Goal: Task Accomplishment & Management: Manage account settings

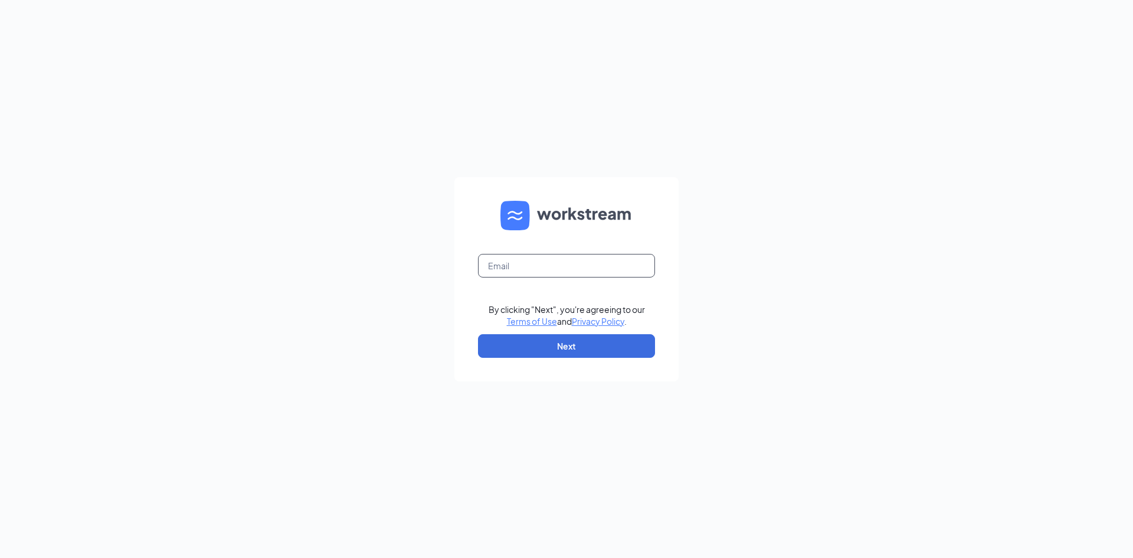
click at [555, 264] on input "text" at bounding box center [566, 266] width 177 height 24
type input "k"
type input "[EMAIL_ADDRESS][DEMOGRAPHIC_DATA][DOMAIN_NAME]"
click at [581, 342] on button "Next" at bounding box center [566, 346] width 177 height 24
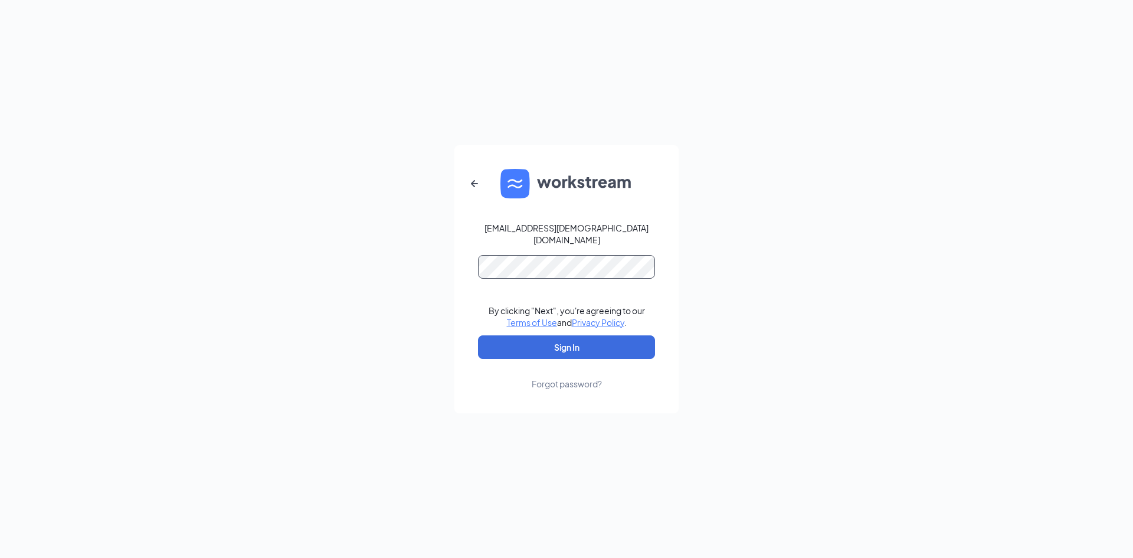
click at [478, 335] on button "Sign In" at bounding box center [566, 347] width 177 height 24
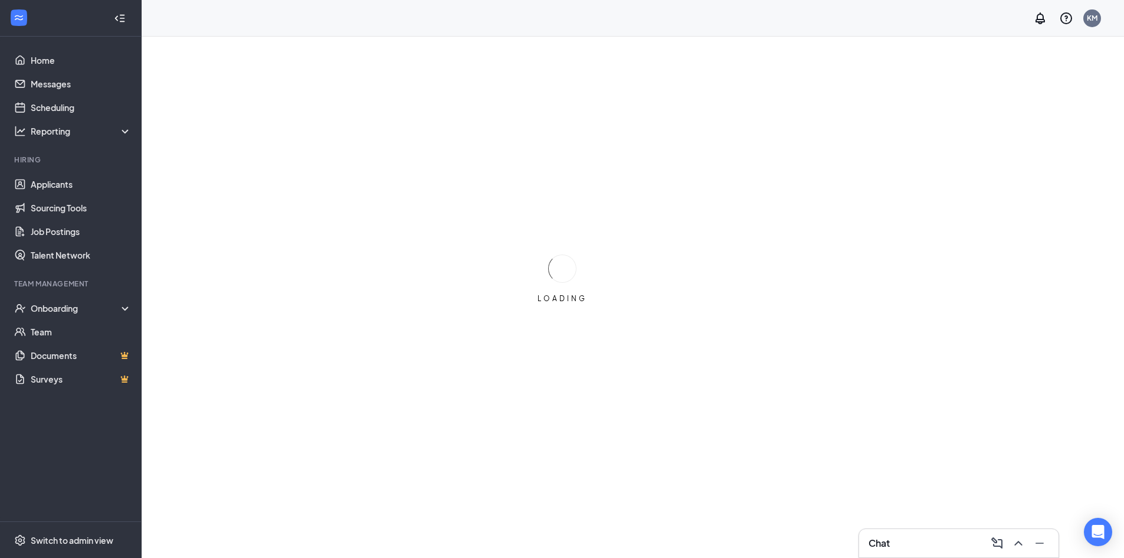
click at [922, 541] on div "Chat" at bounding box center [959, 542] width 181 height 19
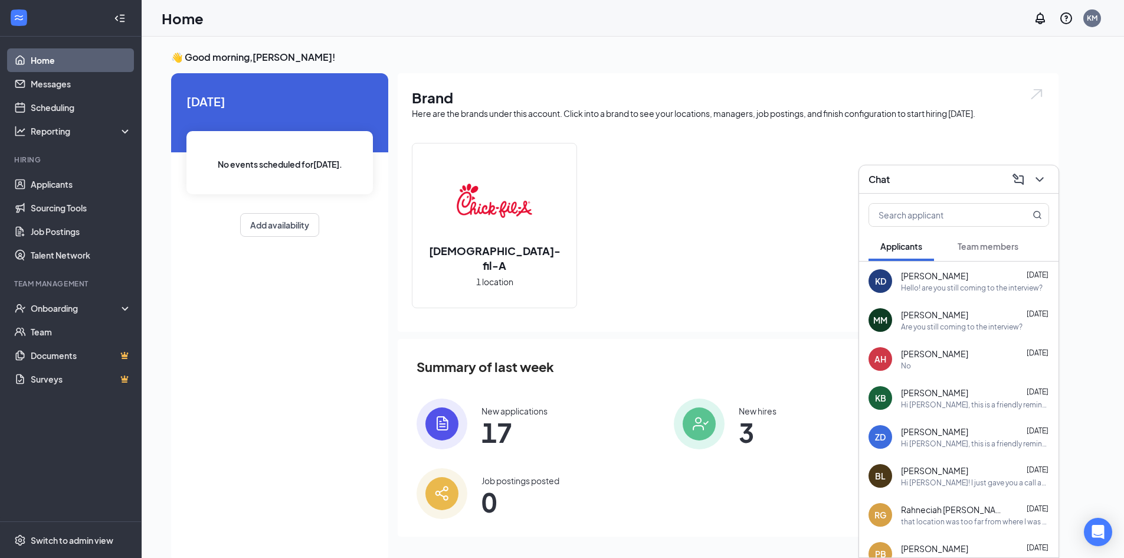
click at [1006, 244] on span "Team members" at bounding box center [988, 246] width 61 height 11
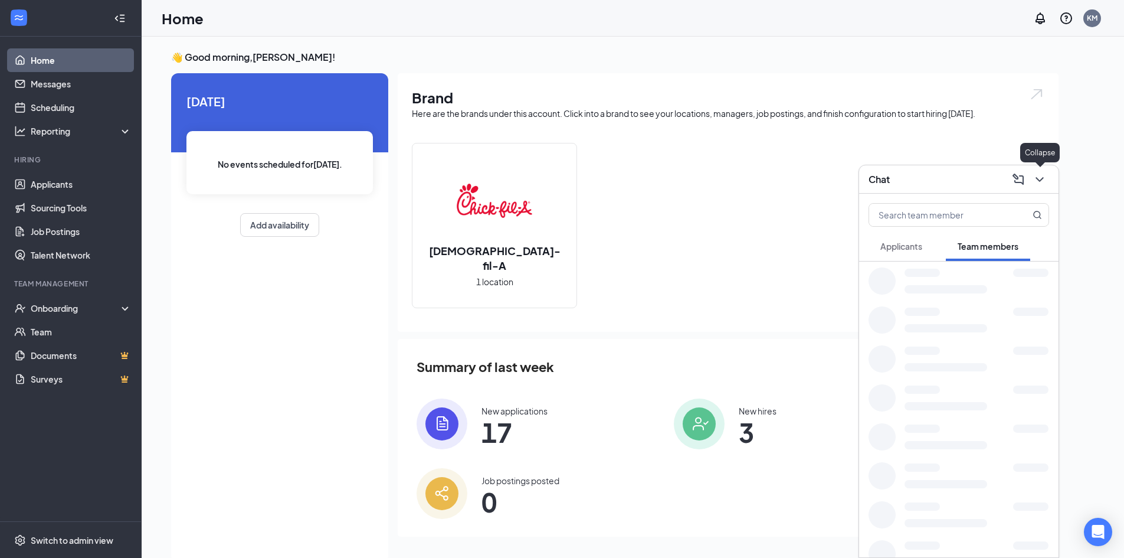
click at [1041, 179] on icon "ChevronDown" at bounding box center [1040, 179] width 8 height 5
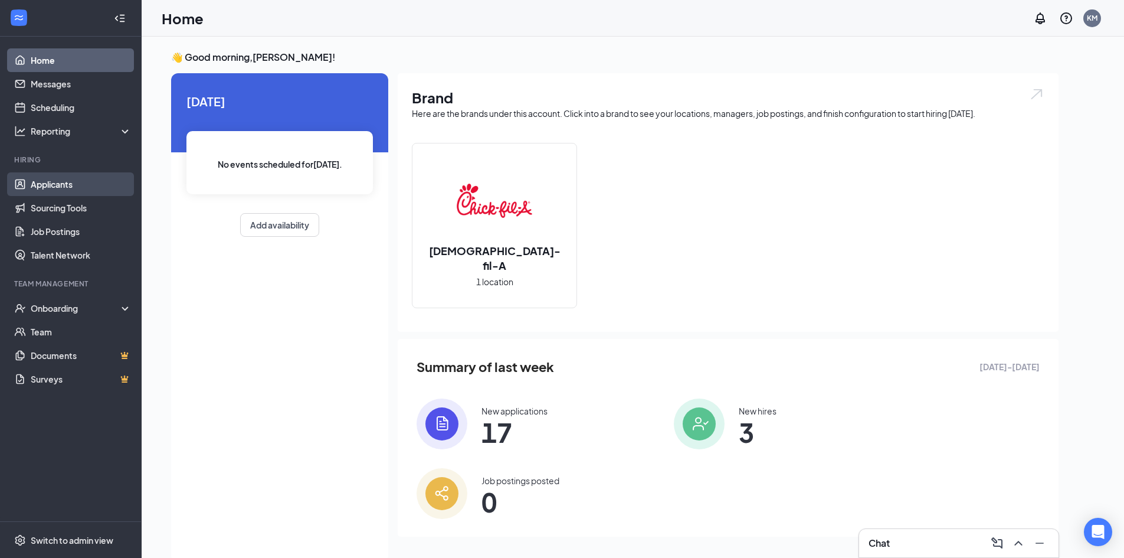
click at [73, 185] on link "Applicants" at bounding box center [81, 184] width 101 height 24
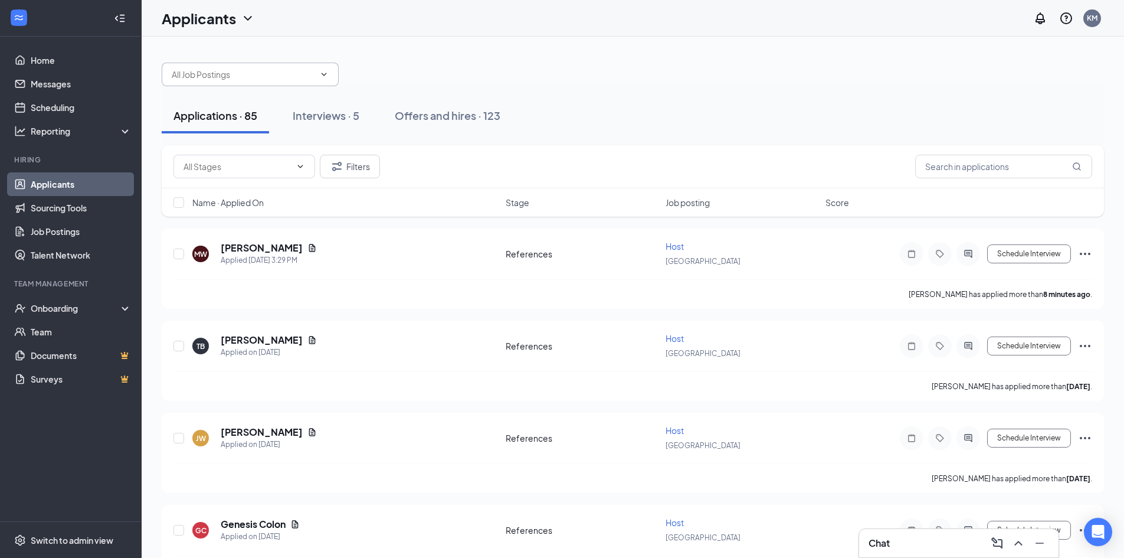
click at [257, 83] on span at bounding box center [250, 75] width 177 height 24
click at [249, 78] on input "text" at bounding box center [243, 74] width 143 height 13
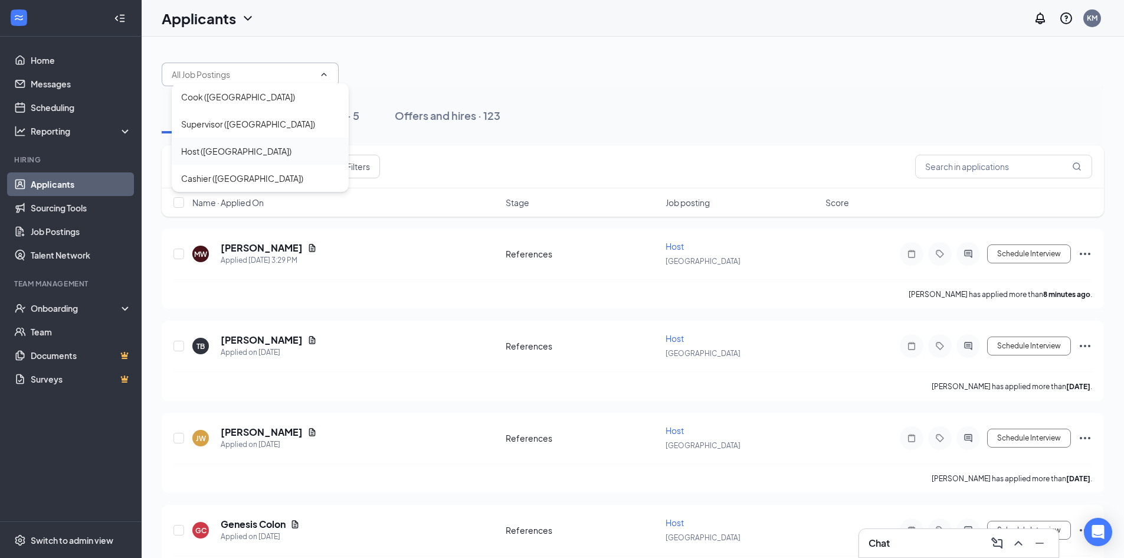
click at [239, 151] on div "Host ([GEOGRAPHIC_DATA])" at bounding box center [236, 151] width 110 height 13
type input "Host ([GEOGRAPHIC_DATA])"
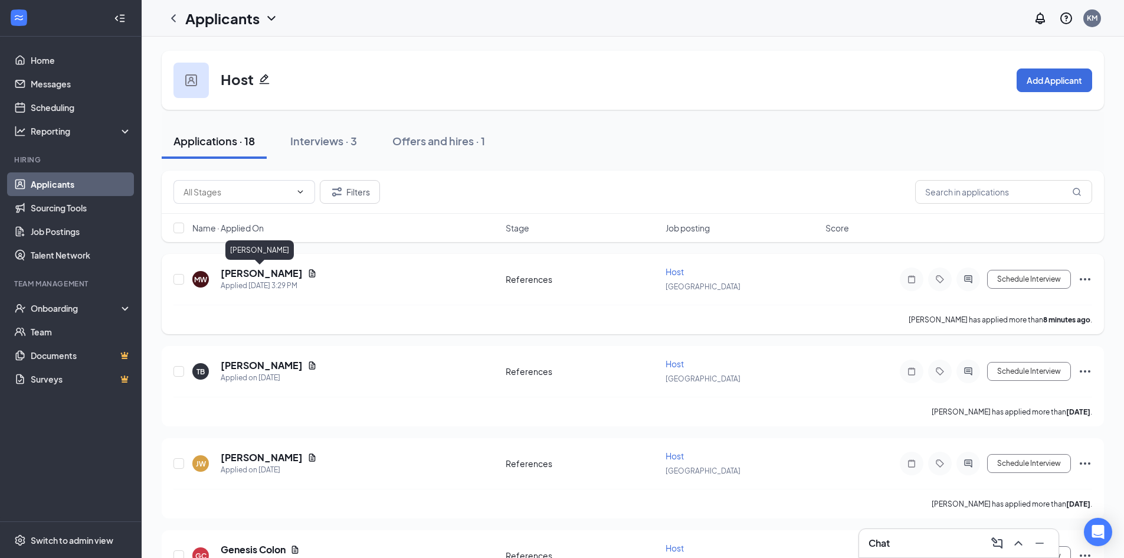
click at [271, 268] on h5 "[PERSON_NAME]" at bounding box center [262, 273] width 82 height 13
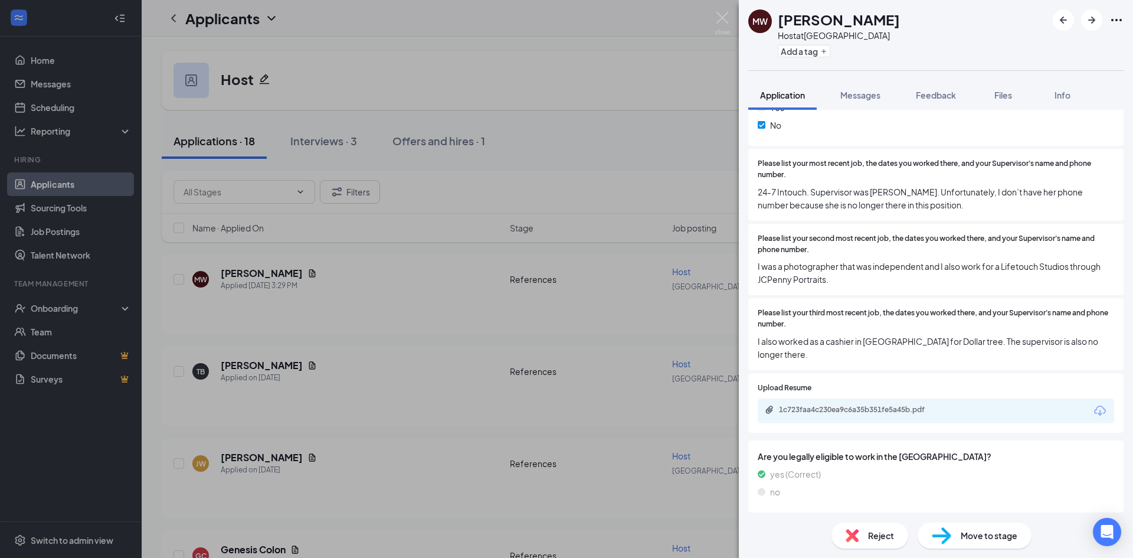
scroll to position [708, 0]
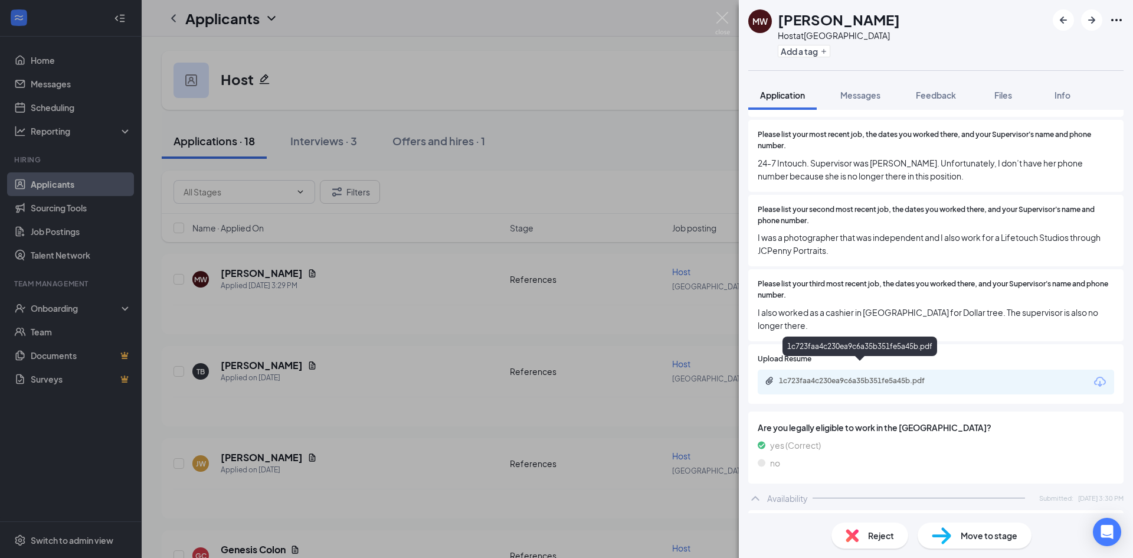
click at [859, 376] on div "1c723faa4c230ea9c6a35b351fe5a45b.pdf" at bounding box center [861, 380] width 165 height 9
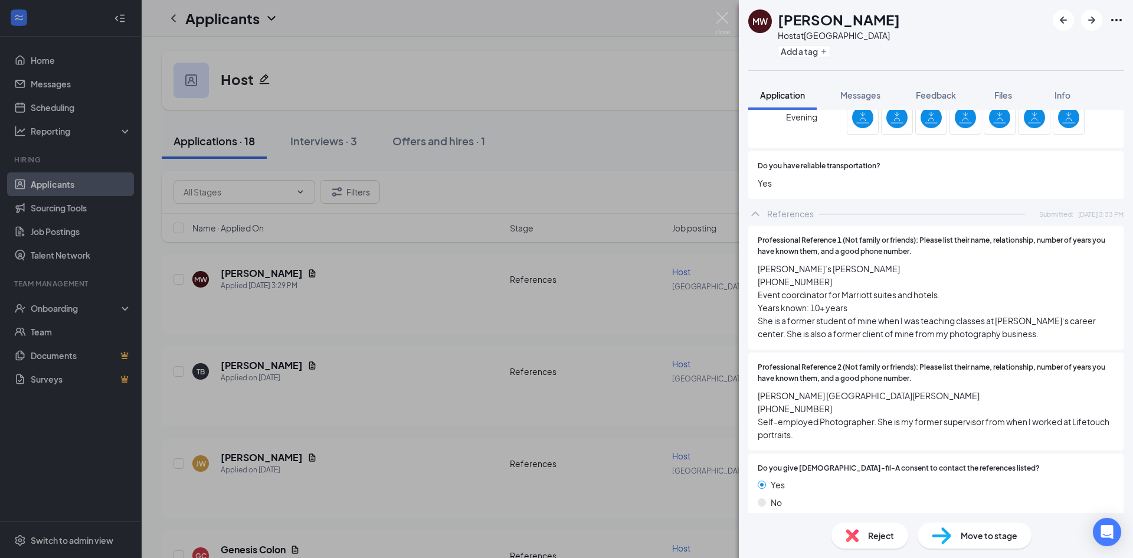
scroll to position [1340, 0]
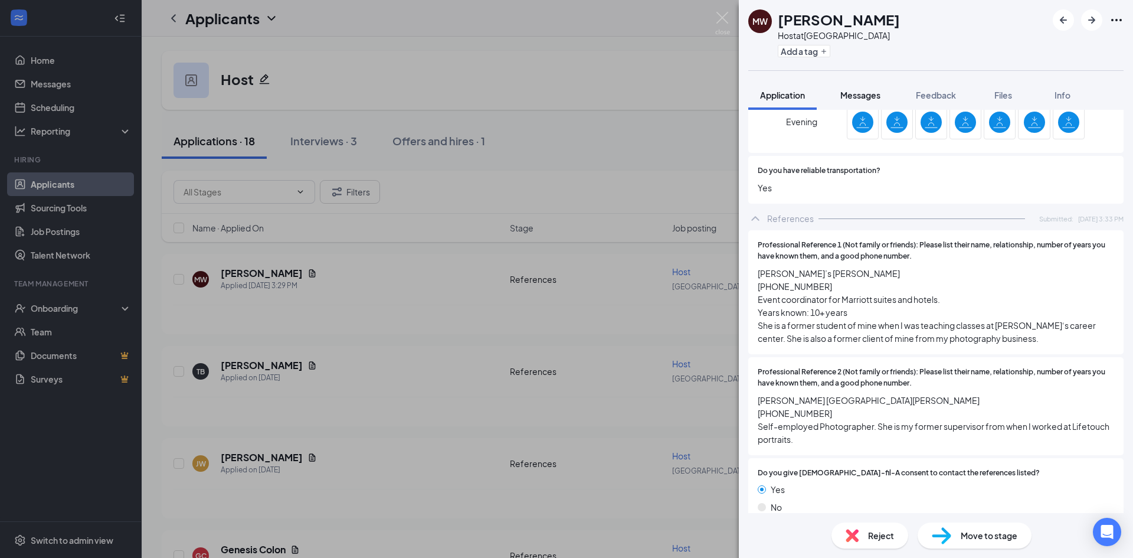
click at [863, 93] on span "Messages" at bounding box center [860, 95] width 40 height 11
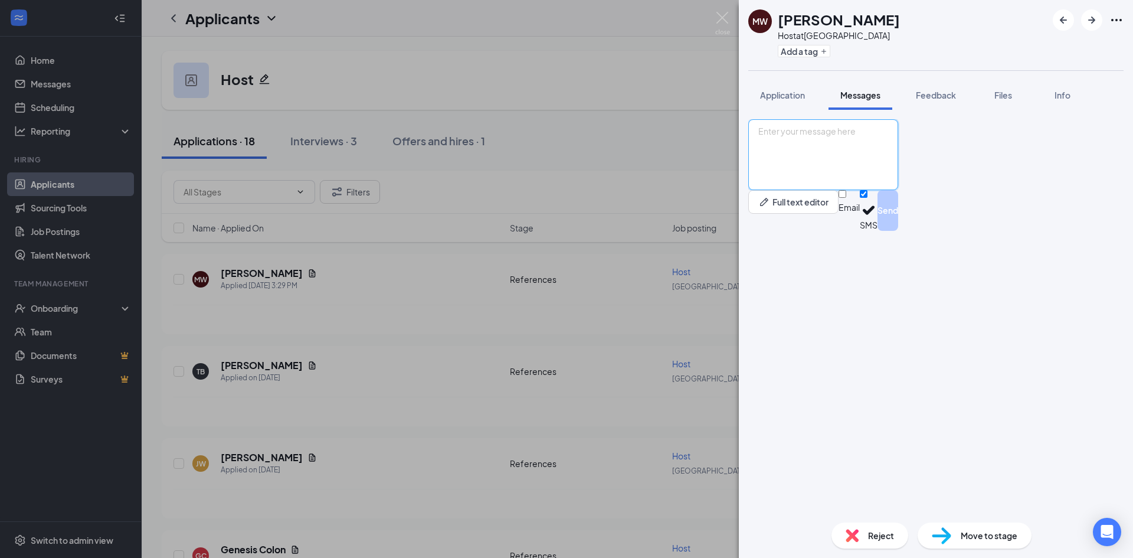
click at [843, 190] on textarea at bounding box center [823, 154] width 150 height 71
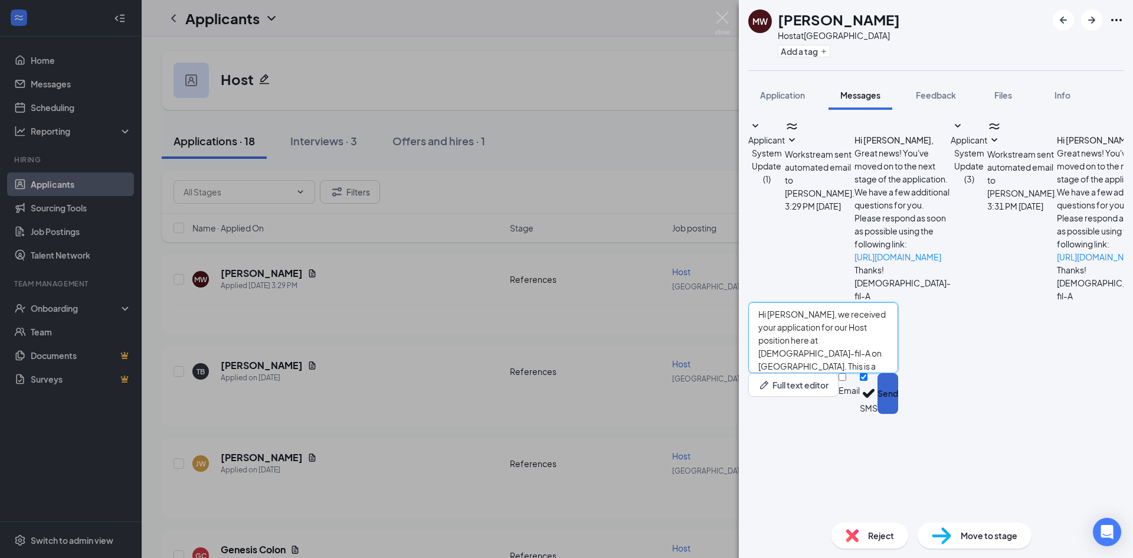
type textarea "Hi [PERSON_NAME], we received your application for our Host position here at [D…"
click at [898, 414] on button "Send" at bounding box center [888, 393] width 21 height 41
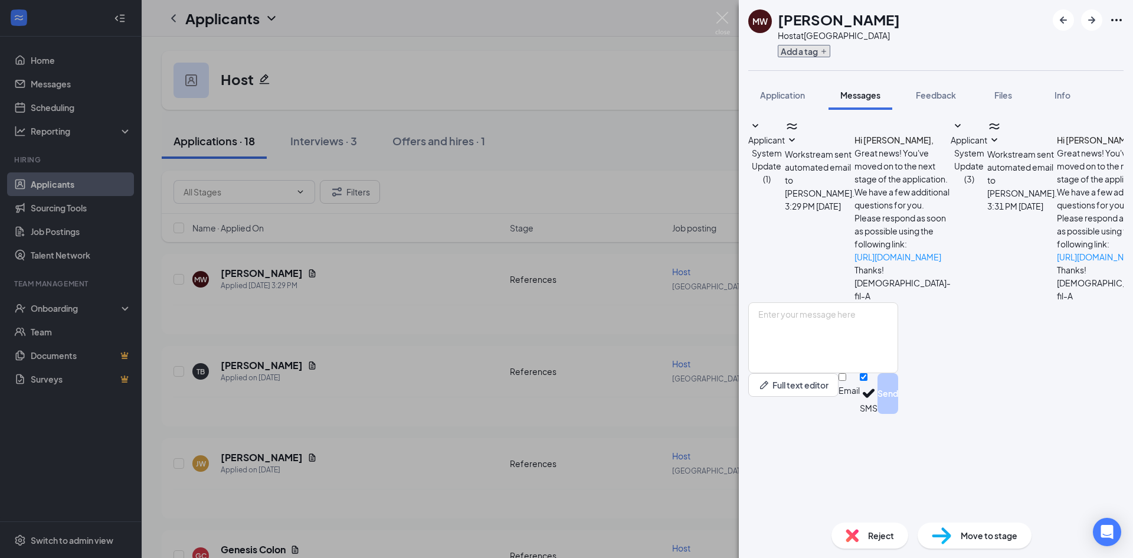
click at [807, 51] on button "Add a tag" at bounding box center [804, 51] width 53 height 12
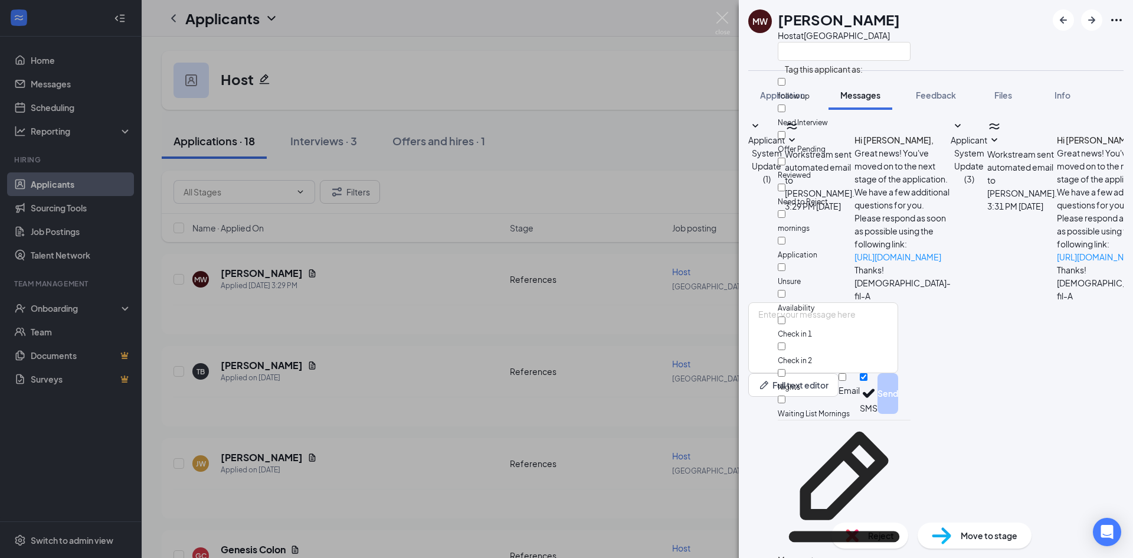
scroll to position [108, 0]
drag, startPoint x: 794, startPoint y: 148, endPoint x: 817, endPoint y: 130, distance: 28.7
click at [785, 316] on input "Check in 1" at bounding box center [782, 320] width 8 height 8
checkbox input "true"
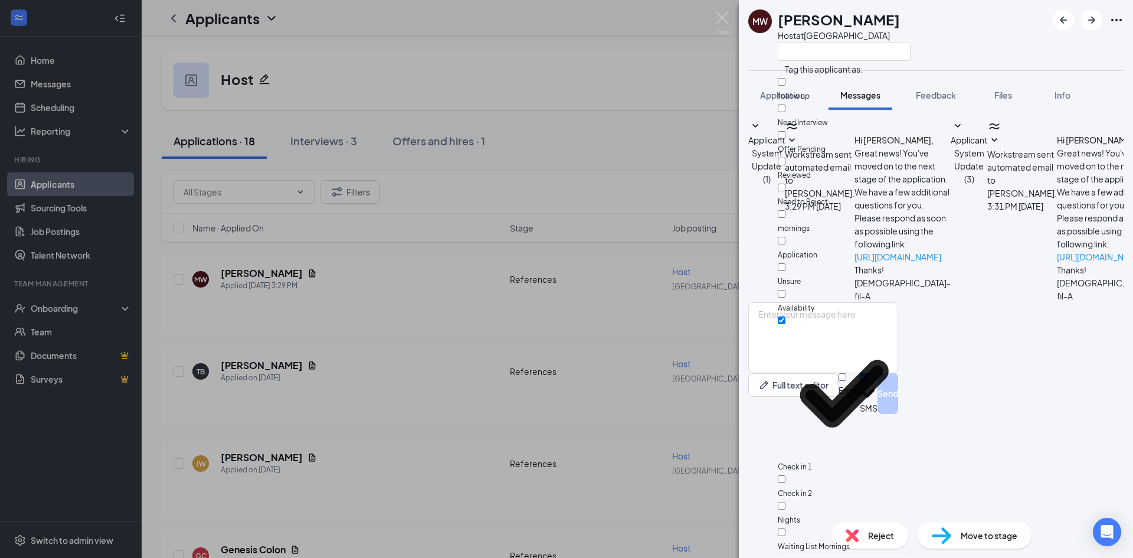
click at [988, 34] on div "MW [PERSON_NAME] Host at [GEOGRAPHIC_DATA]" at bounding box center [936, 35] width 394 height 70
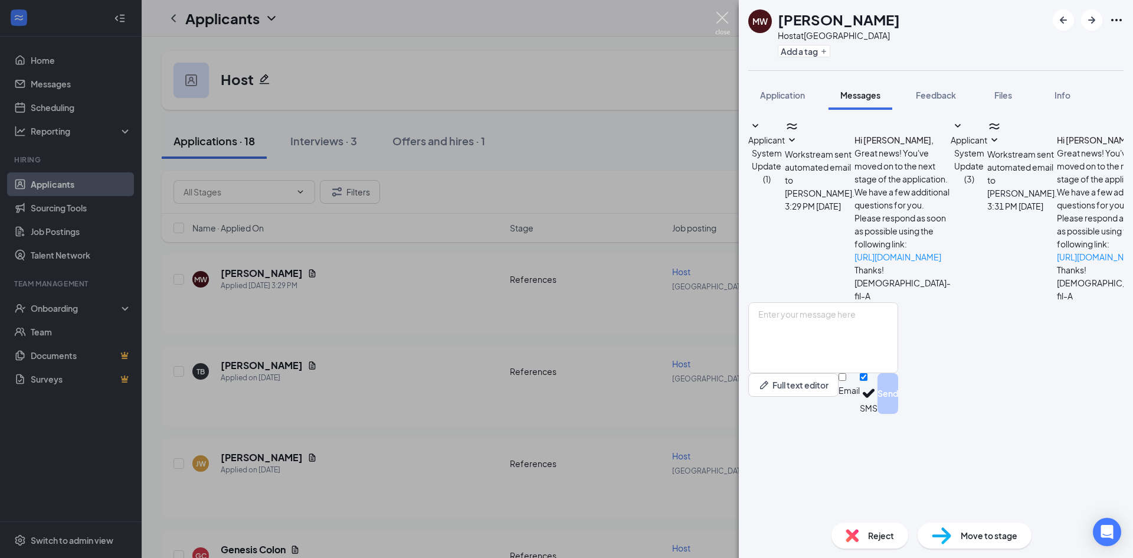
click at [719, 19] on img at bounding box center [722, 23] width 15 height 23
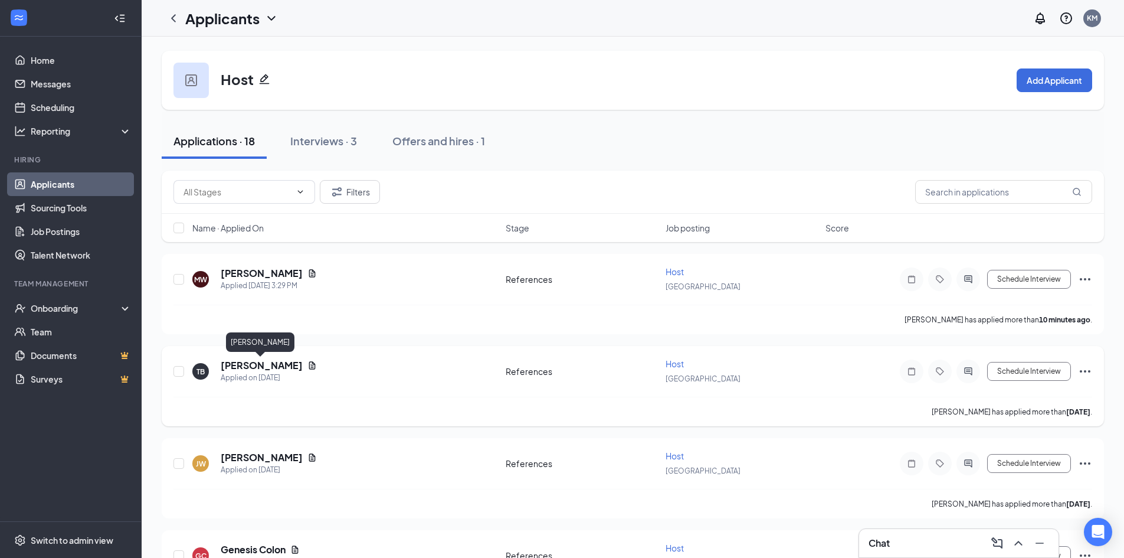
click at [274, 367] on h5 "[PERSON_NAME]" at bounding box center [262, 365] width 82 height 13
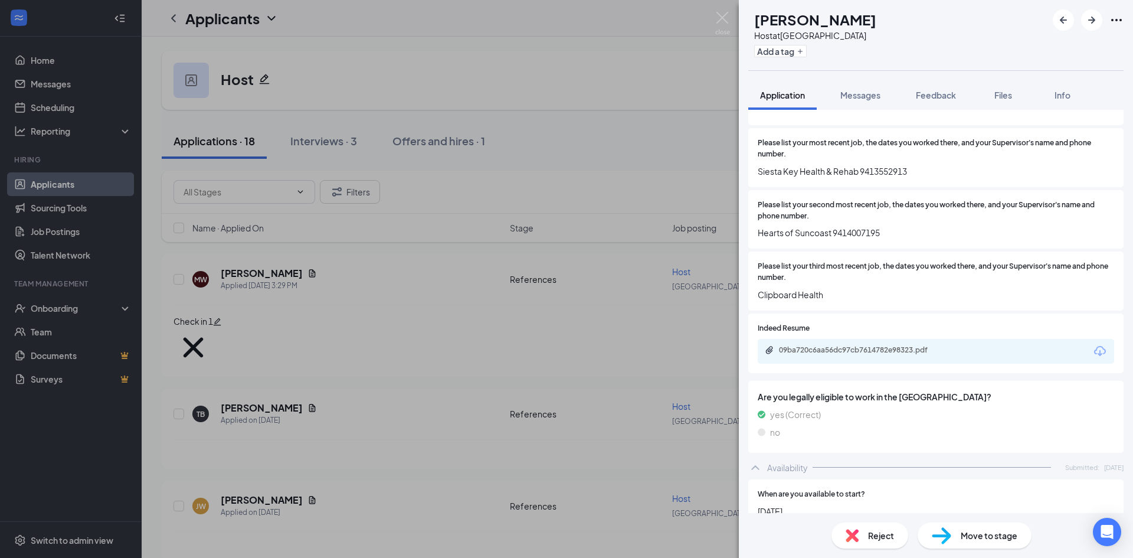
scroll to position [683, 0]
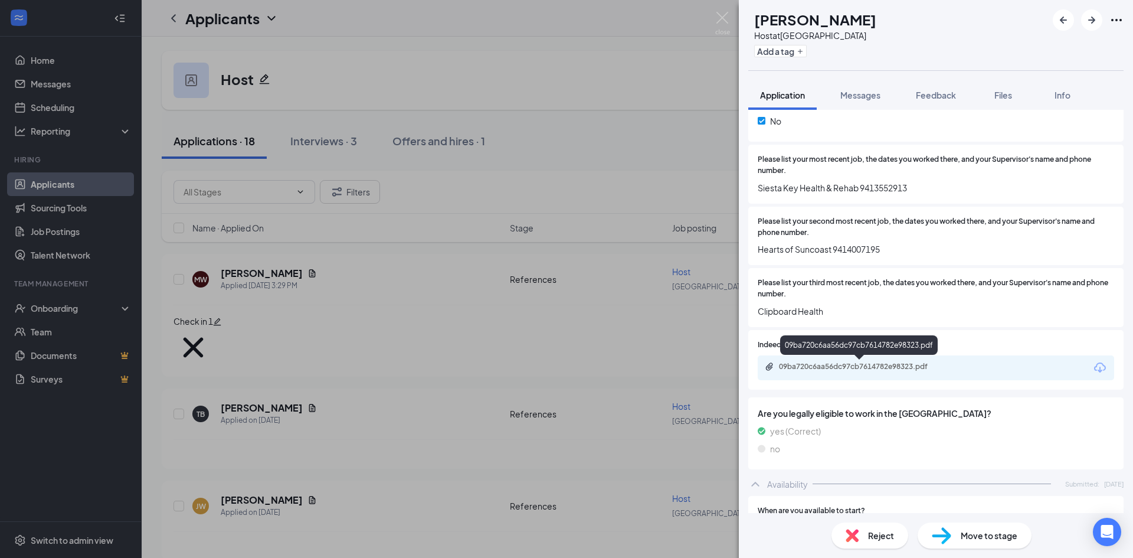
click at [903, 363] on div "09ba720c6aa56dc97cb7614782e98323.pdf" at bounding box center [861, 366] width 165 height 9
click at [723, 21] on img at bounding box center [722, 23] width 15 height 23
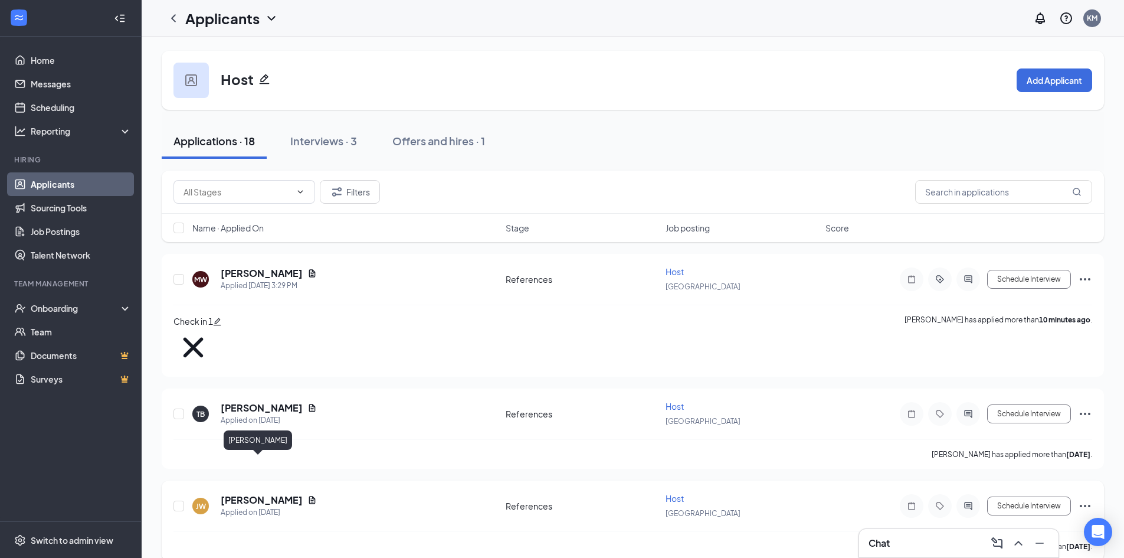
click at [258, 493] on h5 "[PERSON_NAME]" at bounding box center [262, 499] width 82 height 13
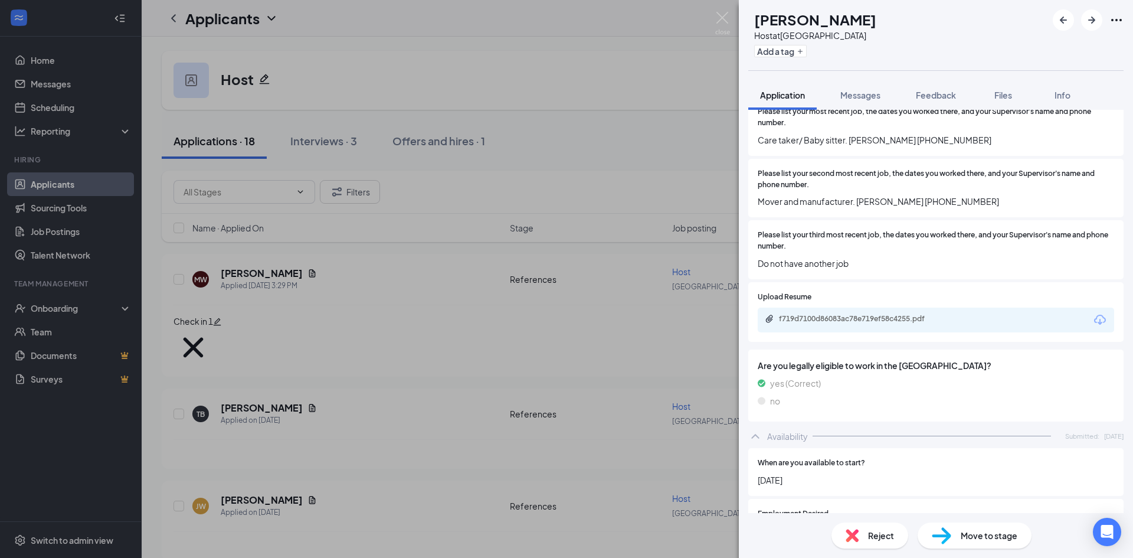
scroll to position [723, 0]
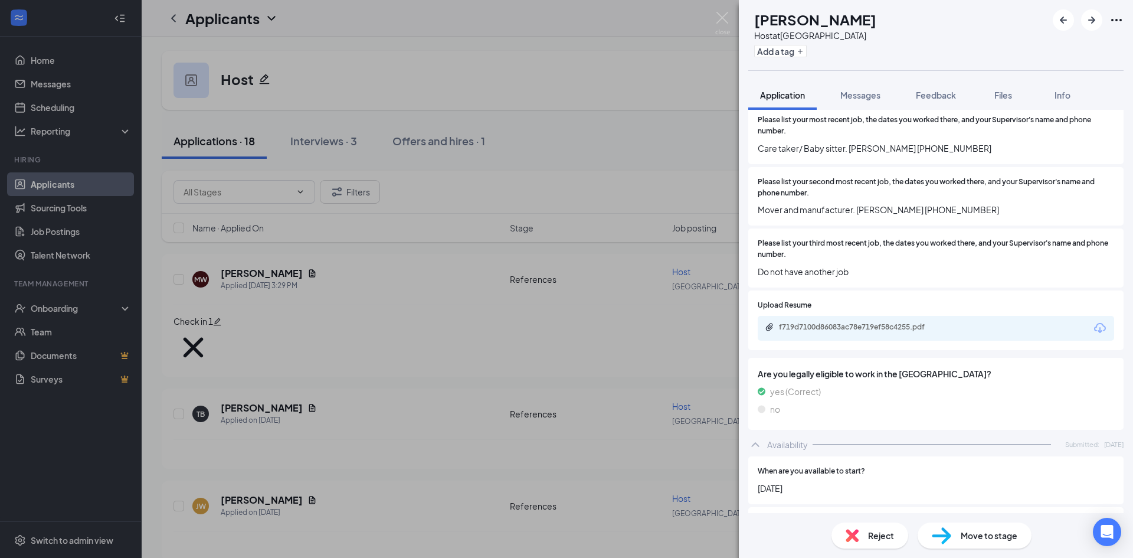
click at [905, 335] on div "f719d7100d86083ac78e719ef58c4255.pdf" at bounding box center [936, 328] width 356 height 25
click at [905, 327] on div "f719d7100d86083ac78e719ef58c4255.pdf" at bounding box center [861, 326] width 165 height 9
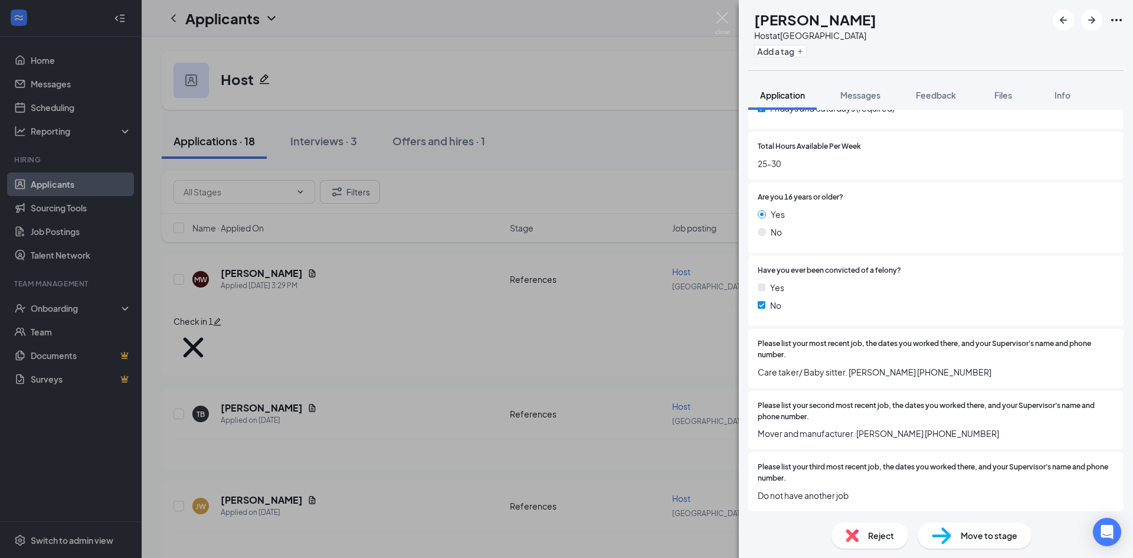
scroll to position [428, 0]
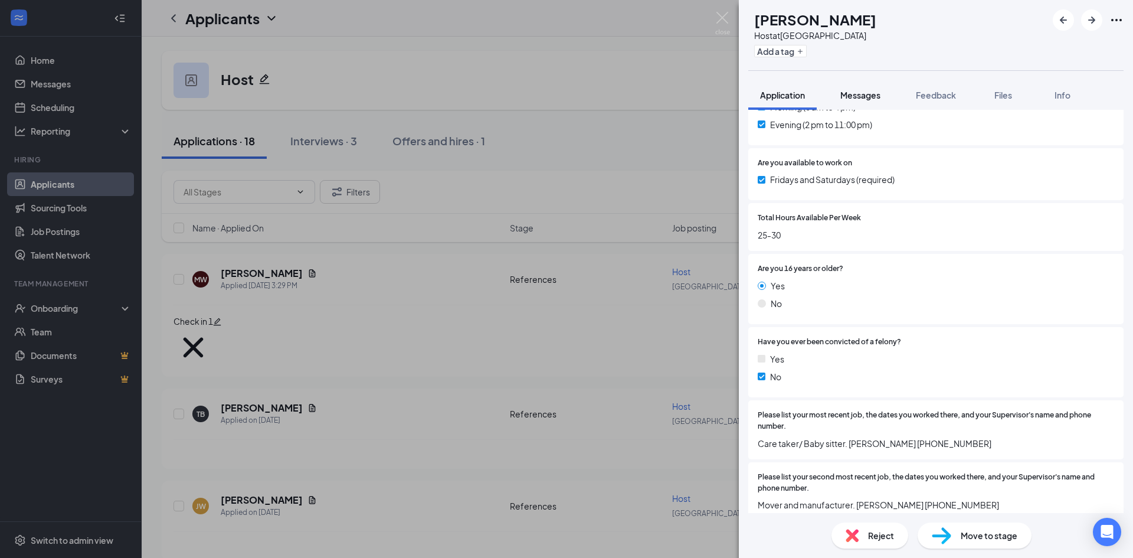
click at [877, 93] on span "Messages" at bounding box center [860, 95] width 40 height 11
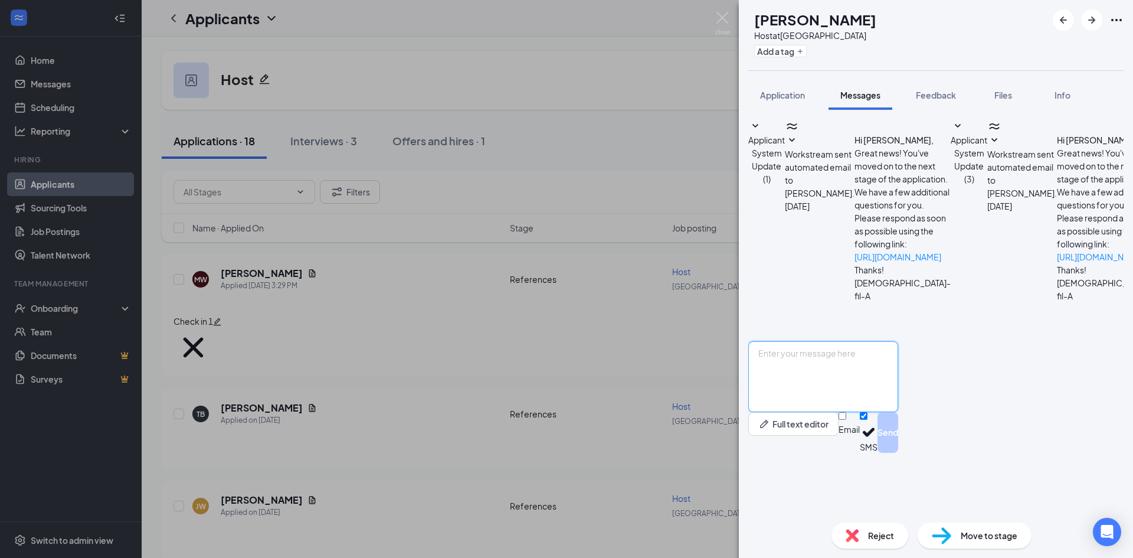
click at [898, 412] on textarea at bounding box center [823, 376] width 150 height 71
type textarea "Good afternoon [PERSON_NAME], we received your application for our Host positio…"
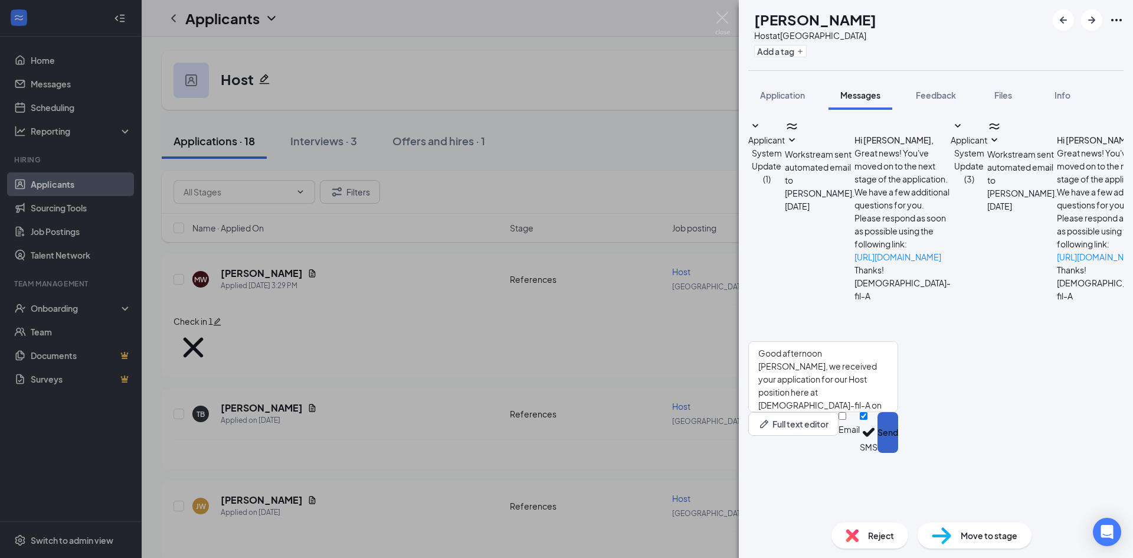
click at [898, 453] on button "Send" at bounding box center [888, 432] width 21 height 41
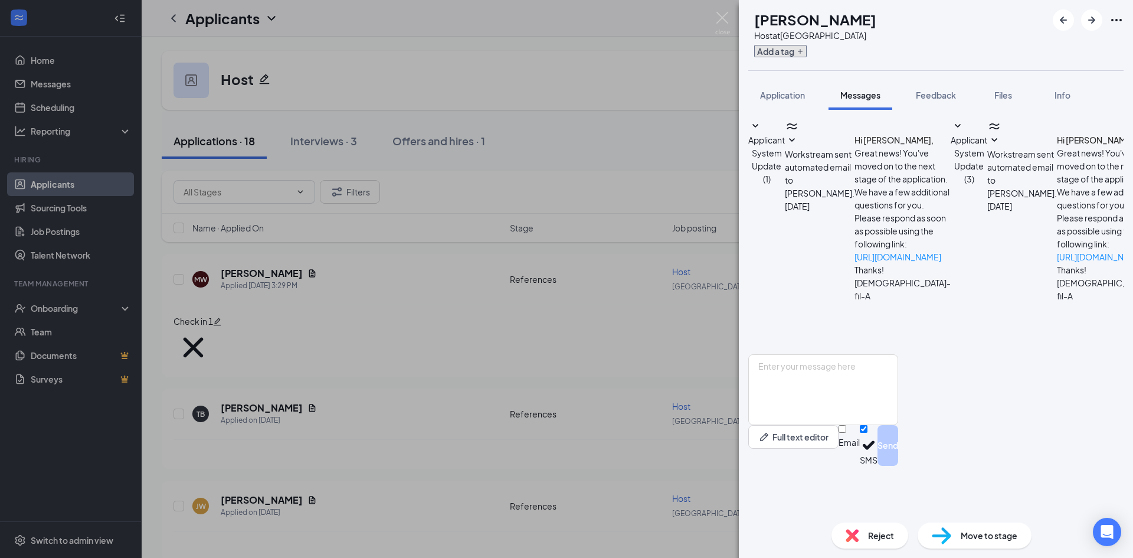
click at [793, 54] on button "Add a tag" at bounding box center [780, 51] width 53 height 12
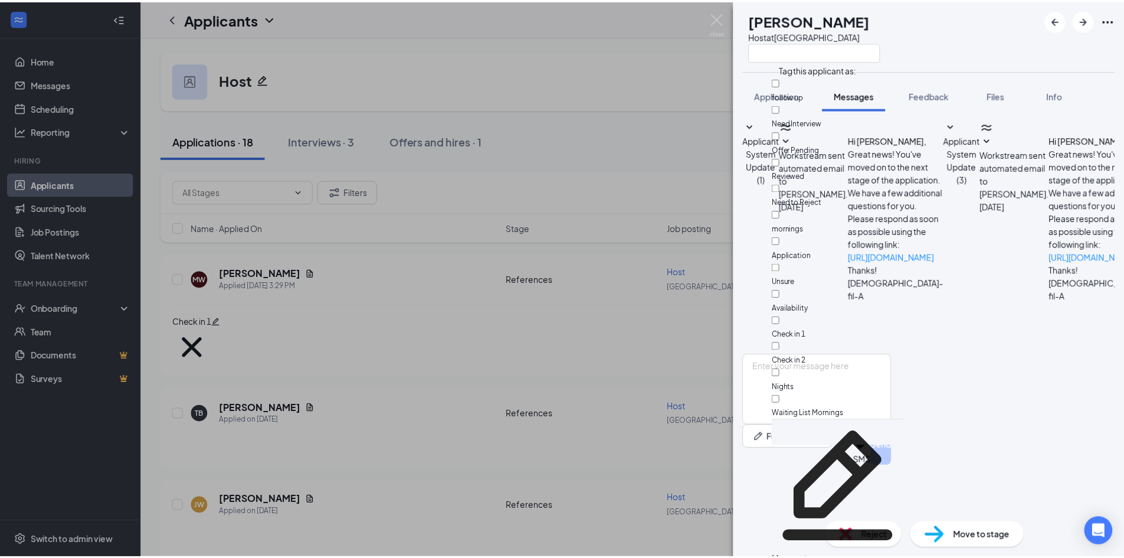
scroll to position [108, 0]
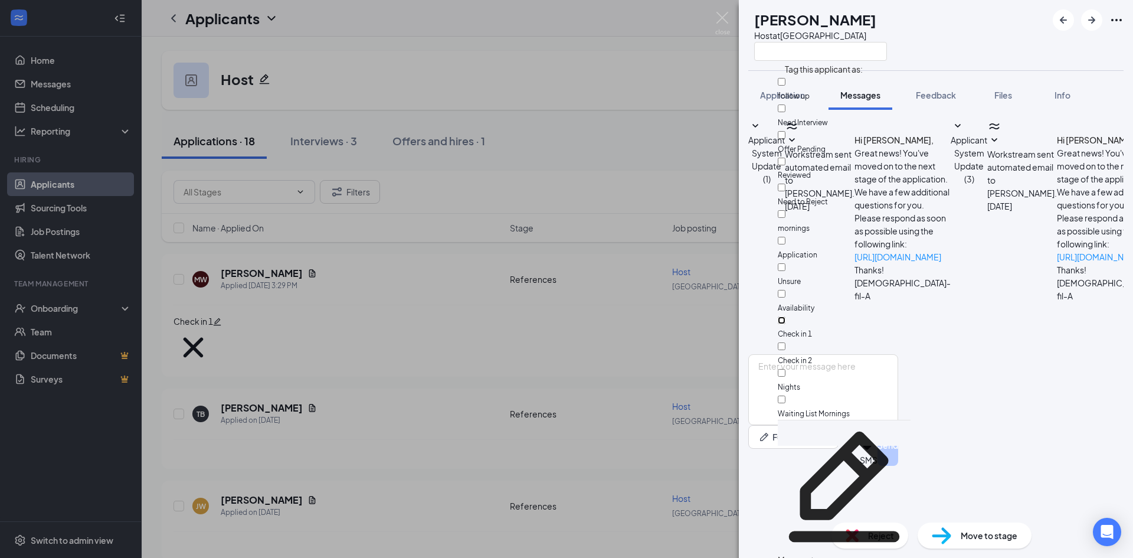
click at [785, 316] on input "Check in 1" at bounding box center [782, 320] width 8 height 8
checkbox input "true"
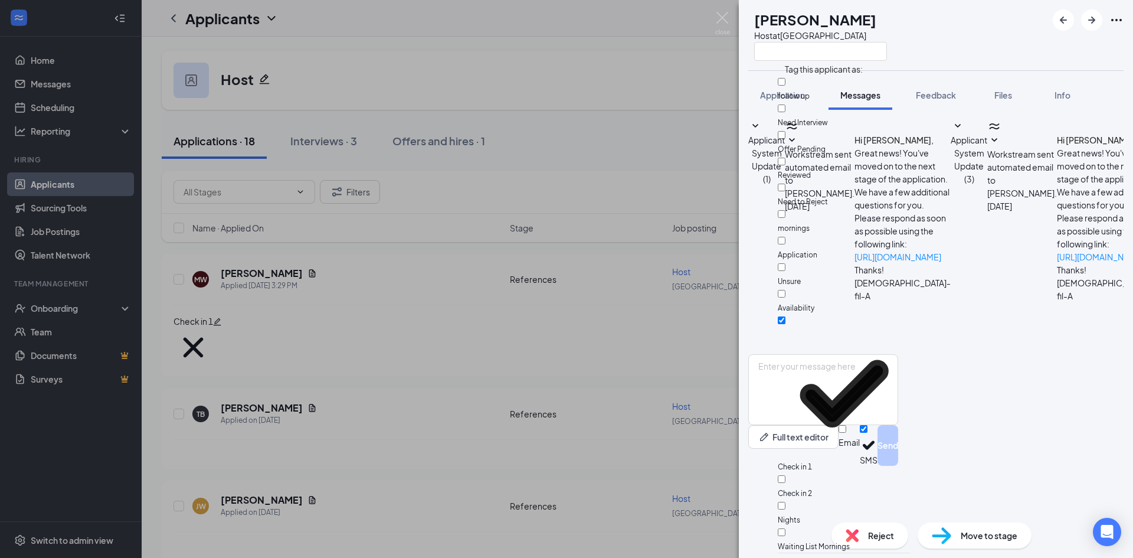
click at [996, 24] on div "[PERSON_NAME] [PERSON_NAME] Host at [GEOGRAPHIC_DATA]" at bounding box center [936, 35] width 394 height 70
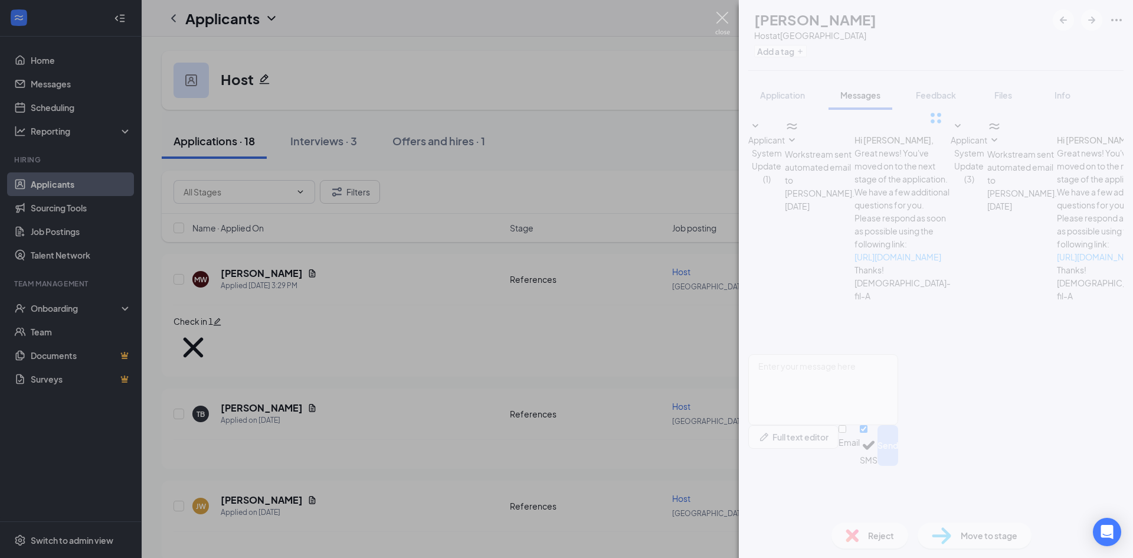
click at [723, 15] on img at bounding box center [722, 23] width 15 height 23
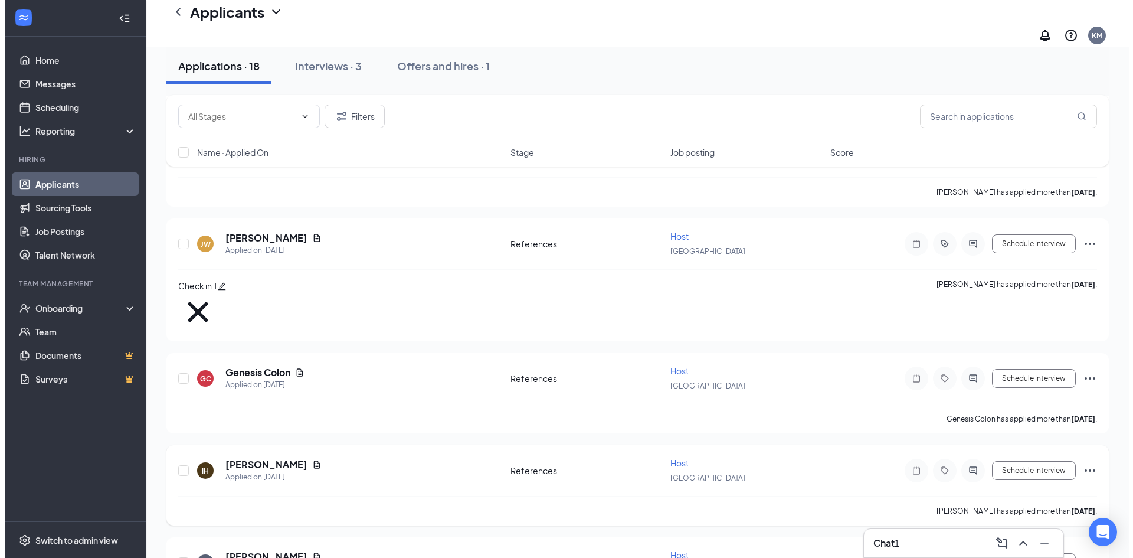
scroll to position [295, 0]
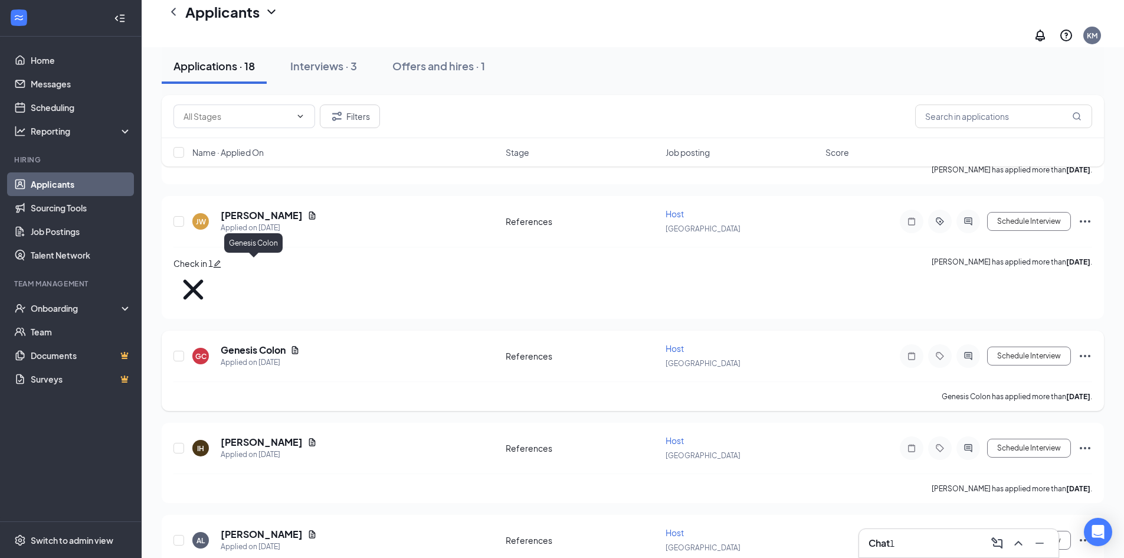
click at [273, 343] on h5 "Genesis Colon" at bounding box center [253, 349] width 65 height 13
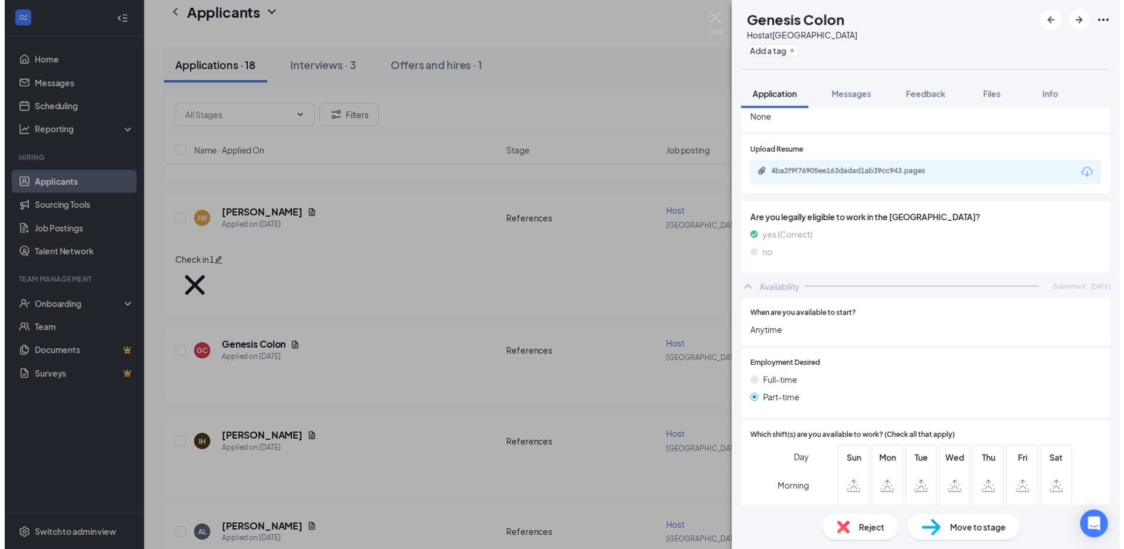
scroll to position [885, 0]
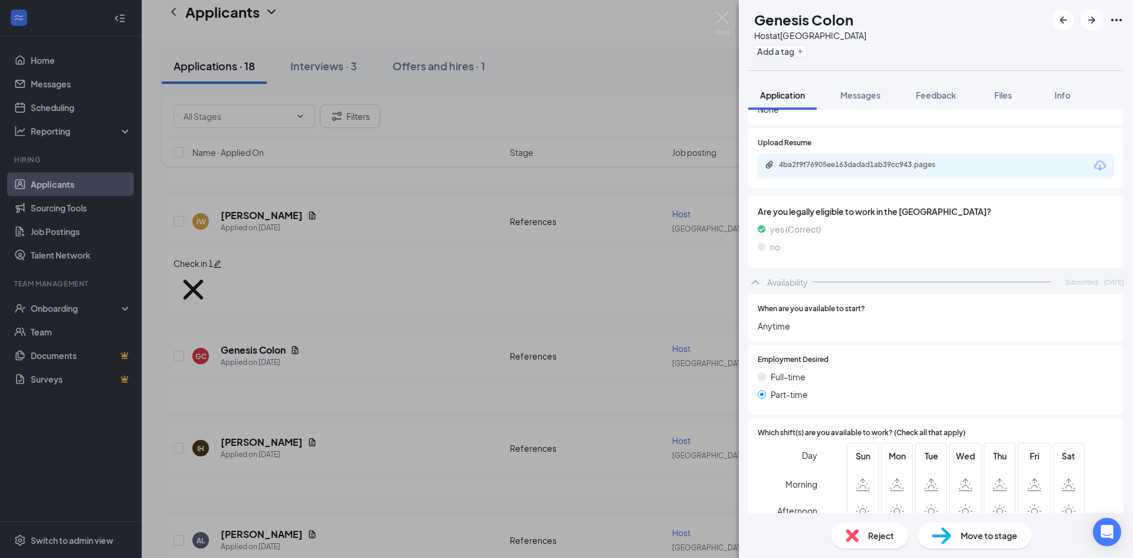
click at [901, 169] on div "4ba2f9f76905ee163dadad1ab39cc943.pages" at bounding box center [861, 164] width 165 height 9
drag, startPoint x: 600, startPoint y: 61, endPoint x: 674, endPoint y: 70, distance: 74.9
click at [600, 61] on div "GC Genesis Colon Host at [GEOGRAPHIC_DATA] Add a tag Application Messages Feedb…" at bounding box center [566, 279] width 1133 height 558
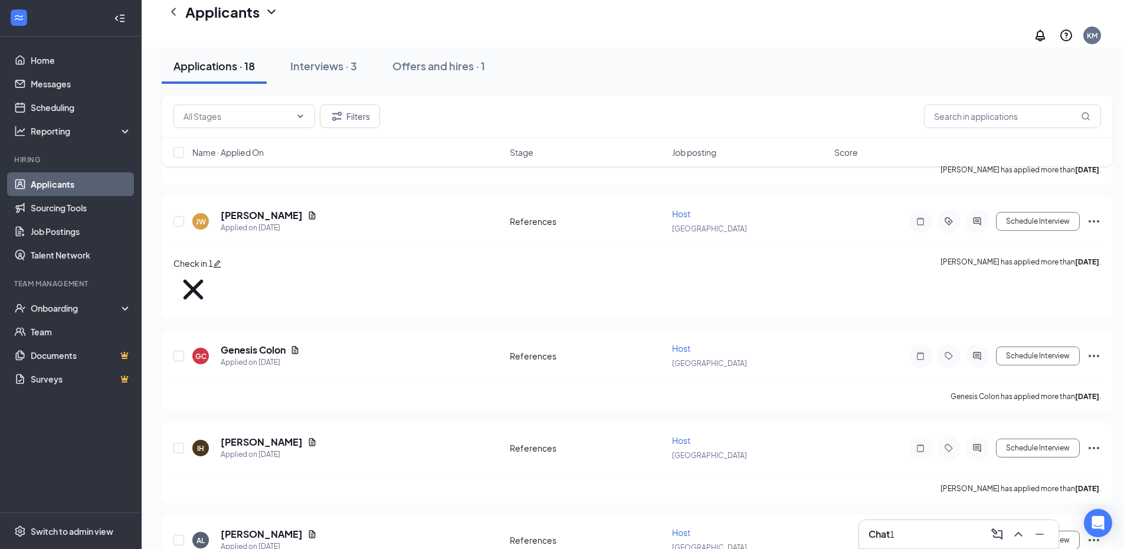
click at [966, 531] on div "Chat 1" at bounding box center [959, 534] width 181 height 19
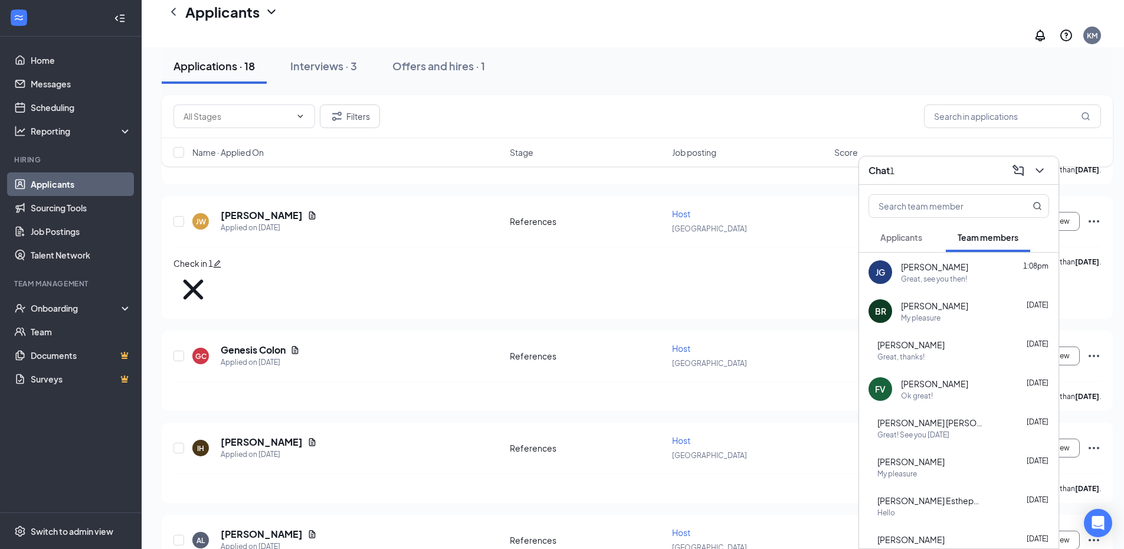
click at [912, 236] on span "Applicants" at bounding box center [901, 237] width 42 height 11
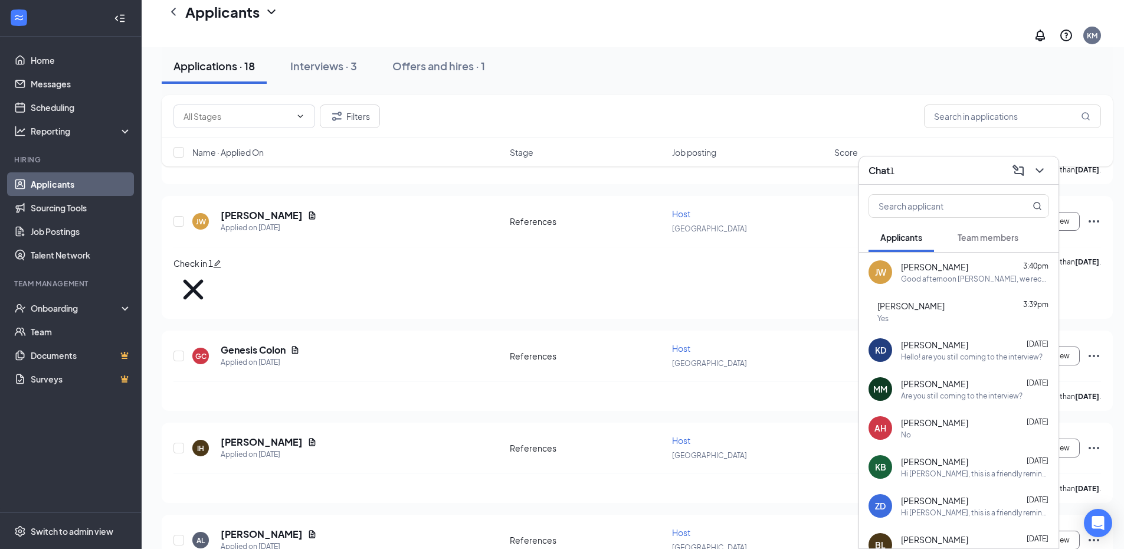
click at [984, 312] on div "[PERSON_NAME] 3:39pm Yes" at bounding box center [964, 311] width 172 height 24
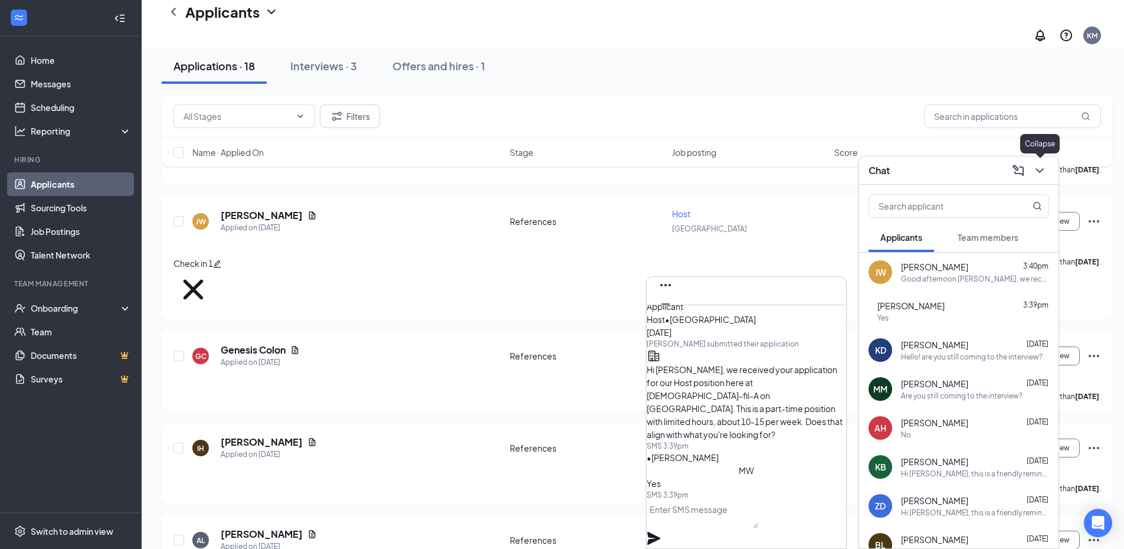
click at [1038, 172] on icon "ChevronDown" at bounding box center [1040, 170] width 14 height 14
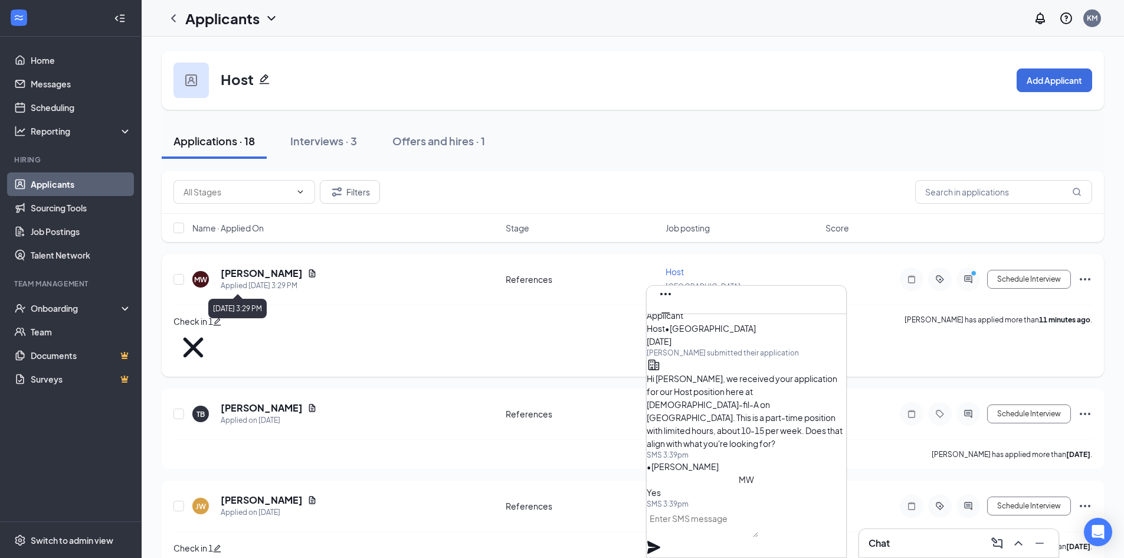
click at [280, 273] on h5 "[PERSON_NAME]" at bounding box center [262, 273] width 82 height 13
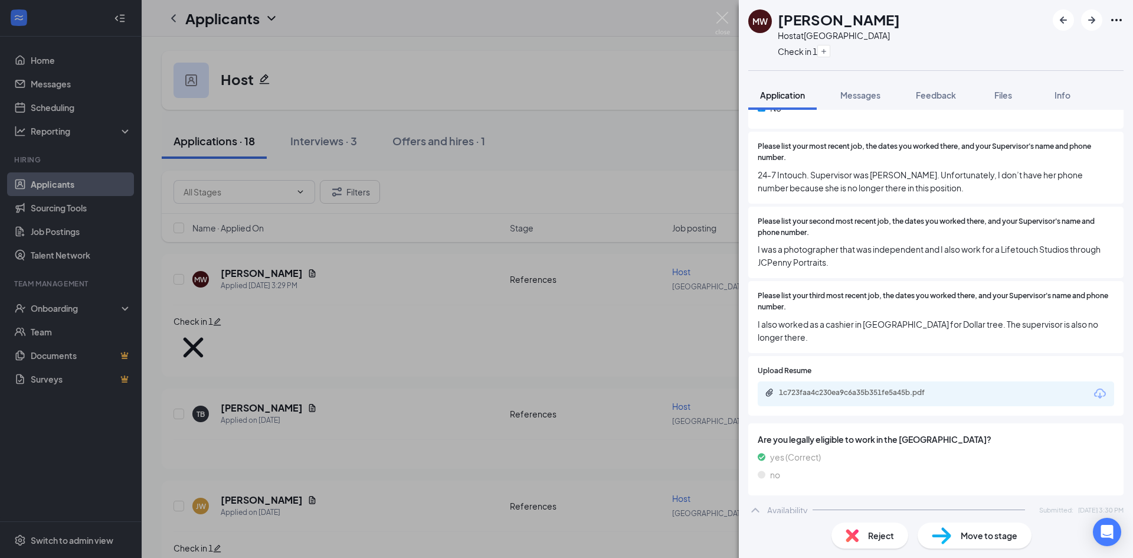
scroll to position [695, 0]
click at [874, 389] on div "1c723faa4c230ea9c6a35b351fe5a45b.pdf" at bounding box center [861, 393] width 165 height 9
click at [880, 94] on span "Messages" at bounding box center [860, 95] width 40 height 11
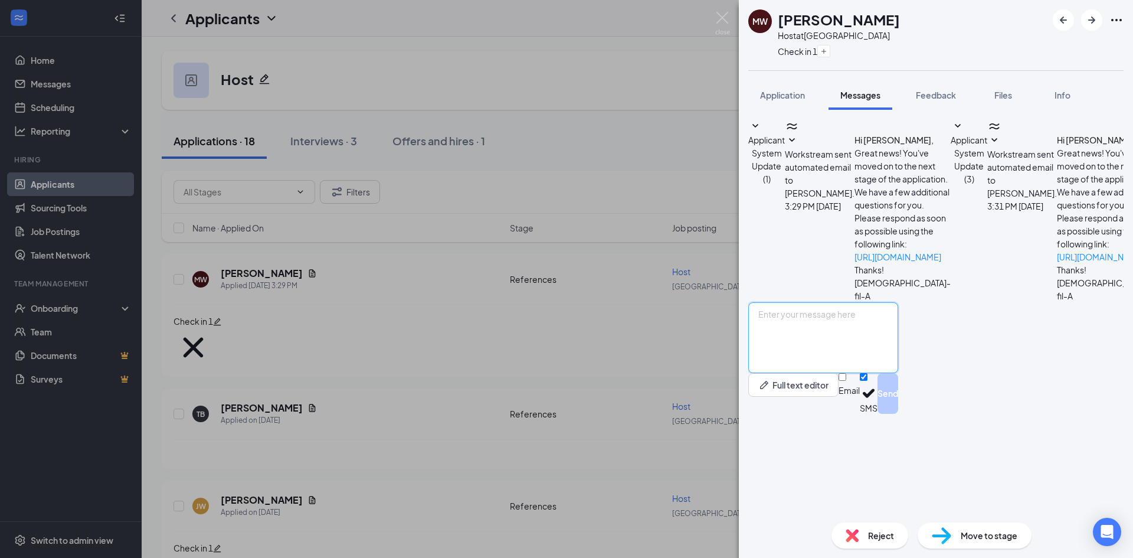
click at [873, 373] on textarea at bounding box center [823, 337] width 150 height 71
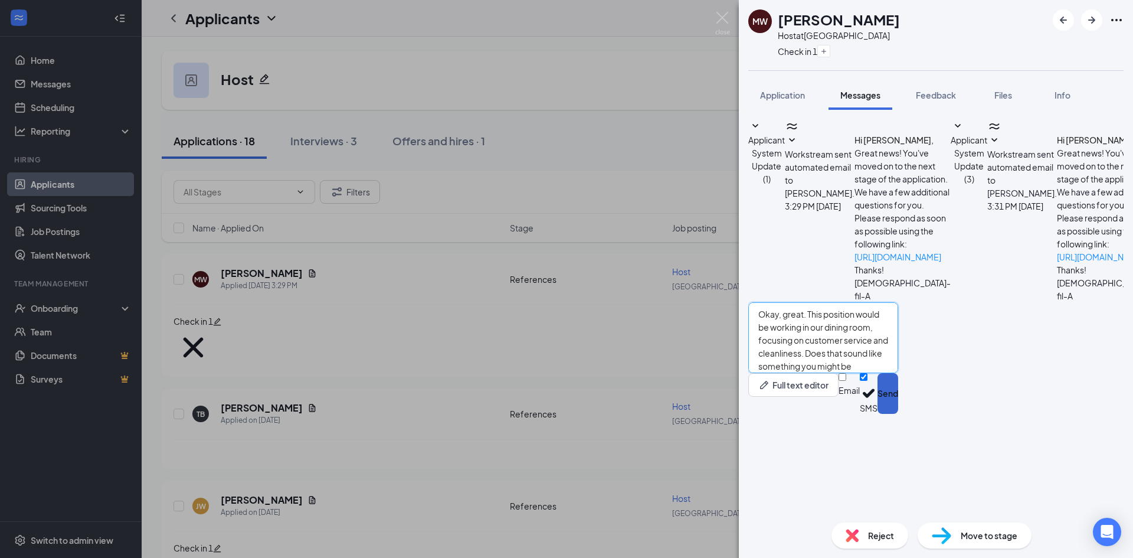
type textarea "Okay, great. This position would be working in our dining room, focusing on cus…"
click at [898, 414] on button "Send" at bounding box center [888, 393] width 21 height 41
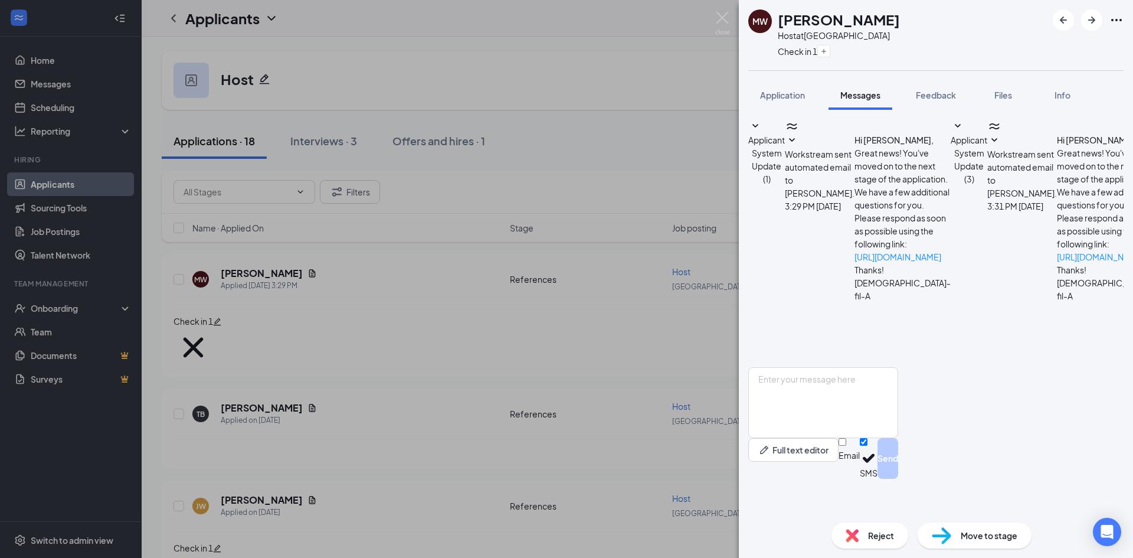
scroll to position [234, 0]
click at [817, 58] on icon "Cross" at bounding box center [798, 78] width 40 height 40
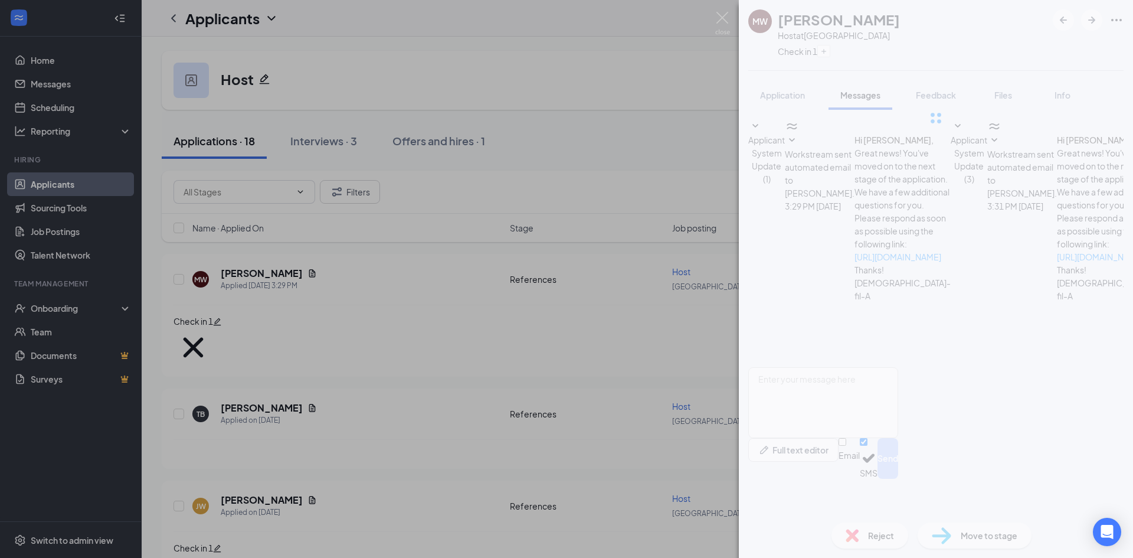
click at [821, 48] on div at bounding box center [936, 118] width 394 height 236
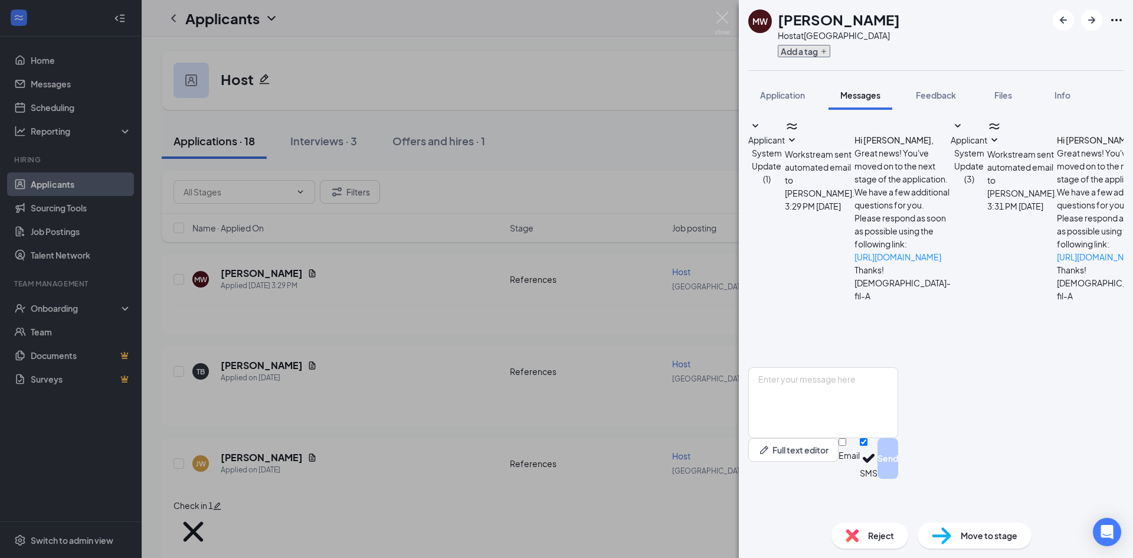
click at [827, 52] on icon "Plus" at bounding box center [823, 51] width 7 height 7
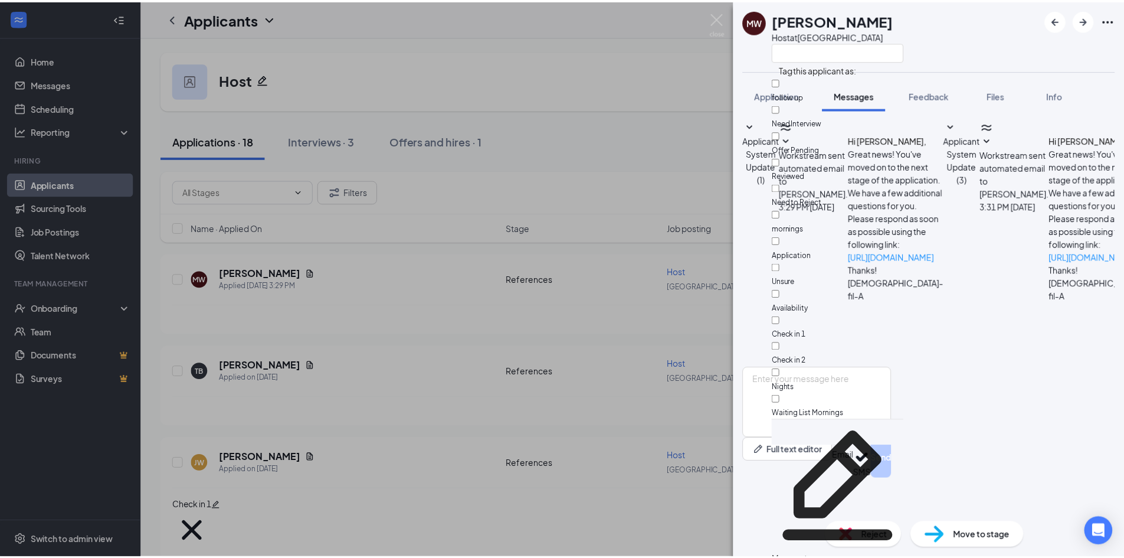
scroll to position [108, 0]
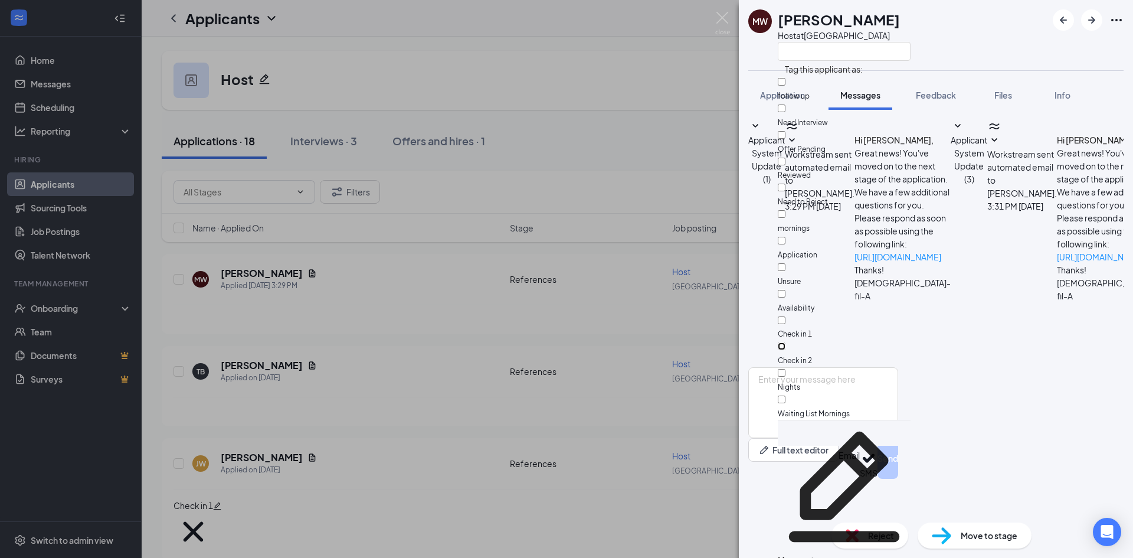
click at [785, 342] on input "Check in 2" at bounding box center [782, 346] width 8 height 8
checkbox input "true"
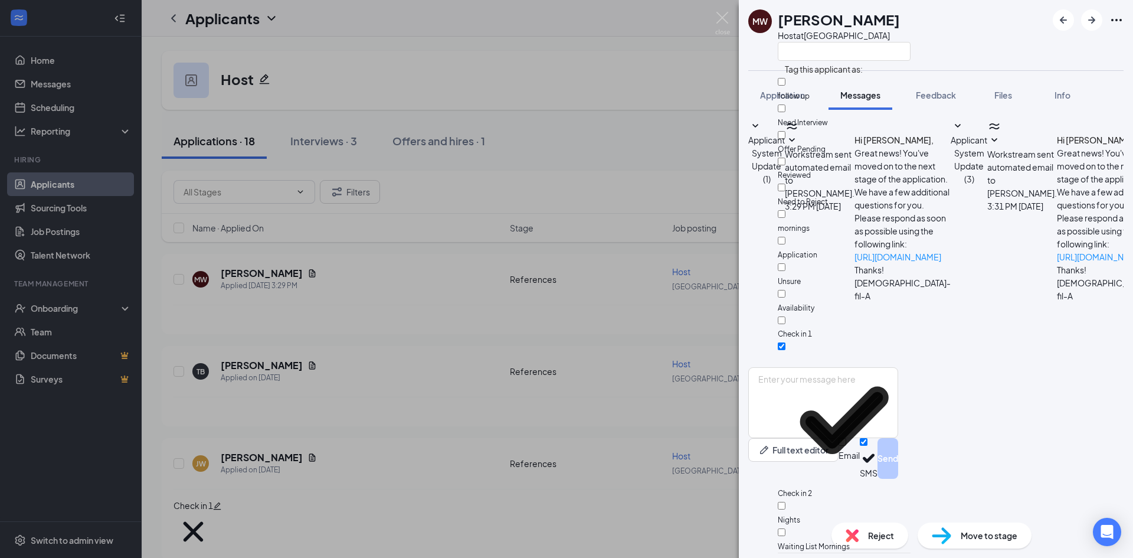
click at [950, 35] on div "MW [PERSON_NAME] Host at [GEOGRAPHIC_DATA]" at bounding box center [936, 35] width 394 height 70
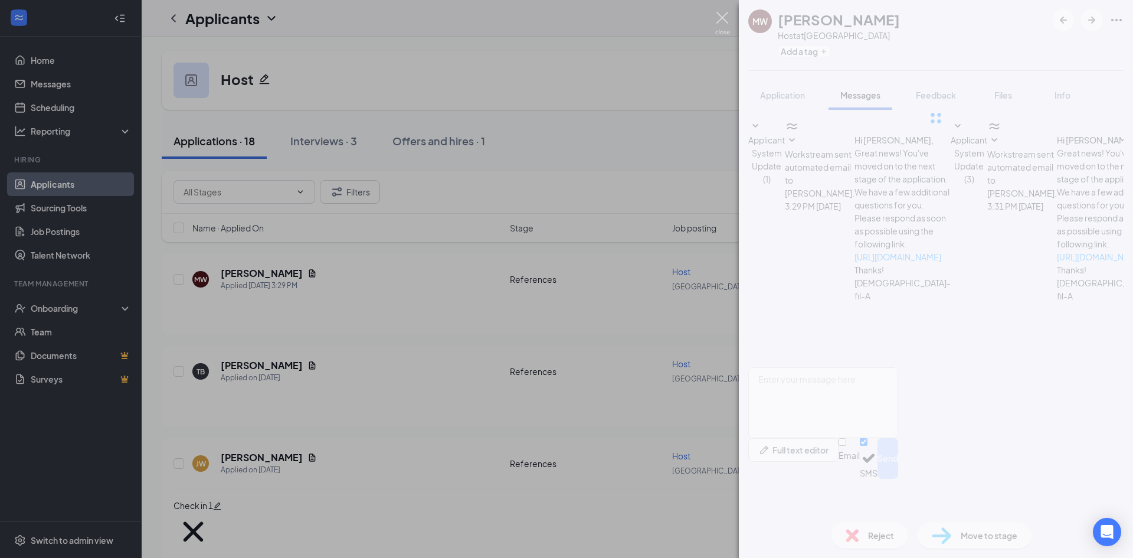
click at [722, 16] on img at bounding box center [722, 23] width 15 height 23
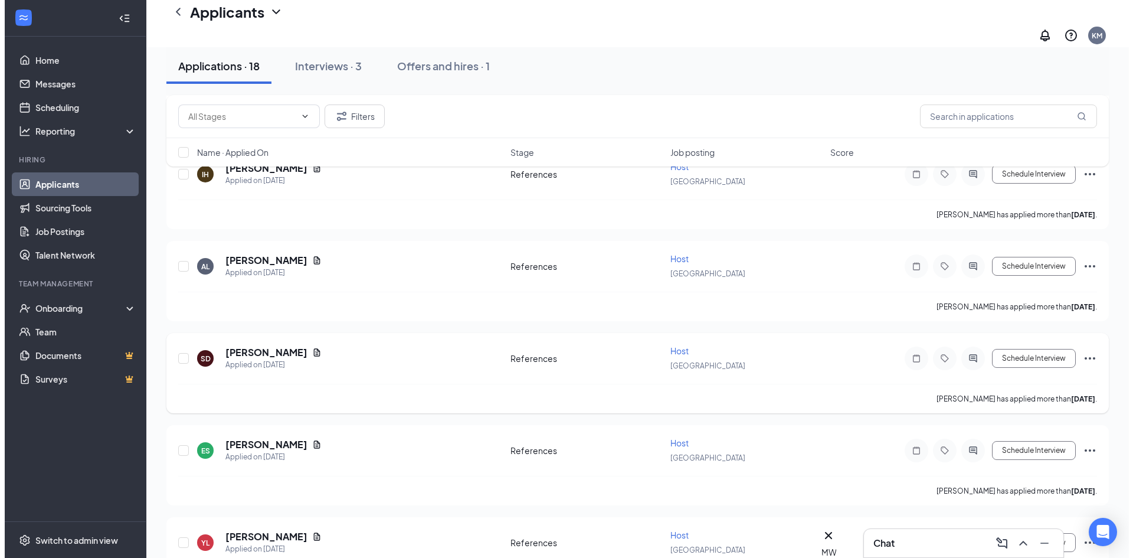
scroll to position [590, 0]
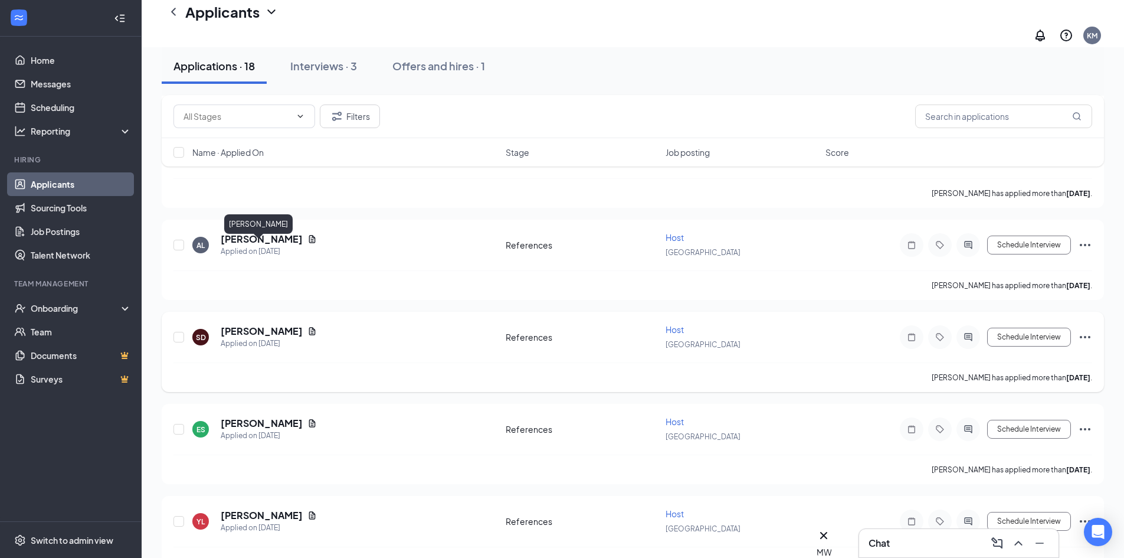
click at [266, 325] on h5 "[PERSON_NAME]" at bounding box center [262, 331] width 82 height 13
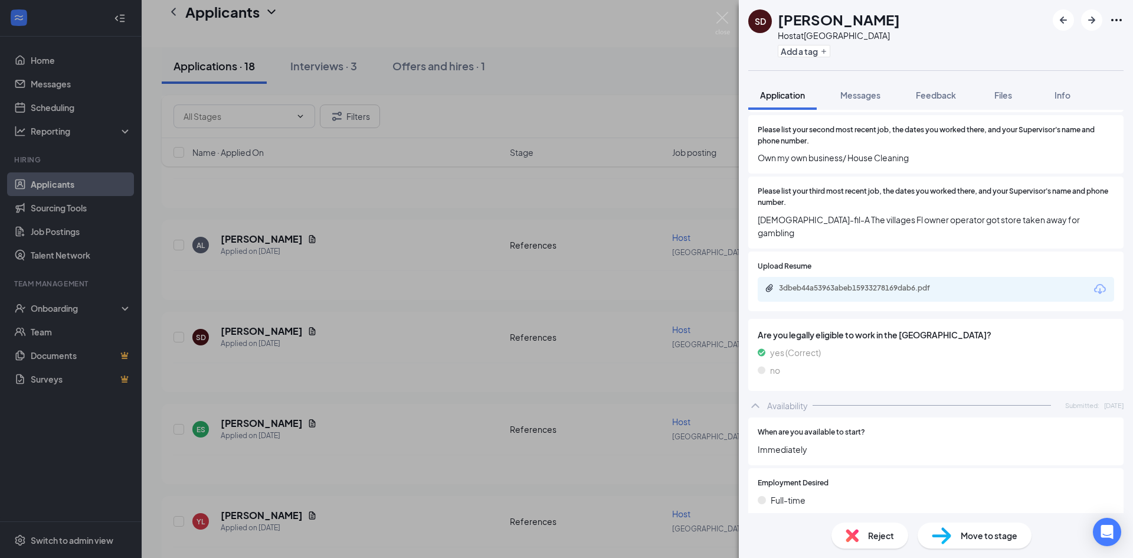
scroll to position [767, 0]
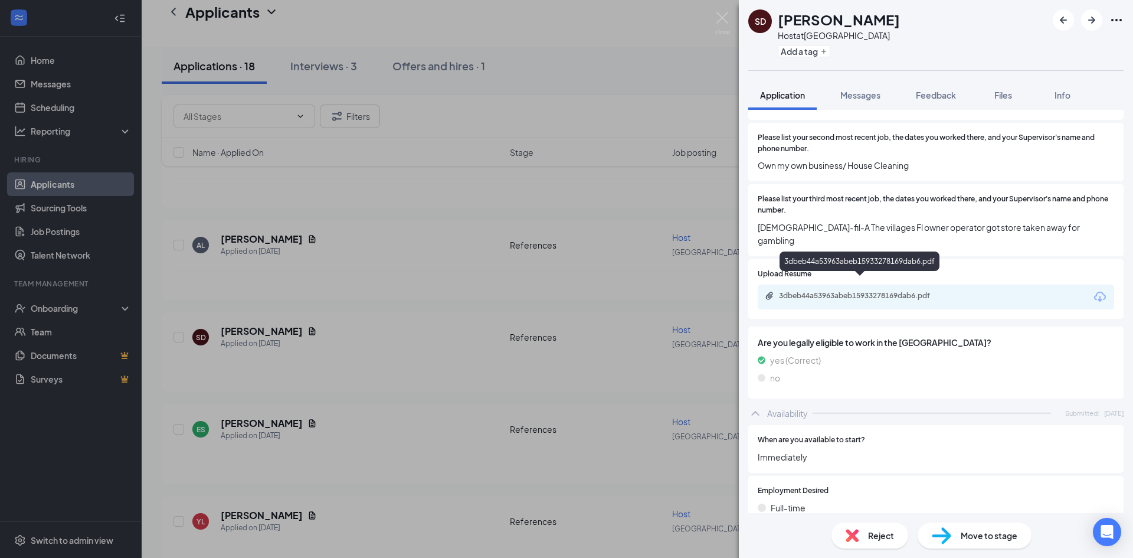
click at [888, 291] on div "3dbeb44a53963abeb15933278169dab6.pdf" at bounding box center [861, 295] width 165 height 9
click at [852, 91] on span "Messages" at bounding box center [860, 95] width 40 height 11
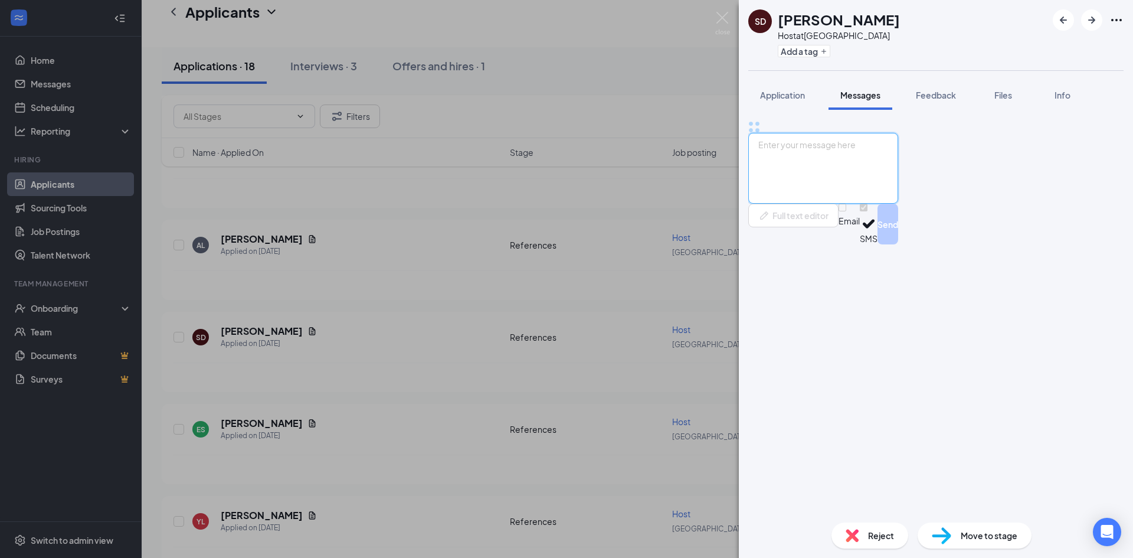
drag, startPoint x: 908, startPoint y: 446, endPoint x: 912, endPoint y: 440, distance: 6.7
click at [898, 204] on textarea at bounding box center [823, 168] width 150 height 71
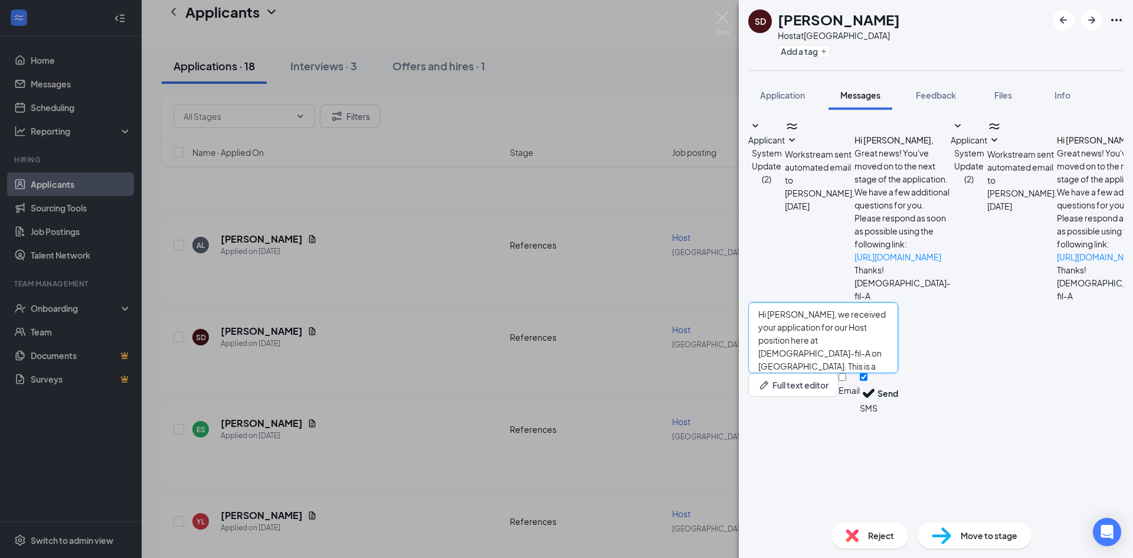
type textarea "Hi [PERSON_NAME], we received your application for our Host position here at [D…"
click at [898, 414] on div "Hi [PERSON_NAME], we received your application for our Host position here at [D…" at bounding box center [823, 358] width 150 height 112
click at [898, 414] on button "Send" at bounding box center [888, 393] width 21 height 41
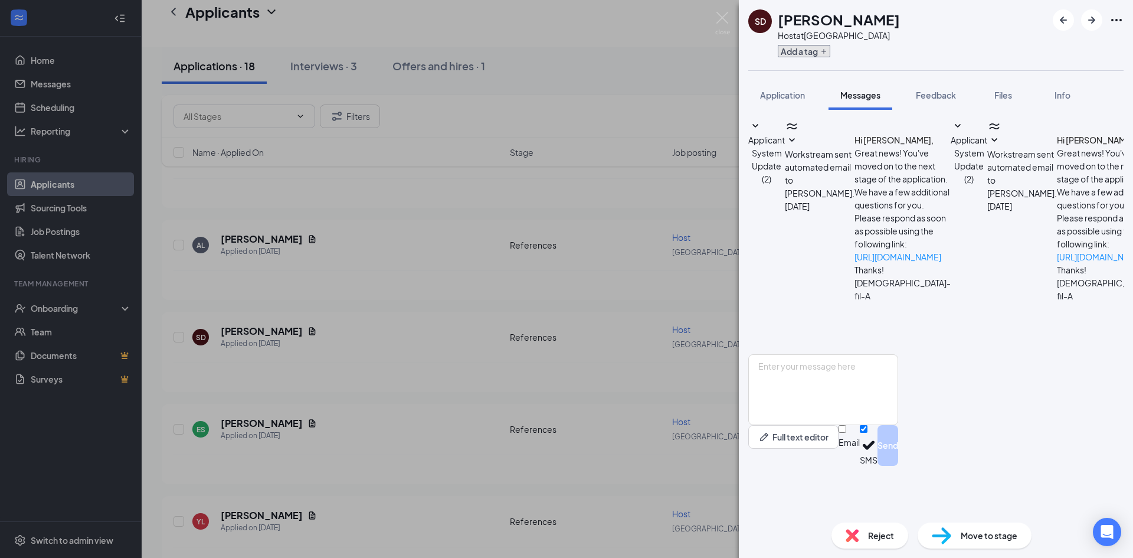
click at [804, 51] on button "Add a tag" at bounding box center [804, 51] width 53 height 12
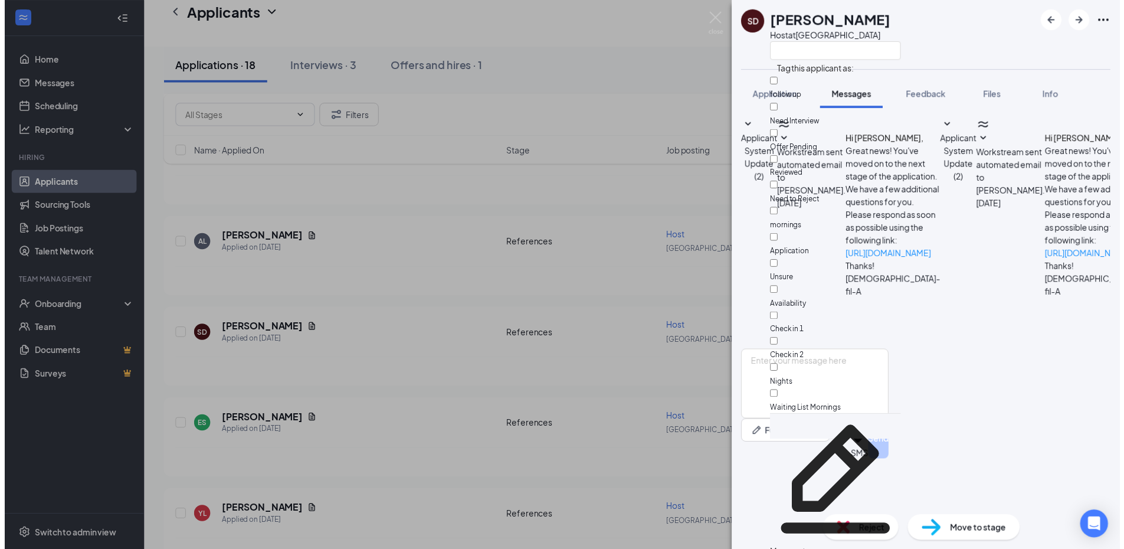
scroll to position [108, 0]
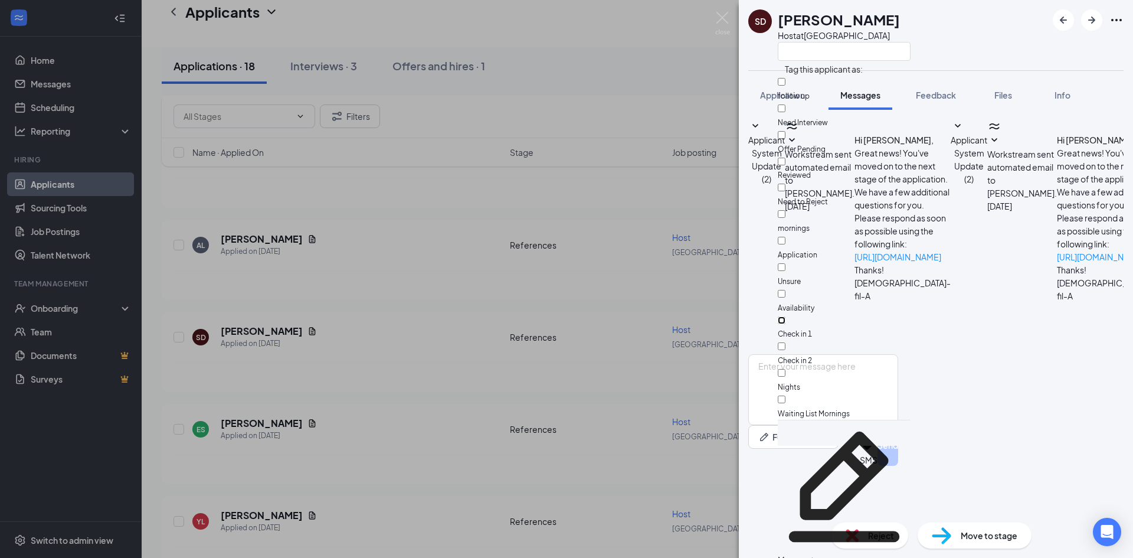
click at [785, 316] on input "Check in 1" at bounding box center [782, 320] width 8 height 8
checkbox input "true"
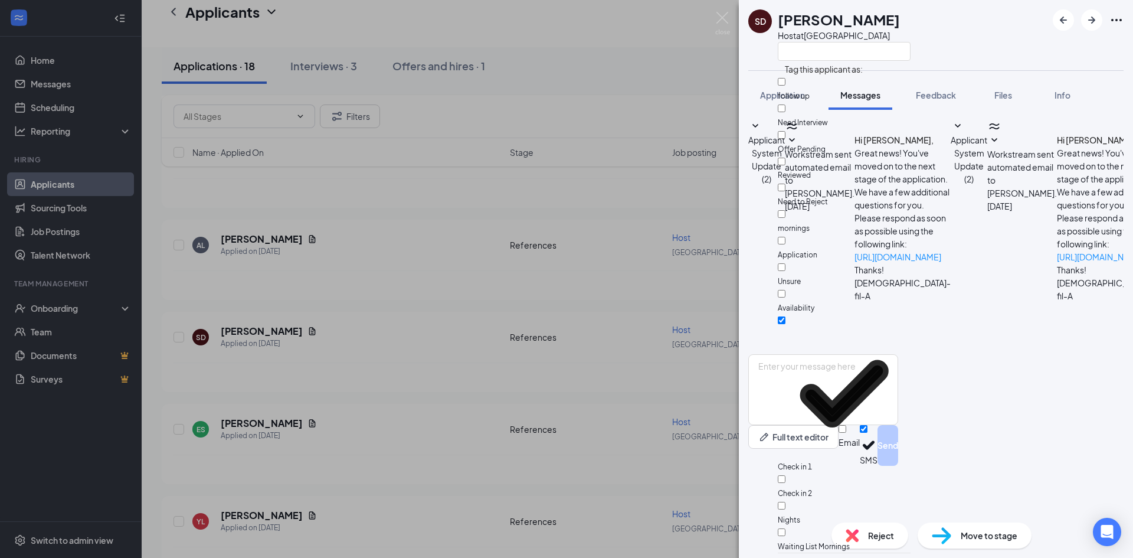
click at [947, 42] on div "SD [PERSON_NAME] Host at [GEOGRAPHIC_DATA]" at bounding box center [936, 35] width 394 height 70
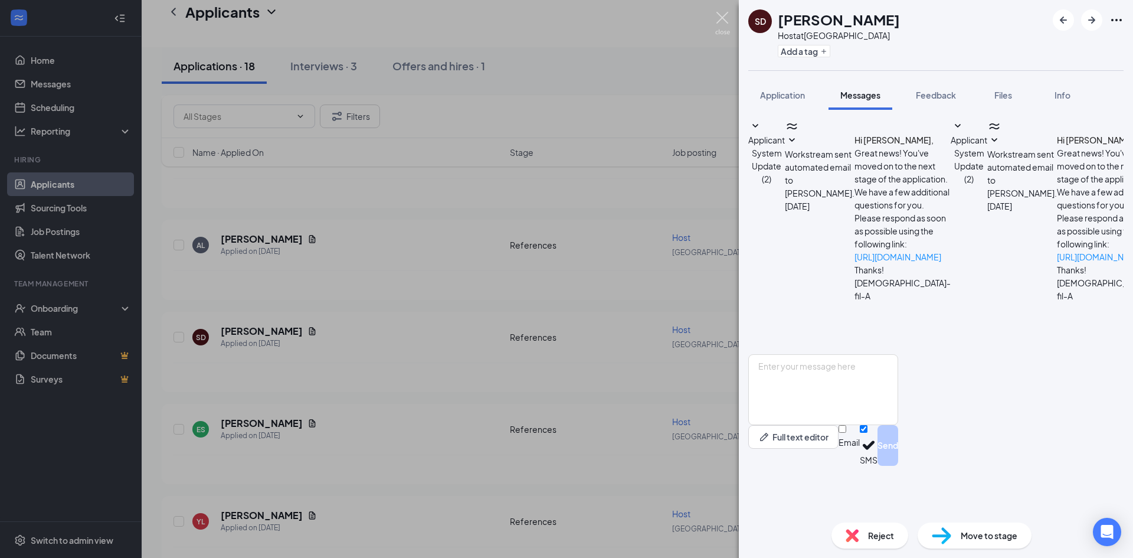
click at [725, 18] on img at bounding box center [722, 23] width 15 height 23
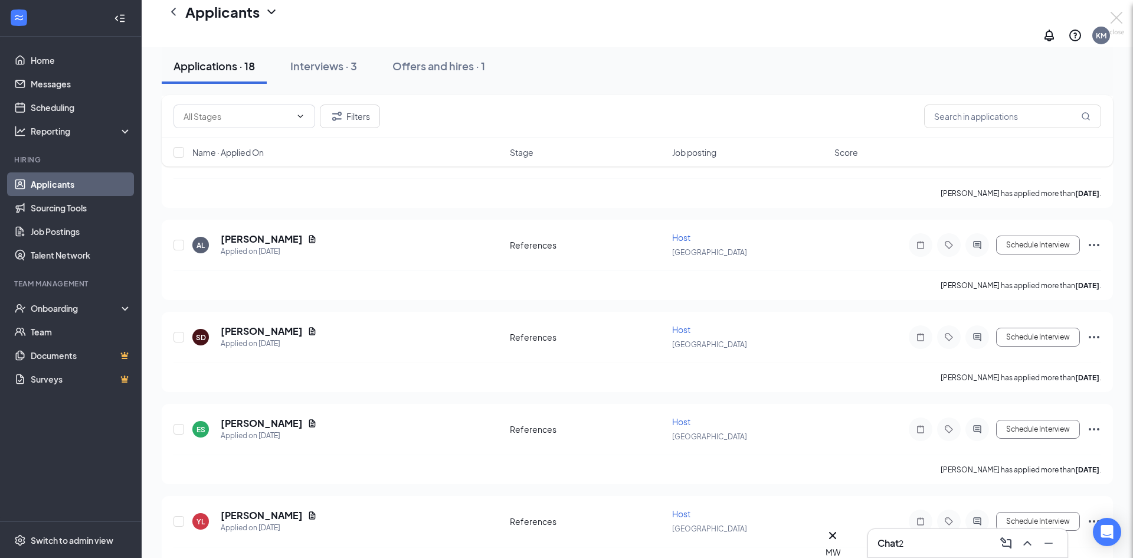
click at [927, 532] on div at bounding box center [566, 279] width 1133 height 558
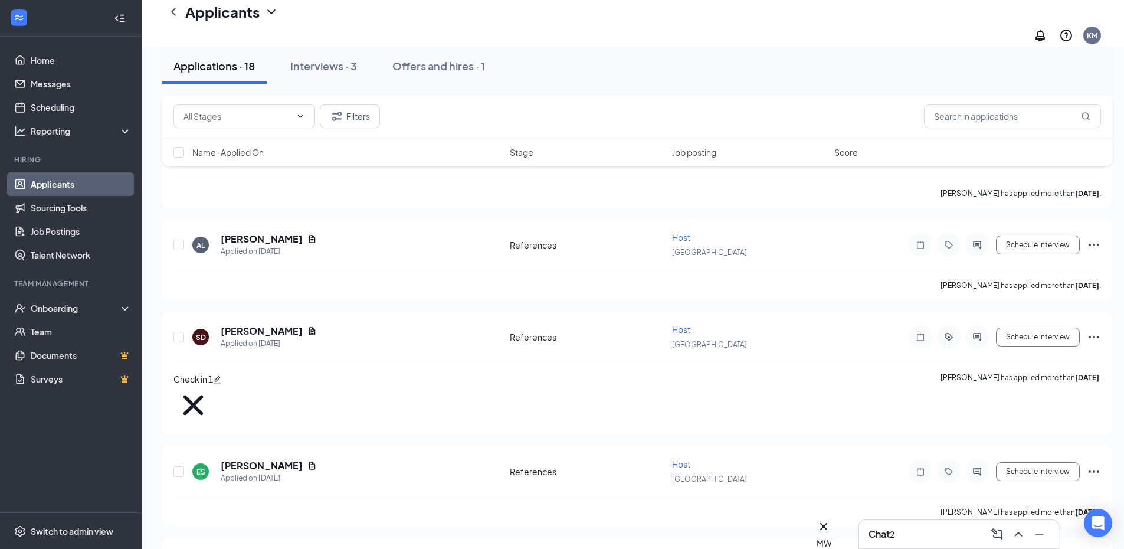
click at [882, 534] on h3 "Chat" at bounding box center [879, 534] width 21 height 13
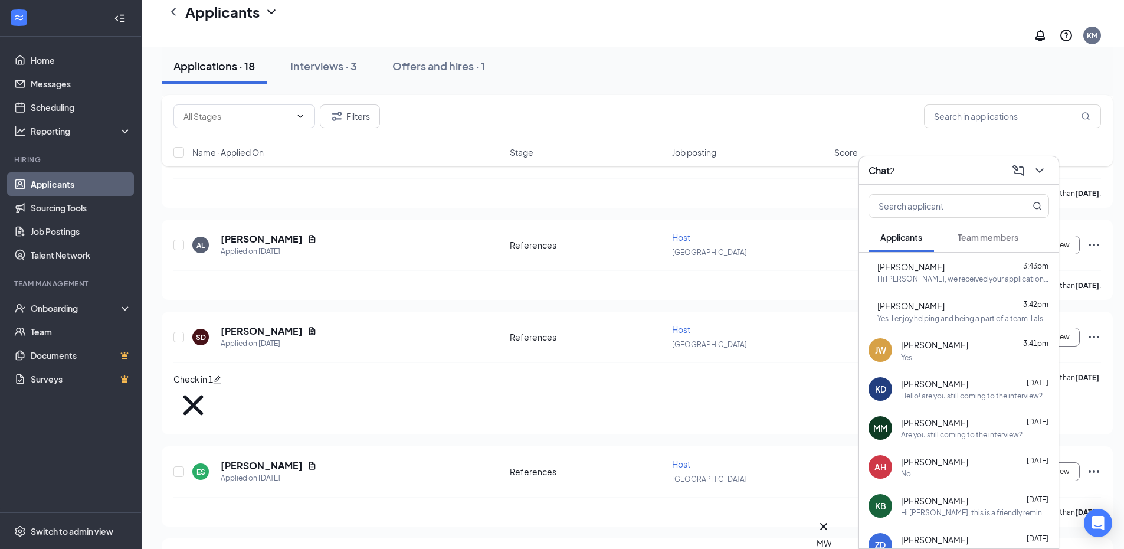
click at [948, 358] on div "Yes" at bounding box center [975, 357] width 148 height 10
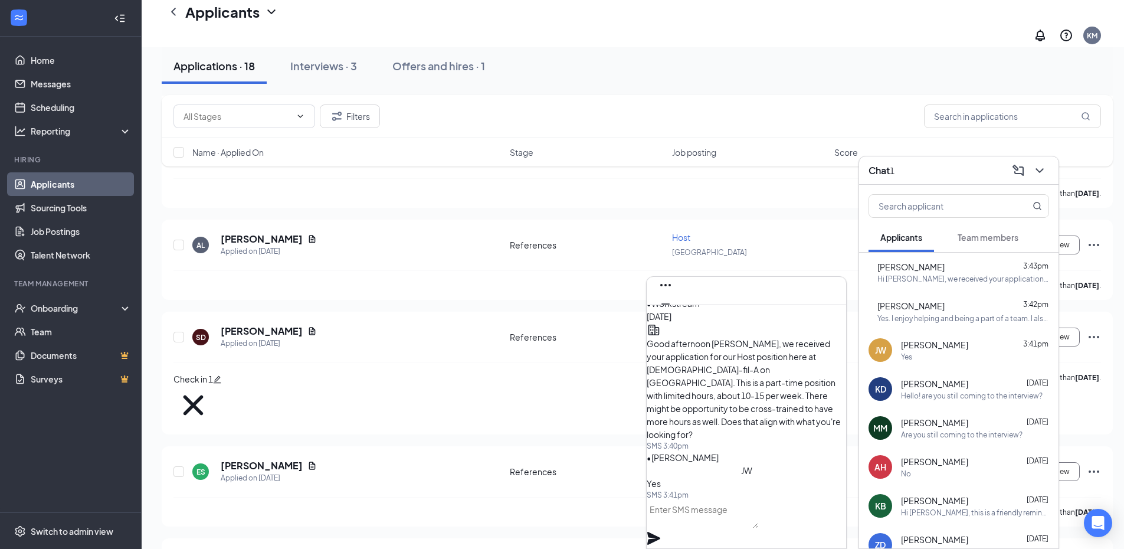
click at [986, 316] on div "Yes. I enjoy helping and being a part of a team. I also have been told I'm very…" at bounding box center [964, 318] width 172 height 10
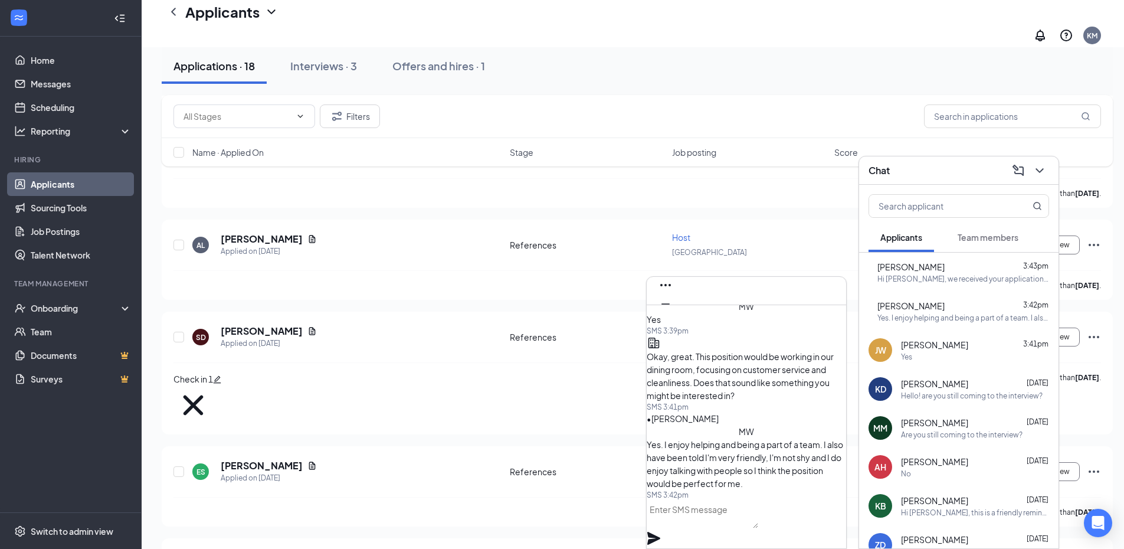
click at [758, 526] on textarea at bounding box center [703, 514] width 112 height 28
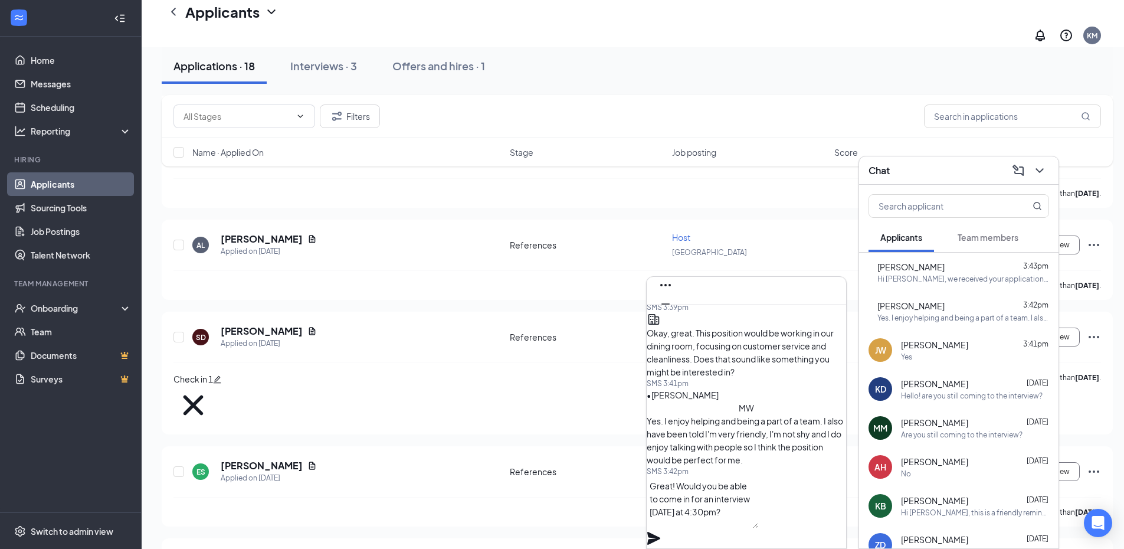
type textarea "Great! Would you be able to come in for an interview [DATE] at 4:30pm?"
click at [661, 531] on icon "Plane" at bounding box center [654, 538] width 14 height 14
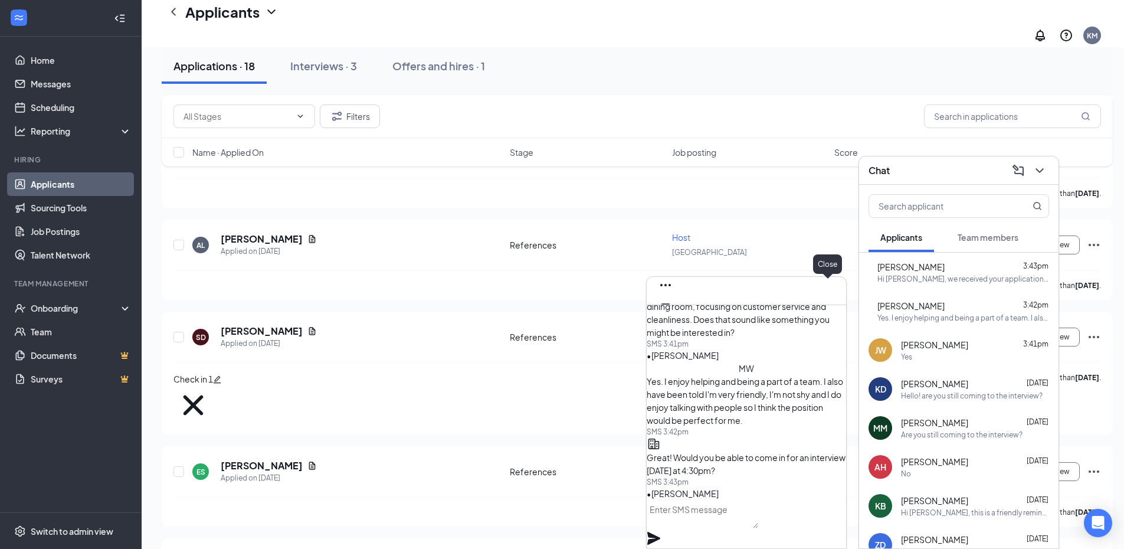
click at [673, 316] on icon "Cross" at bounding box center [666, 323] width 14 height 14
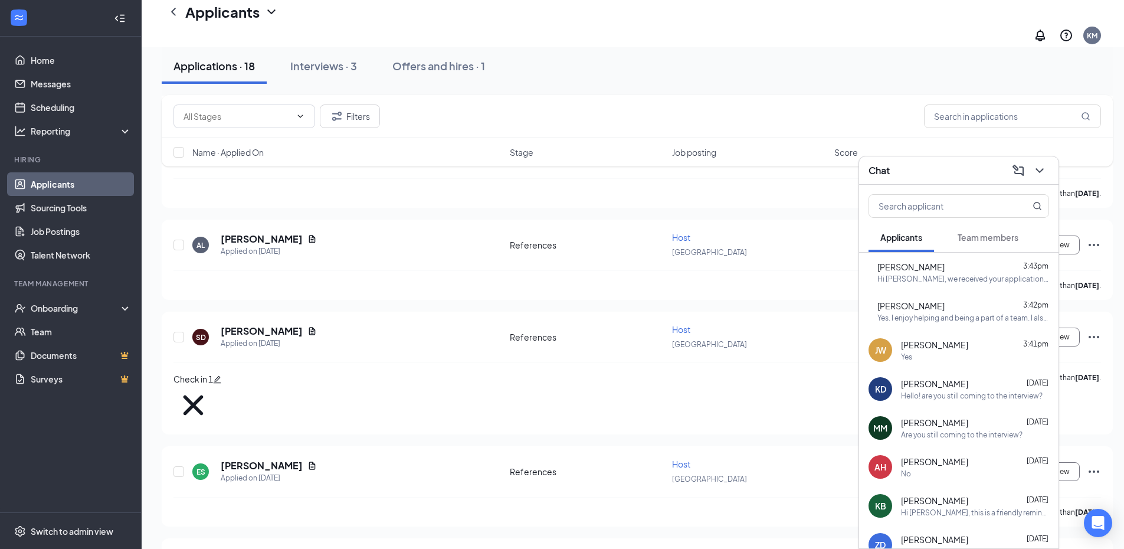
click at [961, 346] on div "[PERSON_NAME] 3:41pm" at bounding box center [975, 345] width 148 height 12
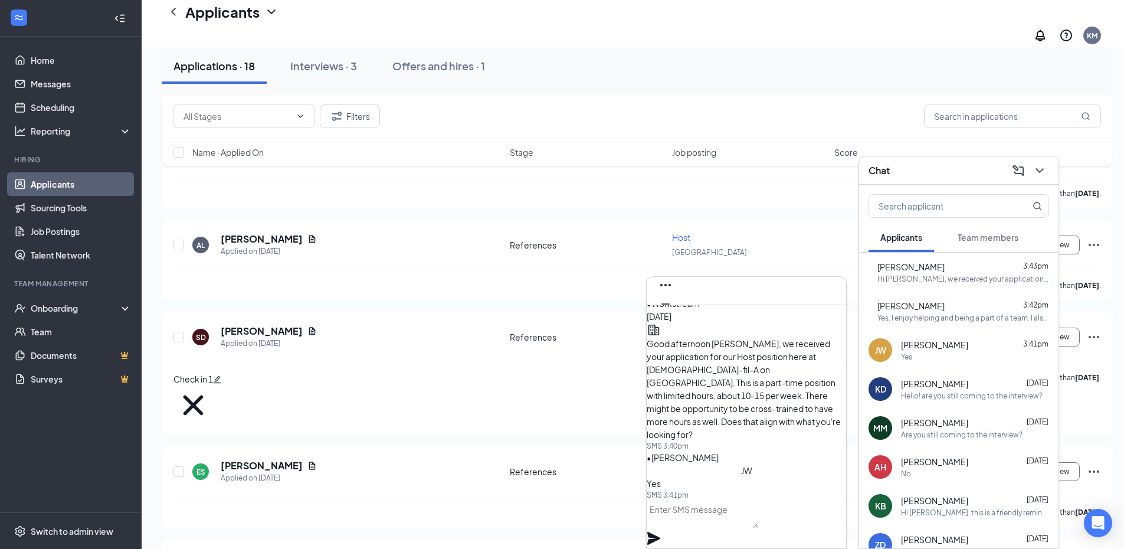
click at [758, 525] on textarea at bounding box center [703, 514] width 112 height 28
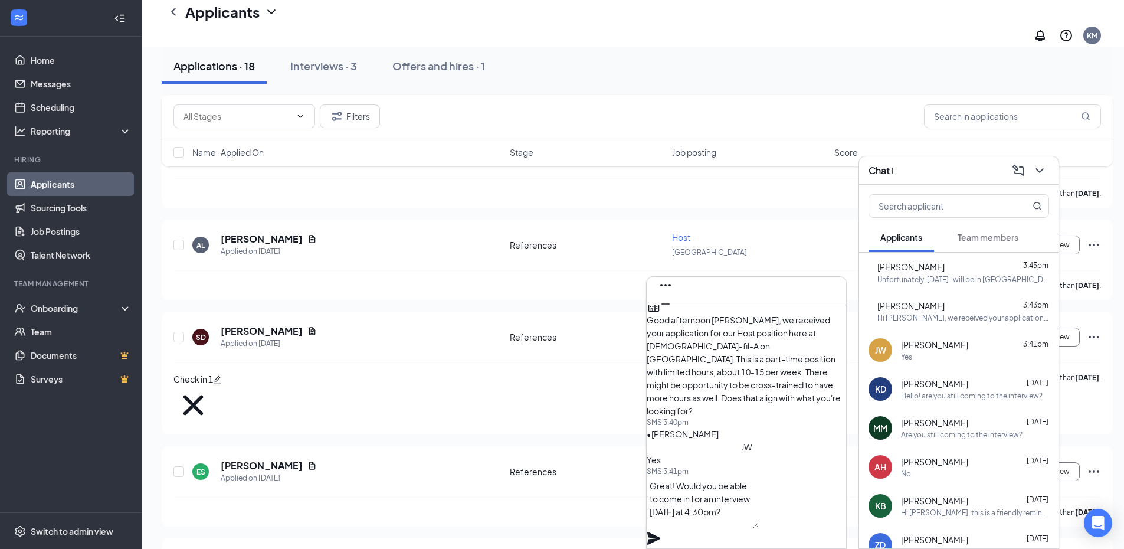
type textarea "Great! Would you be able to come in for an interview [DATE] at 4:30pm?"
click at [660, 532] on icon "Plane" at bounding box center [653, 538] width 13 height 13
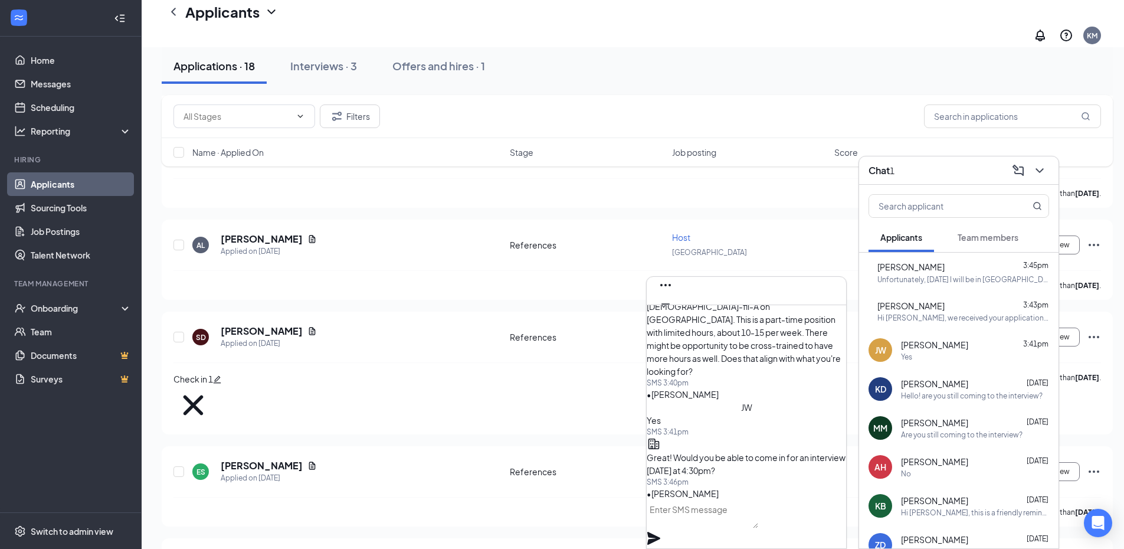
click at [675, 313] on button at bounding box center [665, 322] width 19 height 19
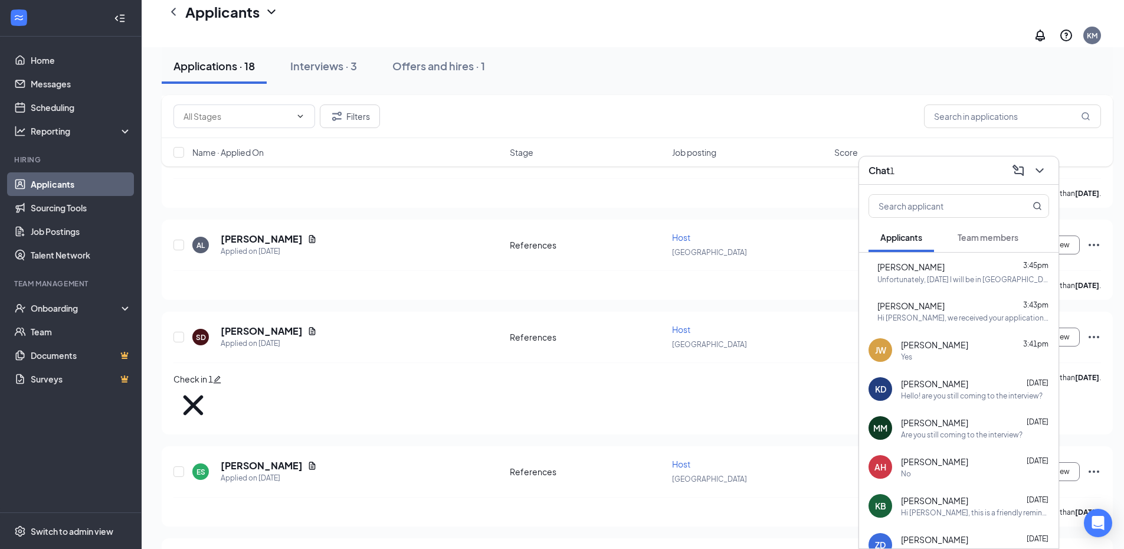
click at [968, 283] on div "Unfortunately, [DATE] I will be in [GEOGRAPHIC_DATA] and I won't be back in [GE…" at bounding box center [964, 279] width 172 height 10
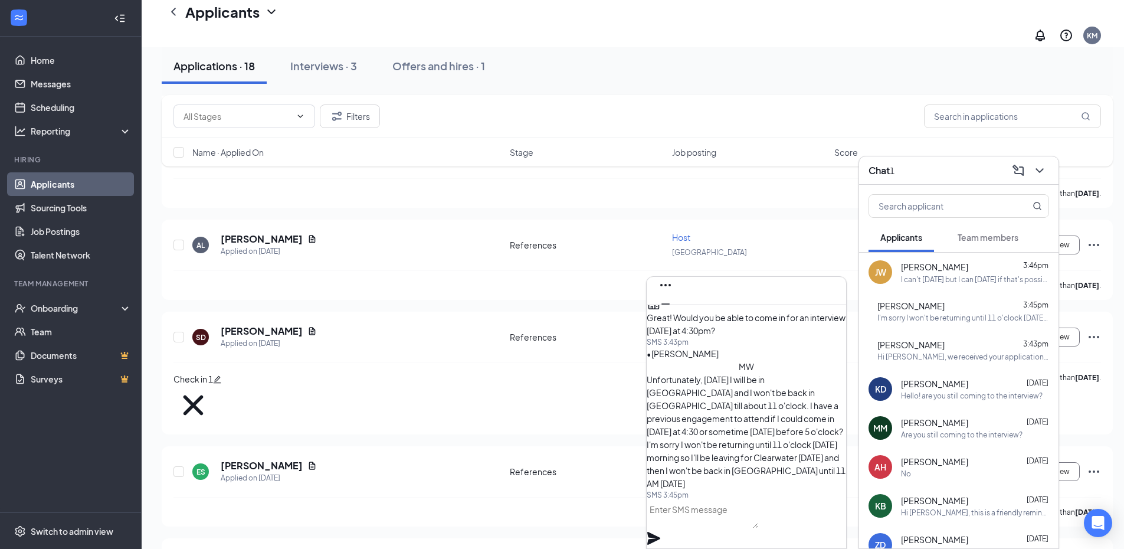
click at [735, 526] on textarea at bounding box center [703, 514] width 112 height 28
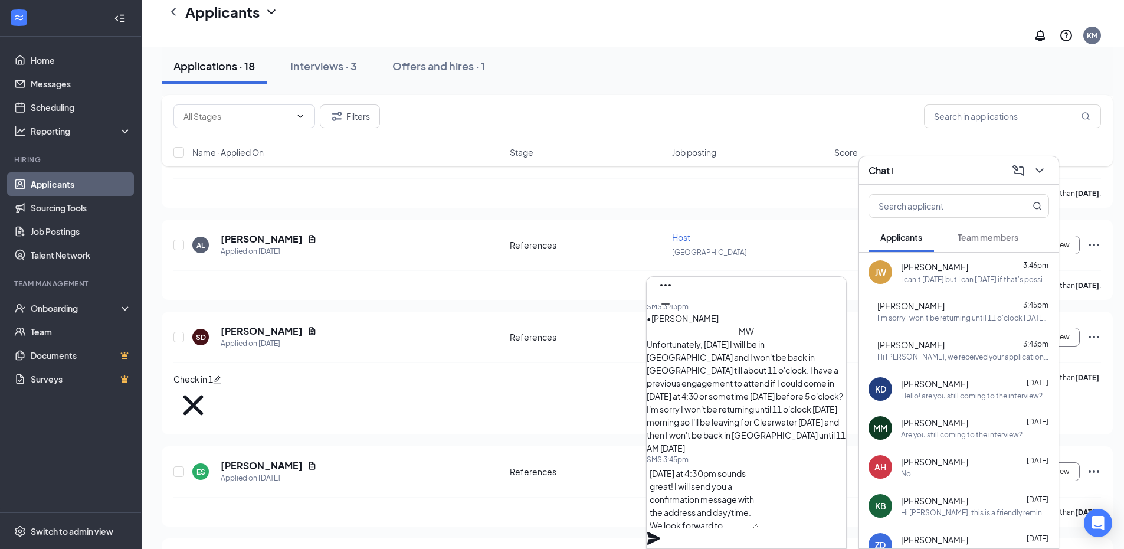
scroll to position [12, 0]
type textarea "[DATE] at 4:30pm sounds great! I will send you a confirmation message with the …"
click at [660, 532] on icon "Plane" at bounding box center [653, 538] width 13 height 13
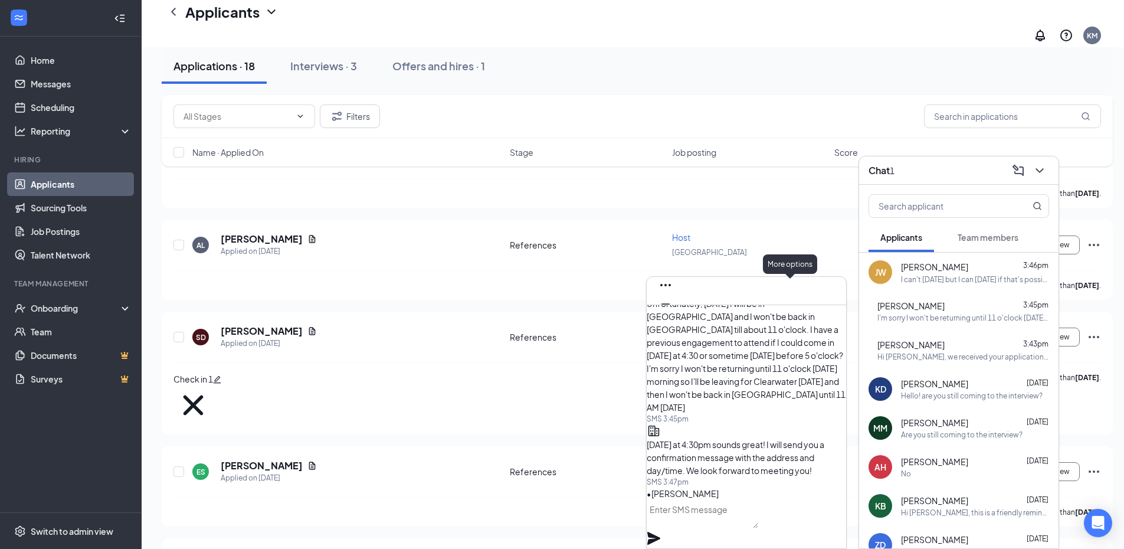
scroll to position [0, 0]
click at [673, 316] on icon "Cross" at bounding box center [666, 323] width 14 height 14
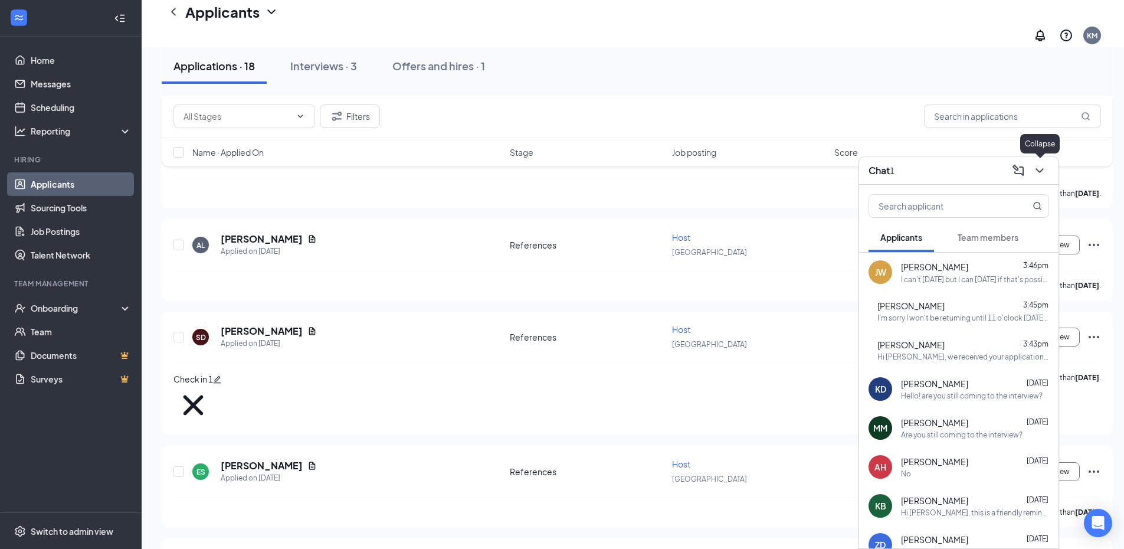
click at [1042, 175] on icon "ChevronDown" at bounding box center [1040, 170] width 14 height 14
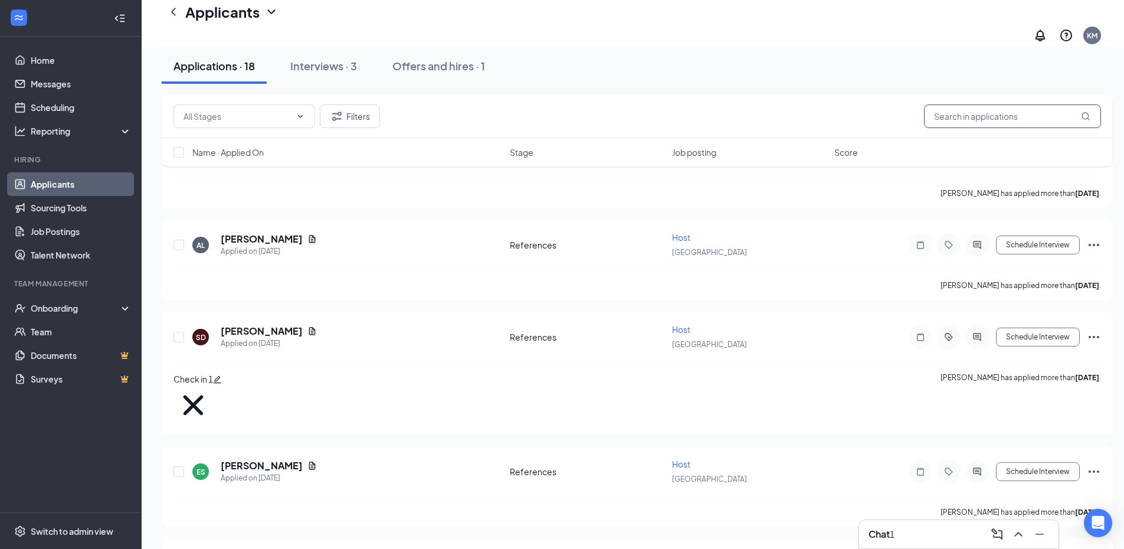
click at [1001, 115] on input "text" at bounding box center [1012, 116] width 177 height 24
type input "m"
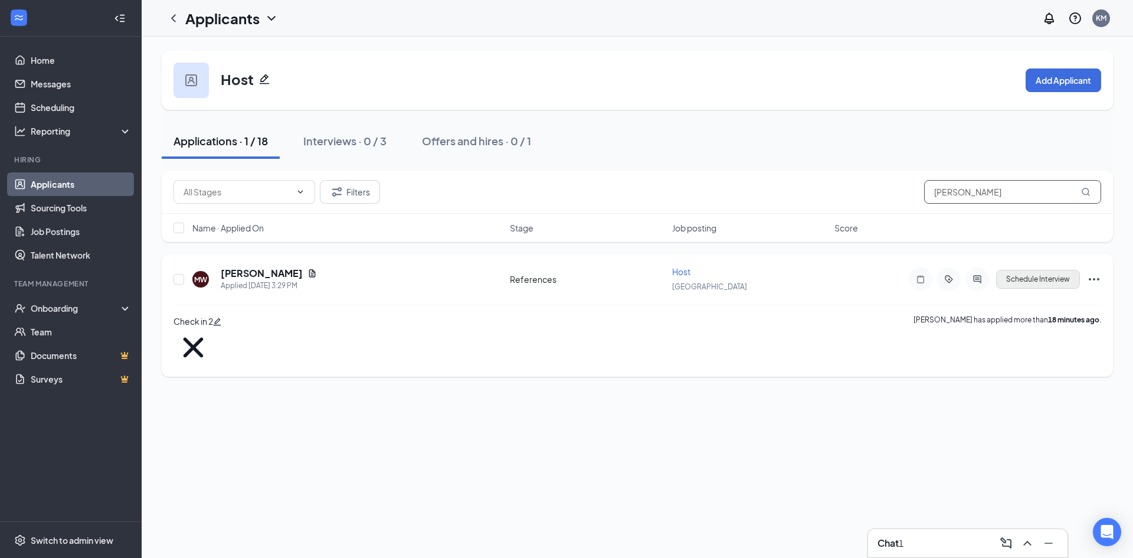
type input "[PERSON_NAME]"
click at [1033, 285] on button "Schedule Interview" at bounding box center [1038, 279] width 84 height 19
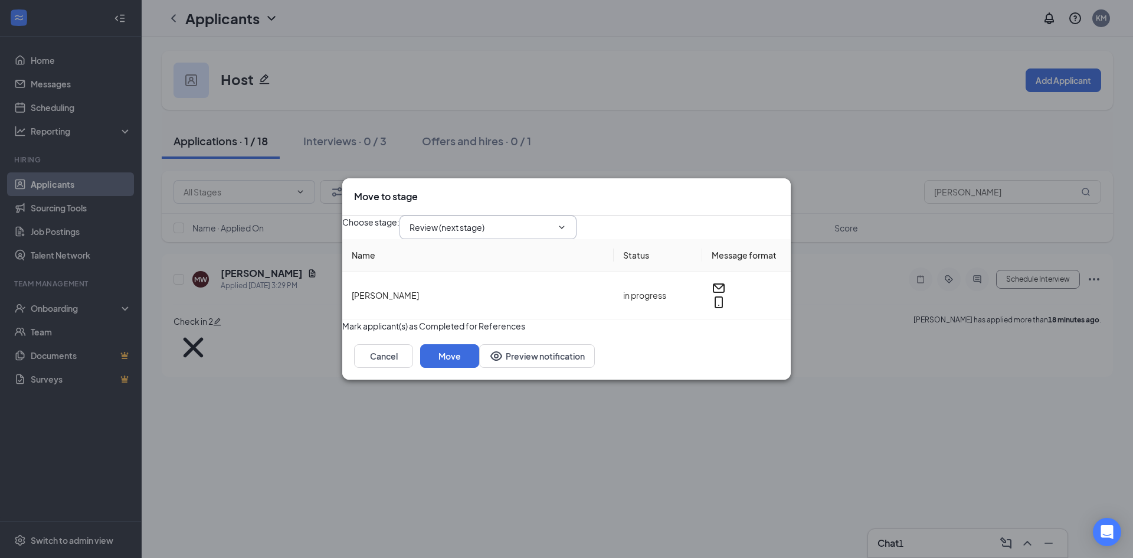
click at [552, 221] on input "Review (next stage)" at bounding box center [481, 227] width 143 height 13
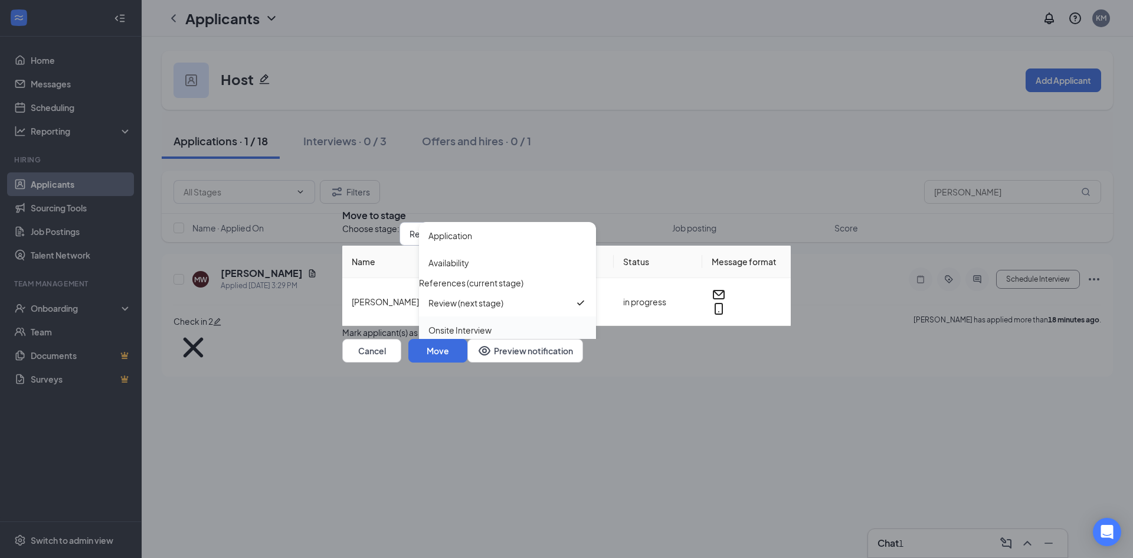
click at [492, 323] on div "Onsite Interview" at bounding box center [459, 329] width 63 height 13
type input "Onsite Interview"
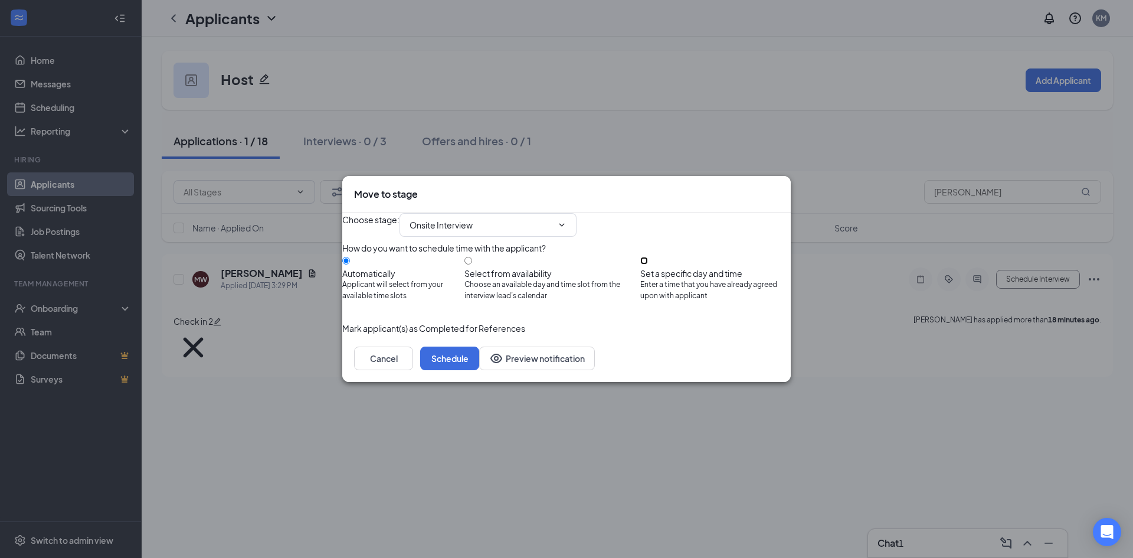
click at [648, 257] on input "Set a specific day and time Enter a time that you have already agreed upon with…" at bounding box center [644, 261] width 8 height 8
radio input "true"
radio input "false"
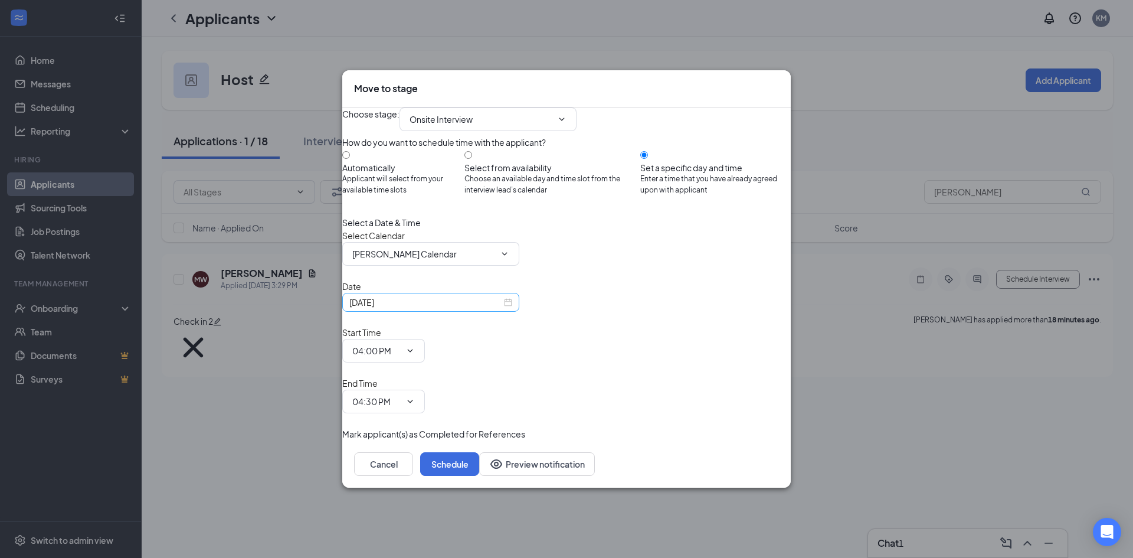
click at [519, 312] on div "[DATE]" at bounding box center [430, 302] width 177 height 19
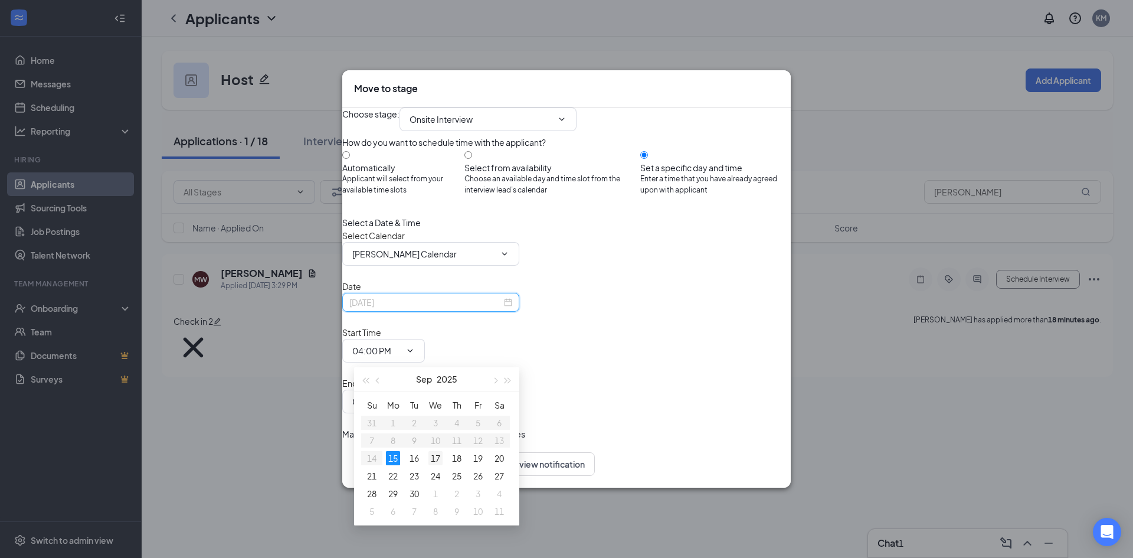
type input "[DATE]"
click at [436, 456] on div "17" at bounding box center [435, 458] width 14 height 14
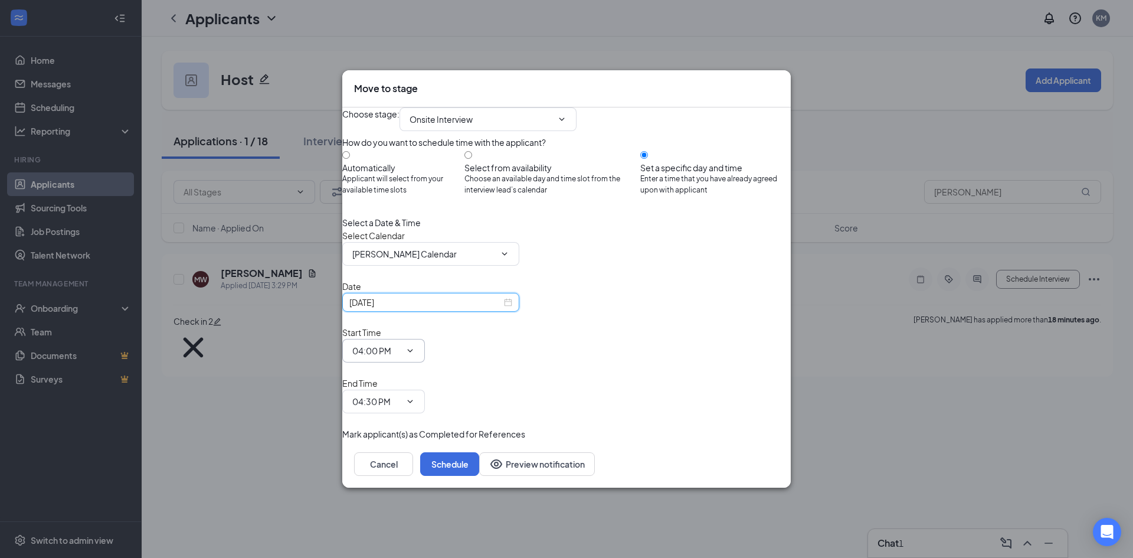
click at [401, 353] on input "04:00 PM" at bounding box center [376, 350] width 48 height 13
click at [408, 261] on div "04:30 PM" at bounding box center [385, 258] width 47 height 13
type input "04:30 PM"
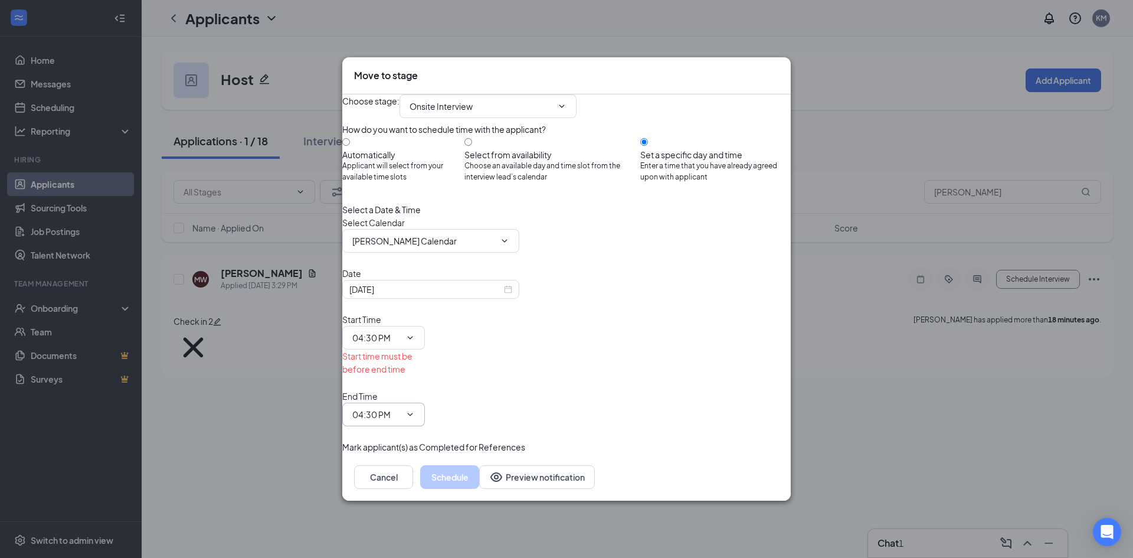
click at [401, 408] on input "04:30 PM" at bounding box center [376, 414] width 48 height 13
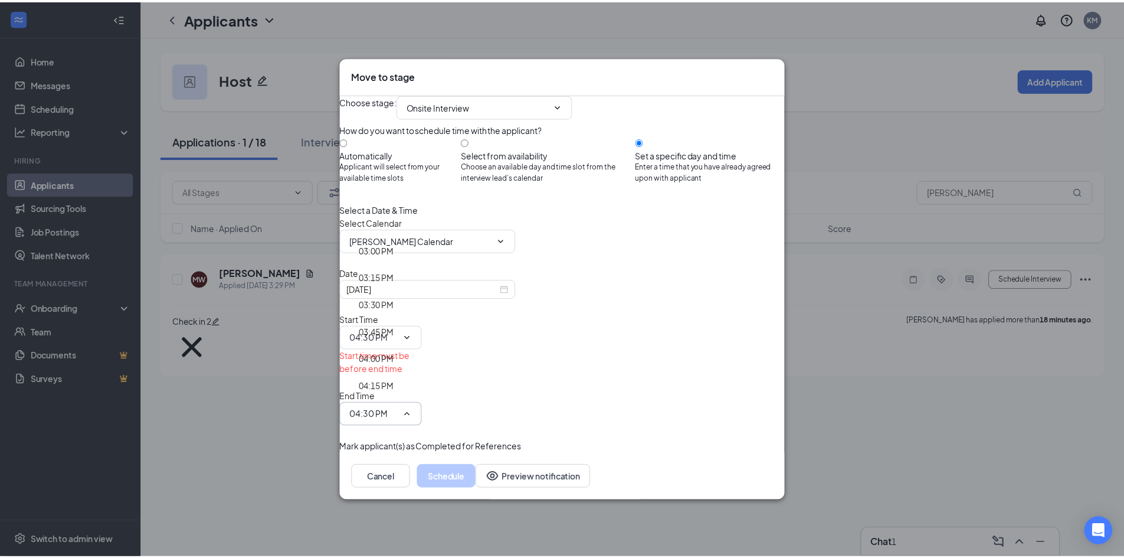
scroll to position [1770, 0]
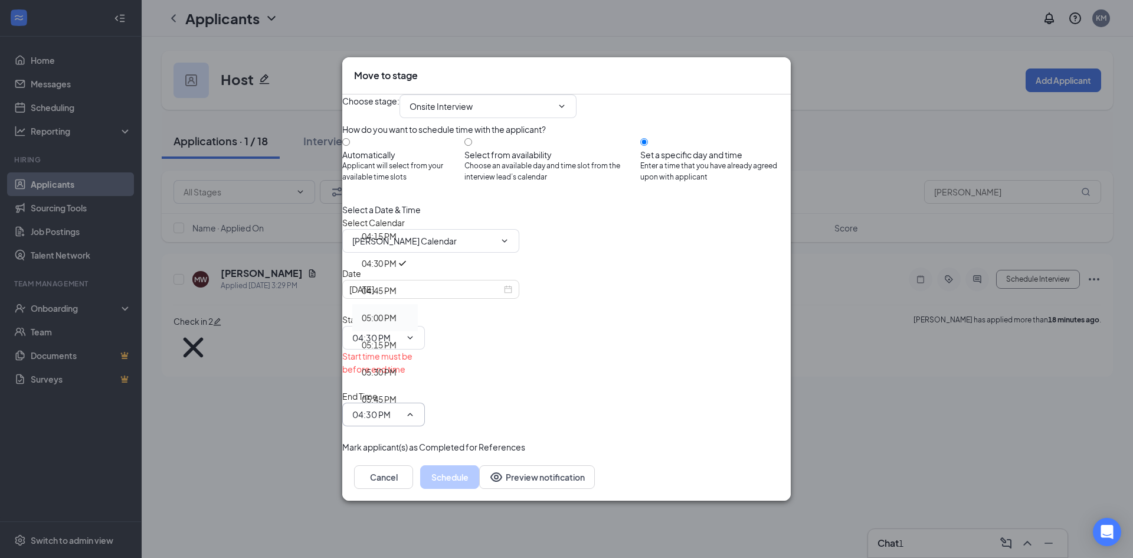
click at [397, 311] on div "05:00 PM" at bounding box center [379, 317] width 35 height 13
type input "05:00 PM"
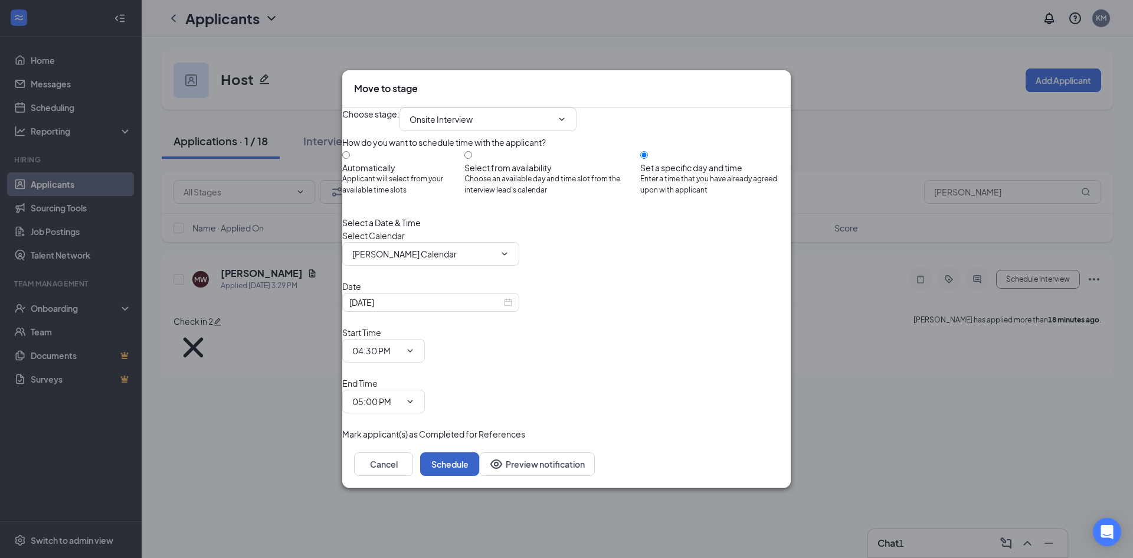
click at [479, 452] on button "Schedule" at bounding box center [449, 464] width 59 height 24
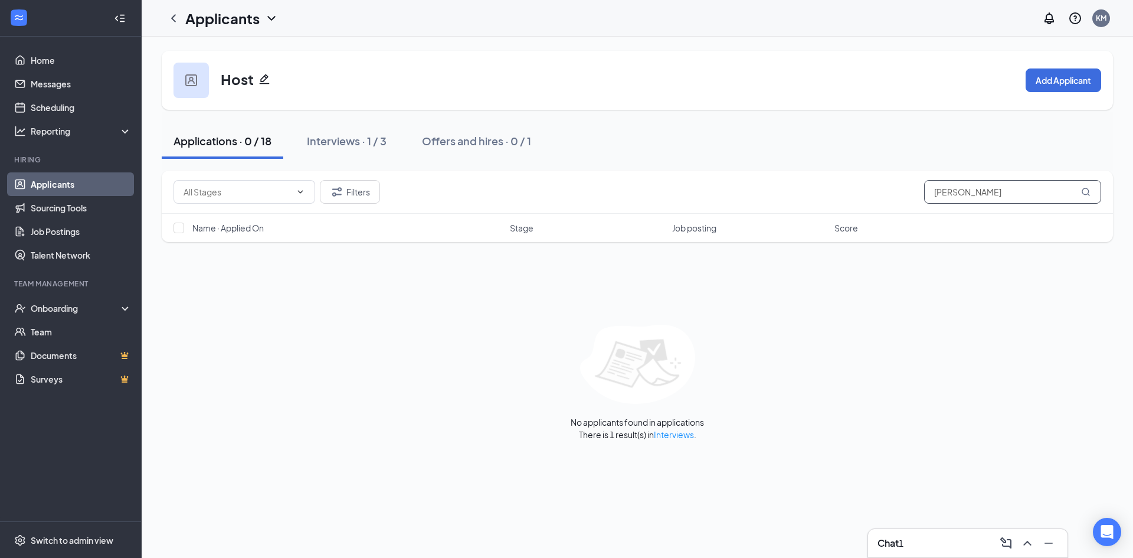
drag, startPoint x: 993, startPoint y: 189, endPoint x: 682, endPoint y: 176, distance: 310.7
click at [719, 182] on div "Filters [PERSON_NAME]" at bounding box center [637, 192] width 928 height 24
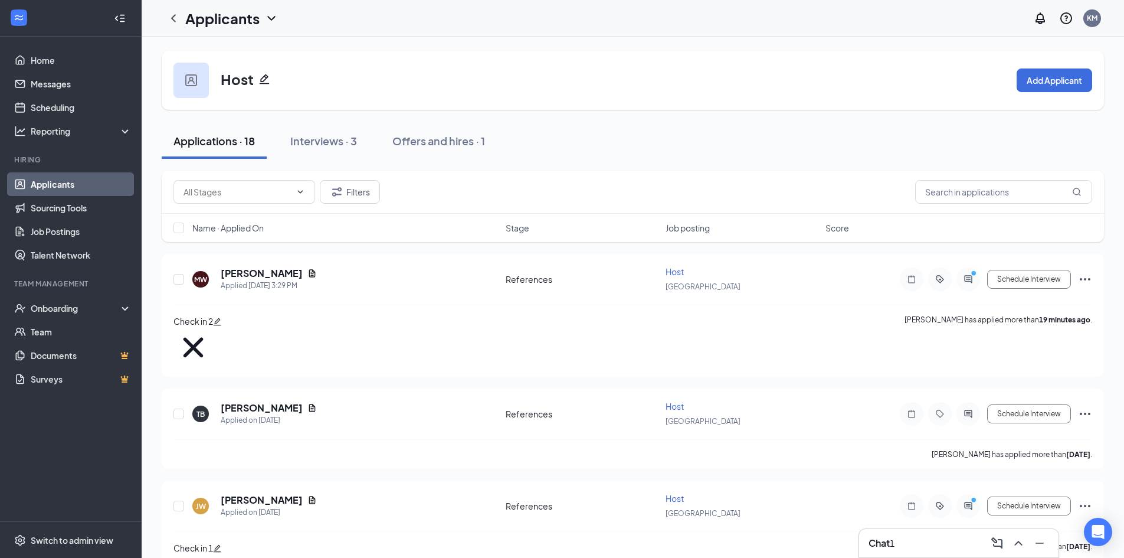
click at [903, 533] on div "Chat 1" at bounding box center [958, 543] width 199 height 28
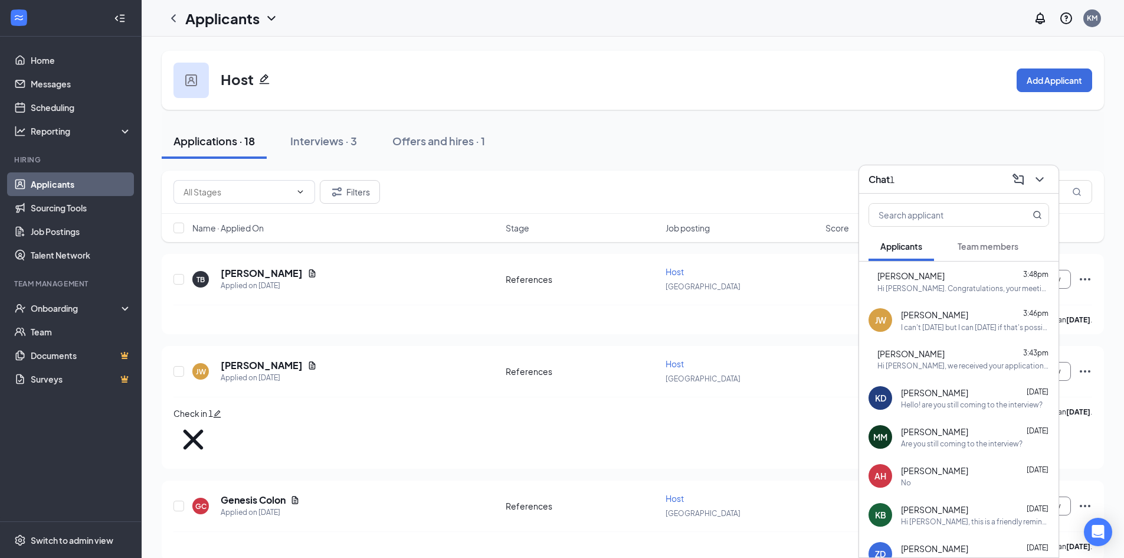
click at [965, 320] on div "[PERSON_NAME] 3:46pm" at bounding box center [975, 314] width 148 height 13
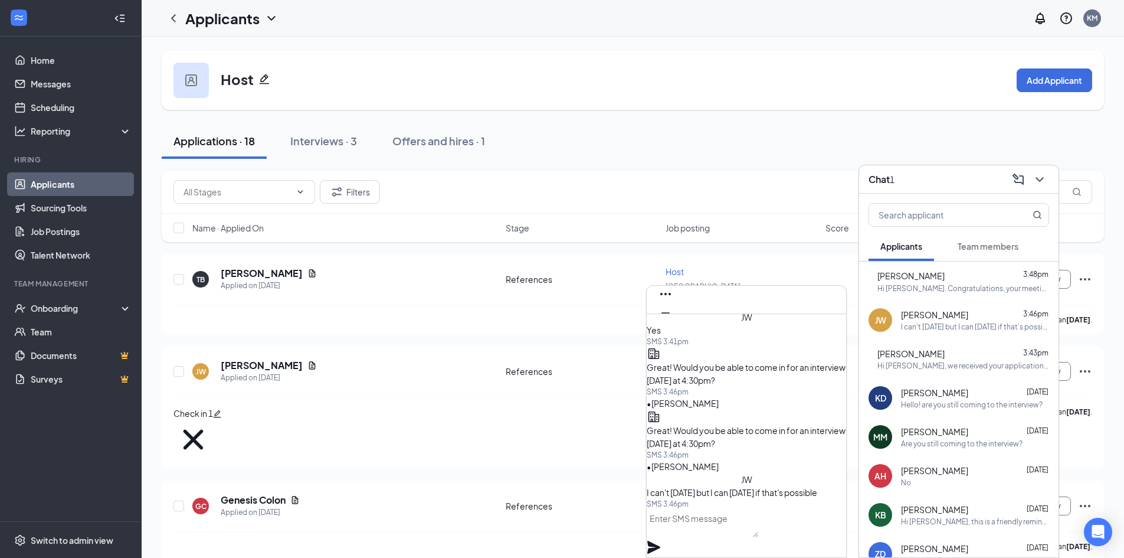
click at [757, 535] on textarea at bounding box center [703, 523] width 112 height 28
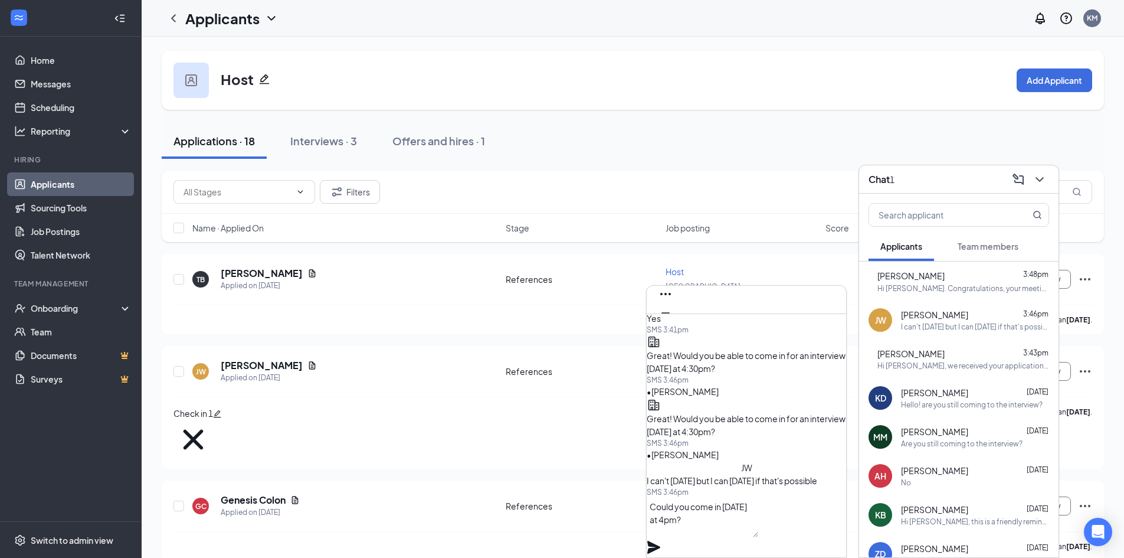
type textarea "Could you come in [DATE] at 4pm?"
click at [661, 540] on icon "Plane" at bounding box center [654, 547] width 14 height 14
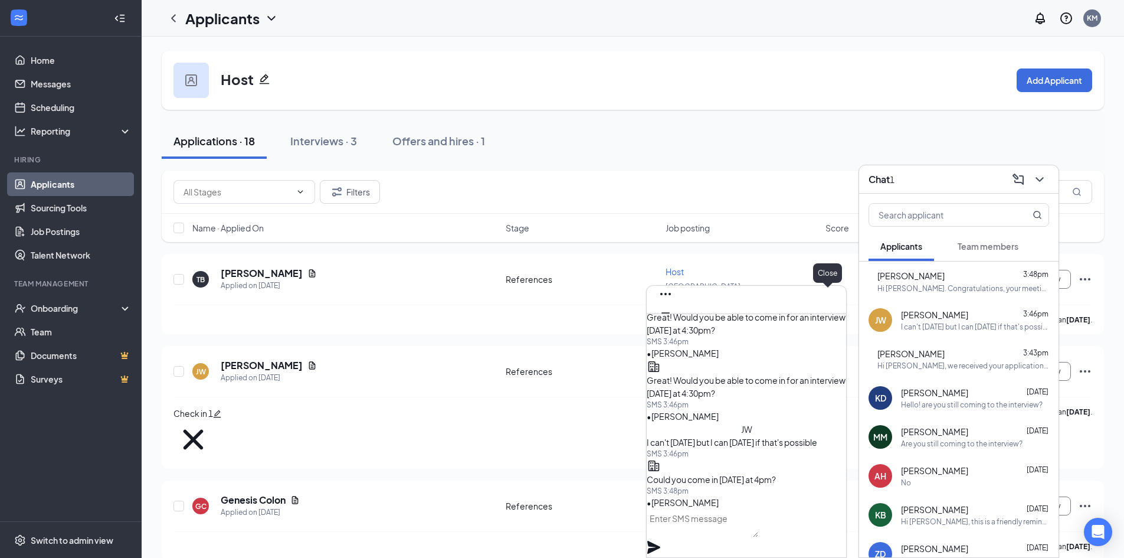
click at [673, 325] on icon "Cross" at bounding box center [666, 332] width 14 height 14
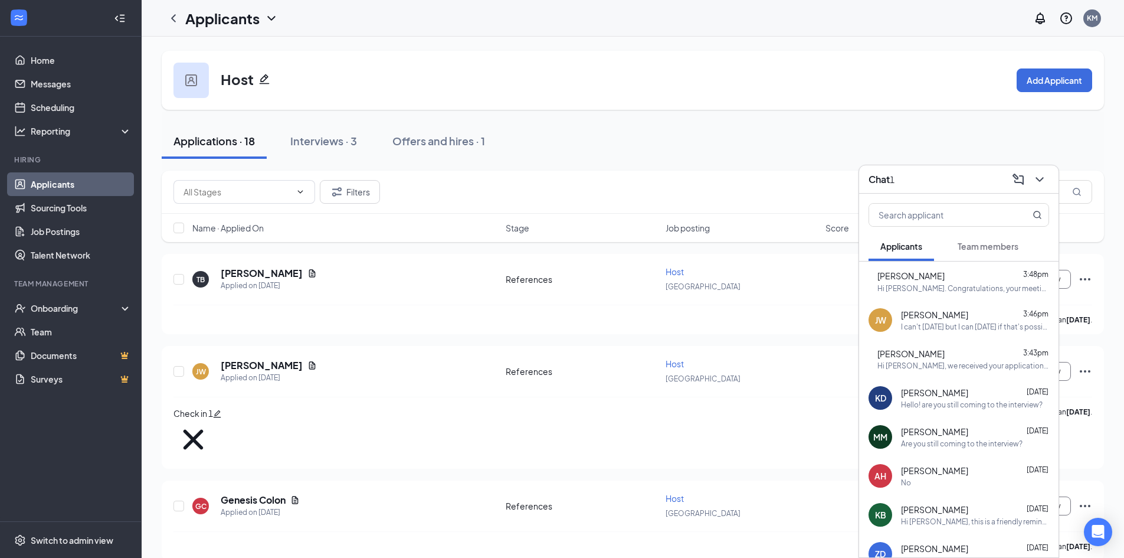
click at [926, 283] on div "Hi [PERSON_NAME]. Congratulations, your meeting with [DEMOGRAPHIC_DATA]-fil-A f…" at bounding box center [964, 288] width 172 height 10
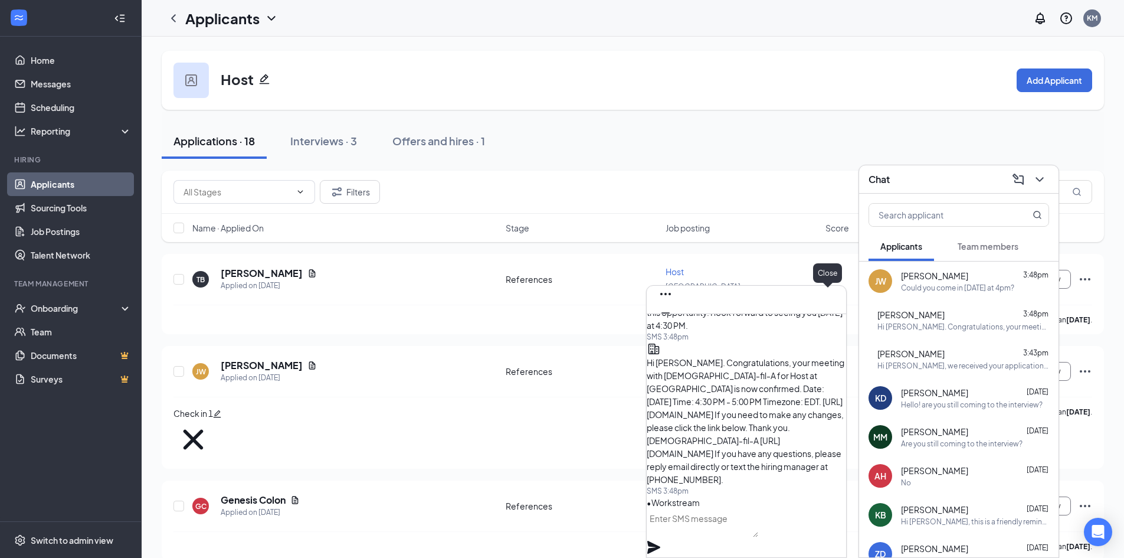
click at [669, 328] on icon "Cross" at bounding box center [665, 331] width 7 height 7
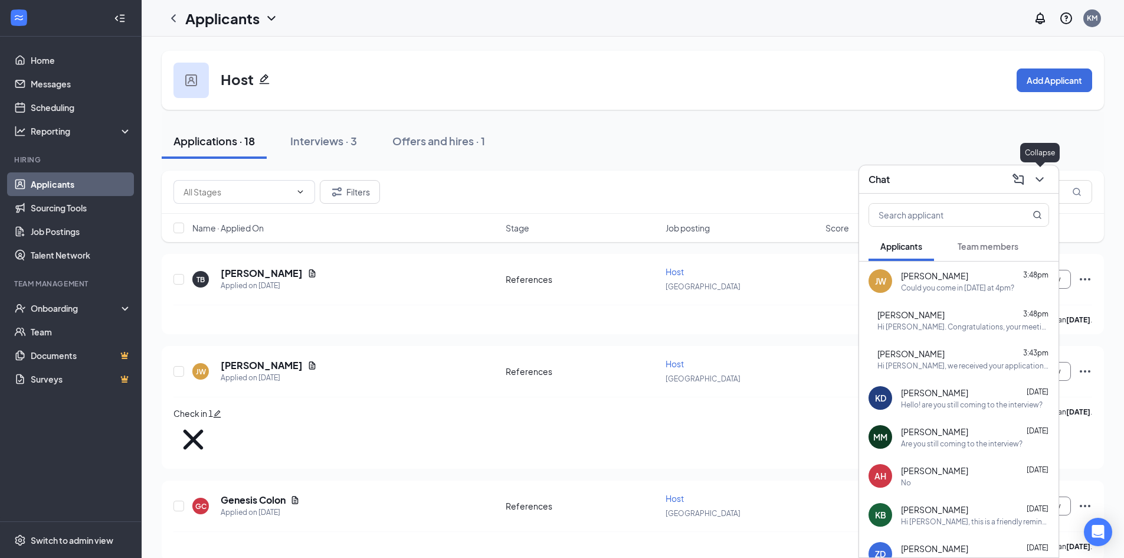
click at [1043, 179] on icon "ChevronDown" at bounding box center [1040, 179] width 14 height 14
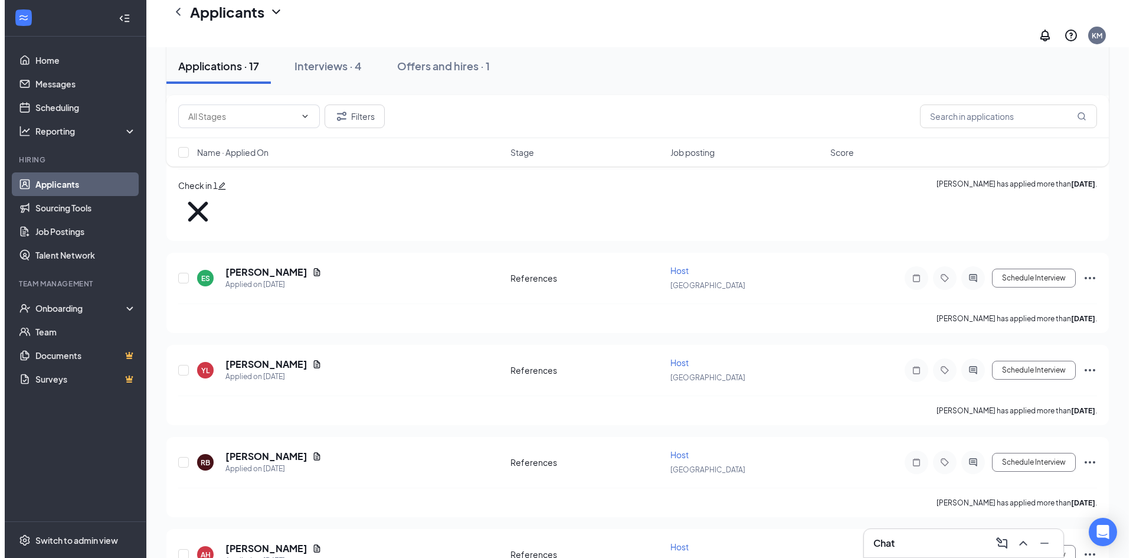
scroll to position [708, 0]
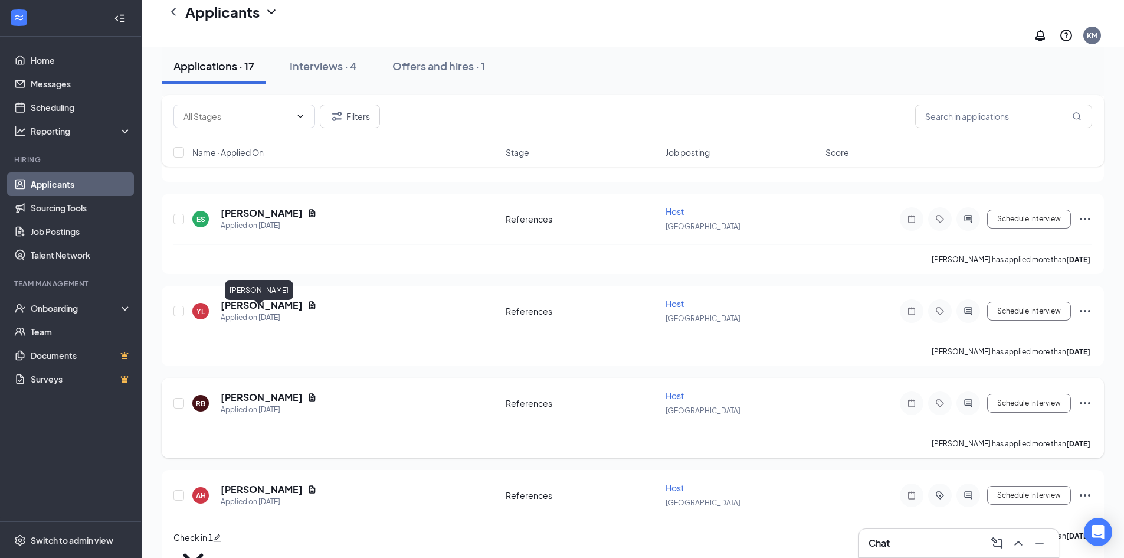
click at [252, 391] on h5 "[PERSON_NAME]" at bounding box center [262, 397] width 82 height 13
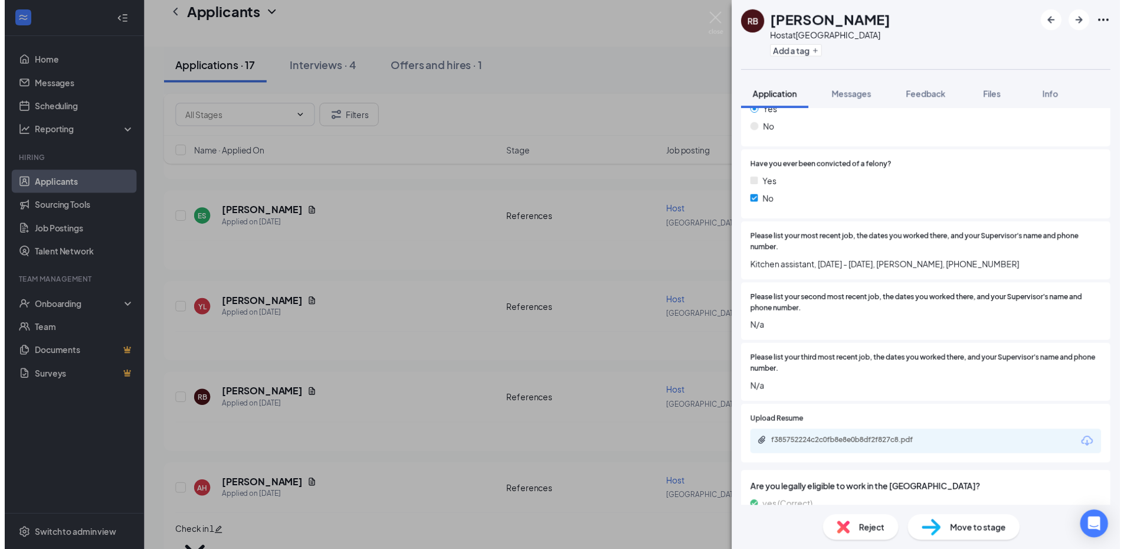
scroll to position [590, 0]
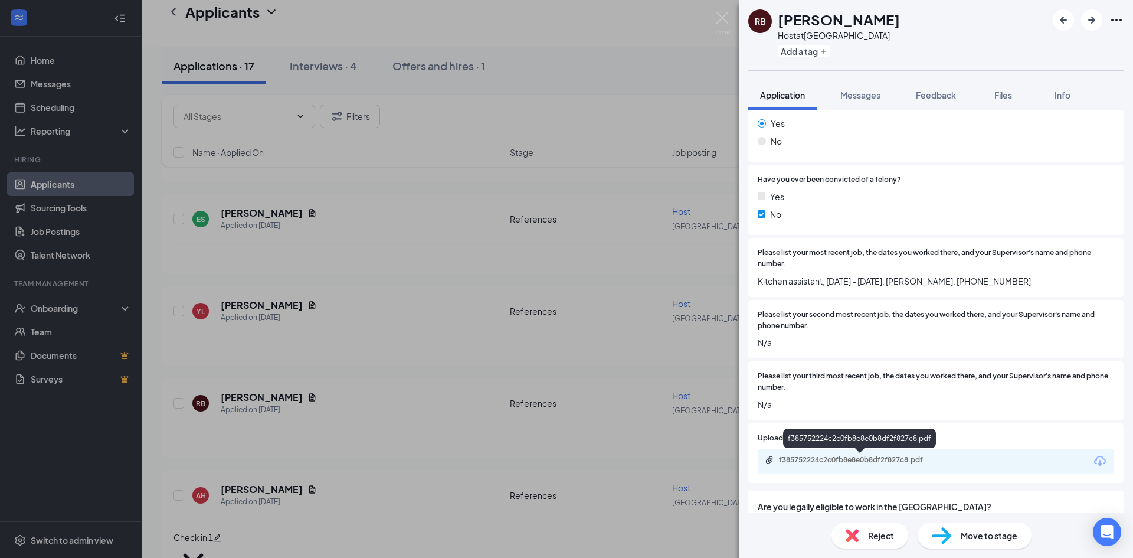
click at [897, 461] on div "f385752224c2c0fb8e8e0b8df2f827c8.pdf" at bounding box center [861, 459] width 165 height 9
click at [722, 14] on img at bounding box center [722, 23] width 15 height 23
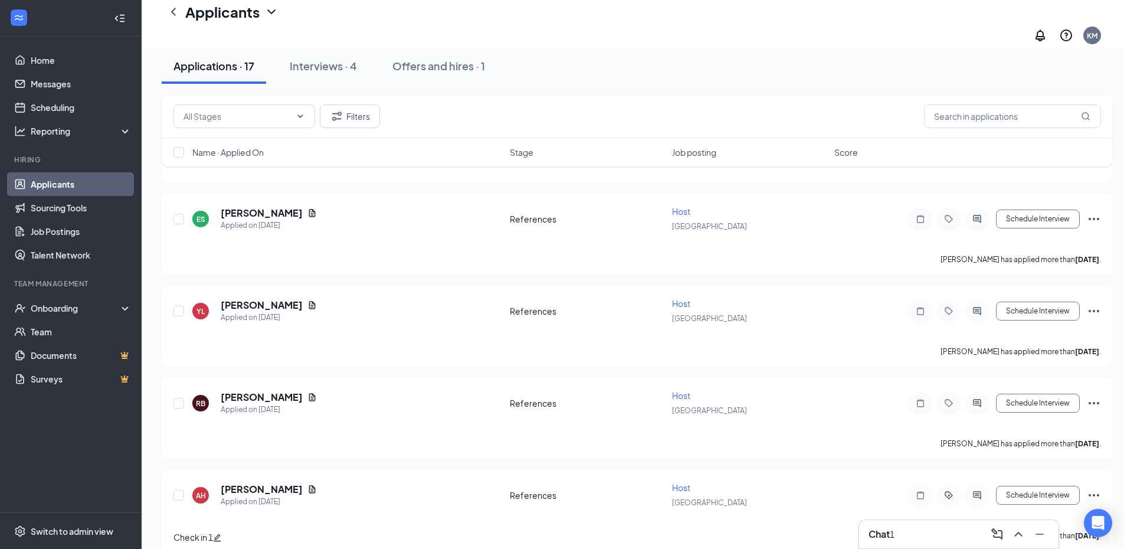
click at [890, 541] on div "Chat 1" at bounding box center [959, 534] width 181 height 19
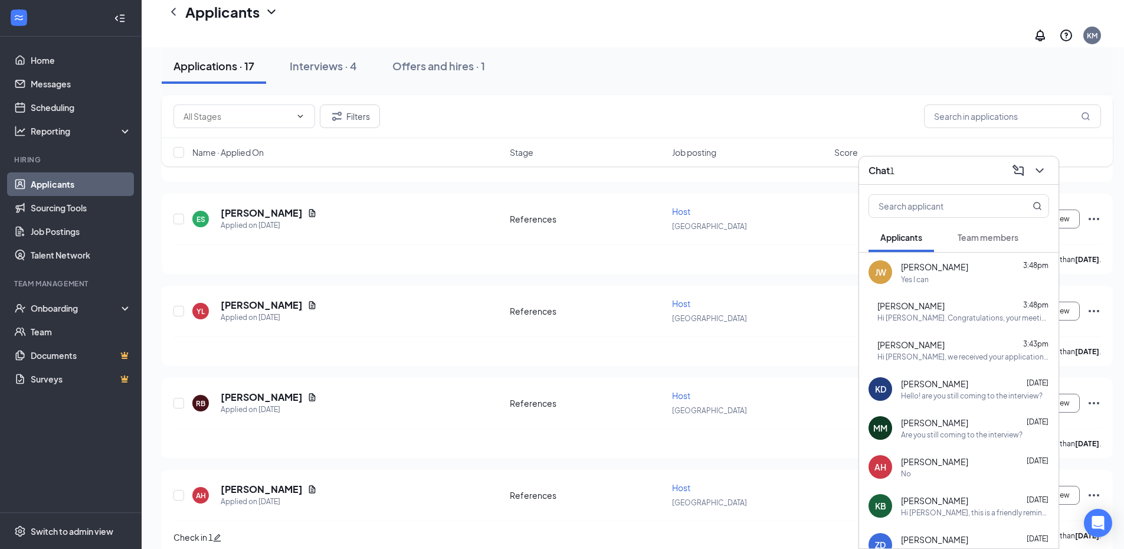
click at [945, 271] on span "[PERSON_NAME]" at bounding box center [934, 266] width 67 height 13
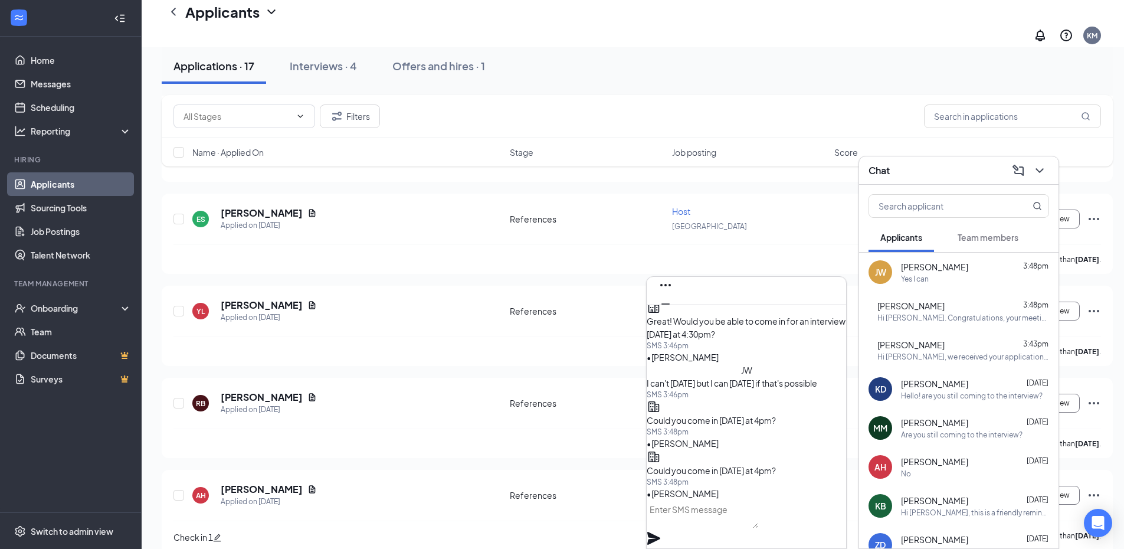
click at [711, 528] on textarea at bounding box center [703, 514] width 112 height 28
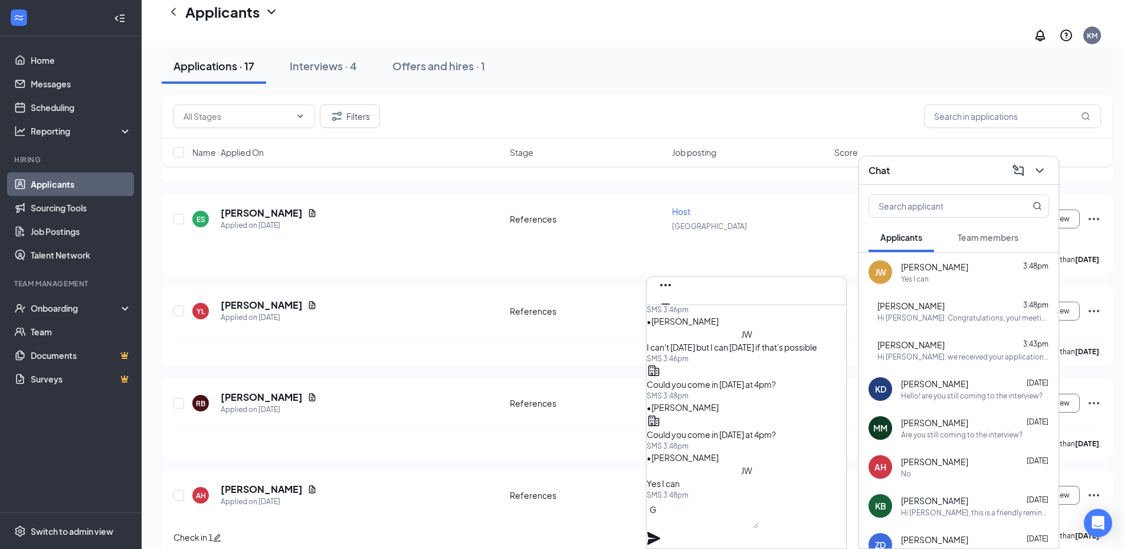
scroll to position [1, 0]
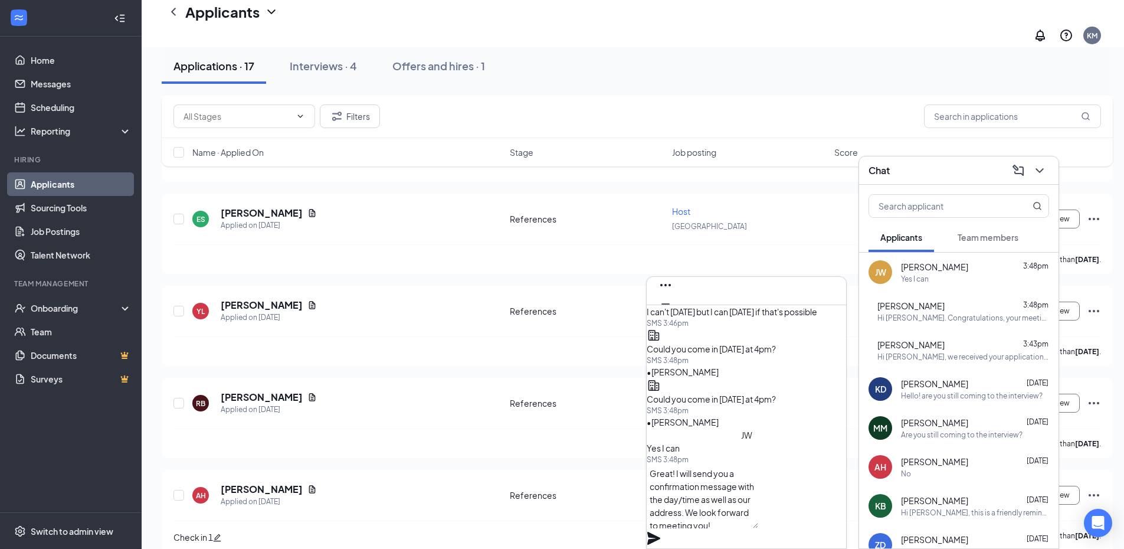
type textarea "Great! I will send you a confirmation message with the day/time as well as our …"
click at [661, 531] on icon "Plane" at bounding box center [654, 538] width 14 height 14
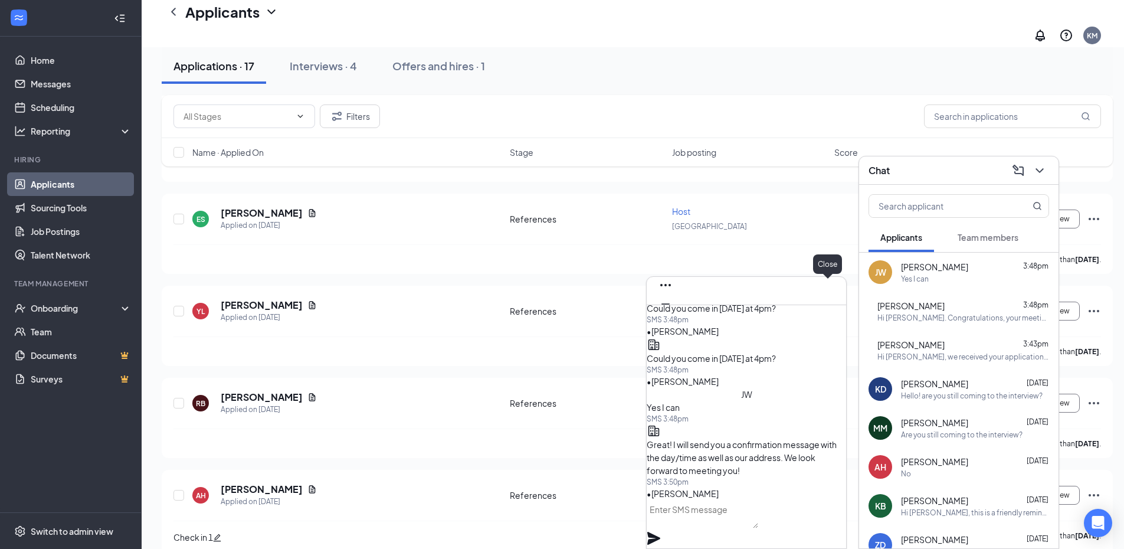
click at [673, 316] on icon "Cross" at bounding box center [666, 323] width 14 height 14
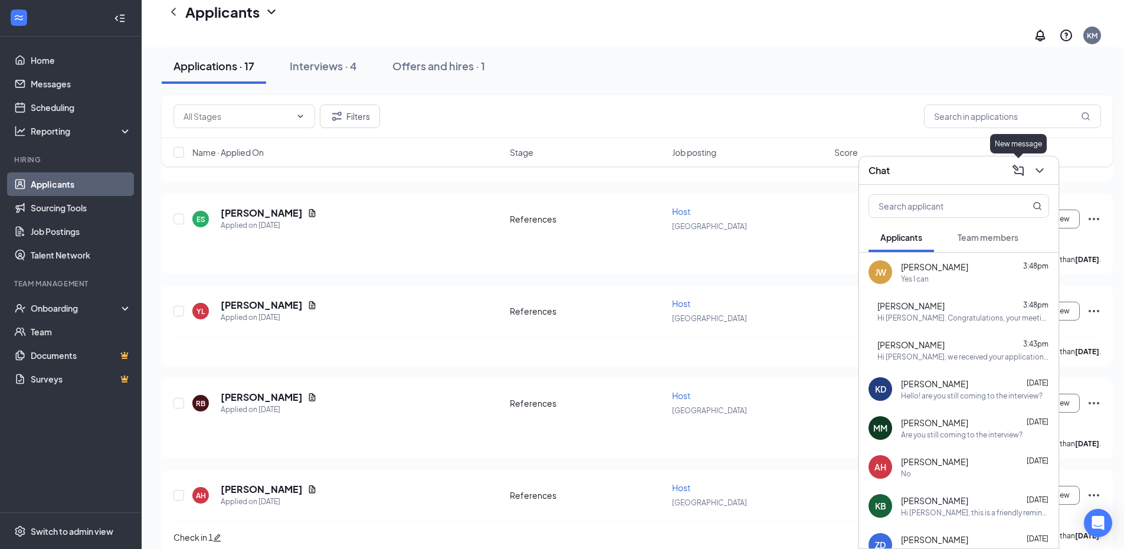
click at [1033, 162] on div at bounding box center [1038, 170] width 21 height 19
drag, startPoint x: 1040, startPoint y: 169, endPoint x: 1022, endPoint y: 134, distance: 39.6
click at [1040, 168] on icon "ChevronDown" at bounding box center [1040, 170] width 14 height 14
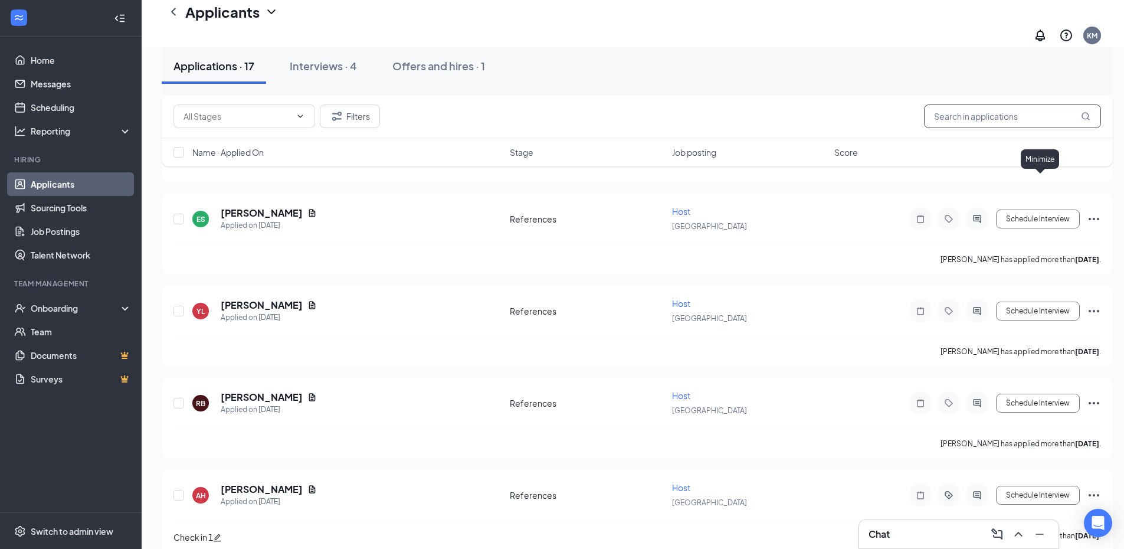
click at [1017, 120] on input "text" at bounding box center [1012, 116] width 177 height 24
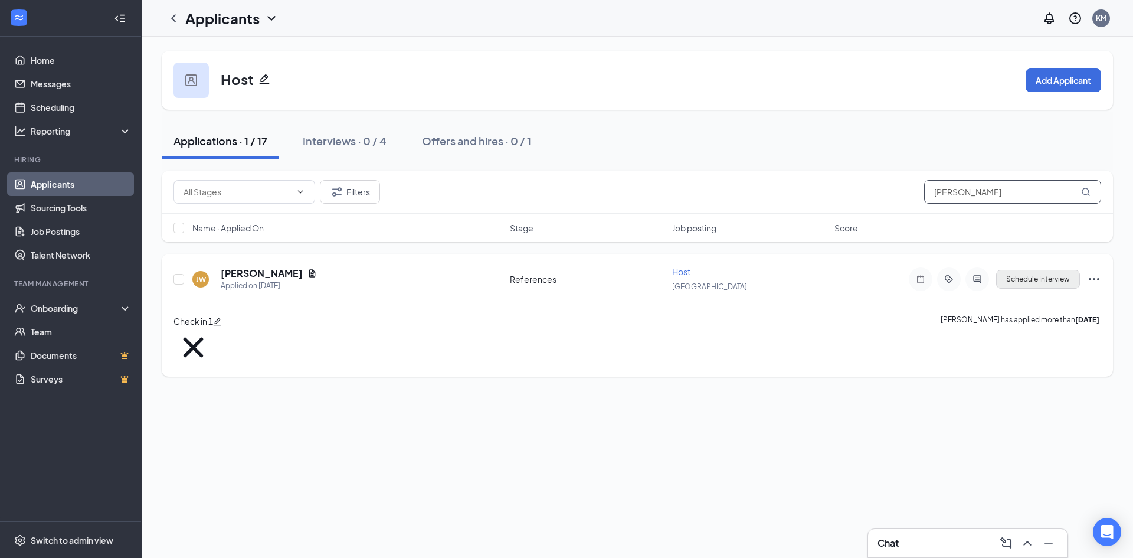
type input "[PERSON_NAME]"
click at [1060, 281] on button "Schedule Interview" at bounding box center [1038, 279] width 84 height 19
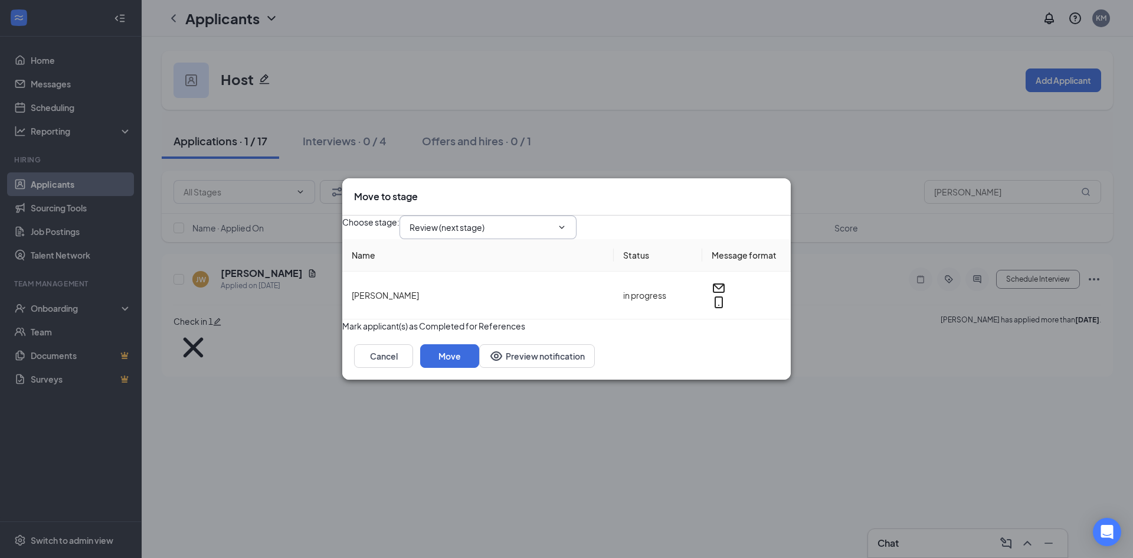
click at [552, 221] on input "Review (next stage)" at bounding box center [481, 227] width 143 height 13
click at [518, 317] on div "Onsite Interview" at bounding box center [507, 323] width 158 height 13
type input "Onsite Interview"
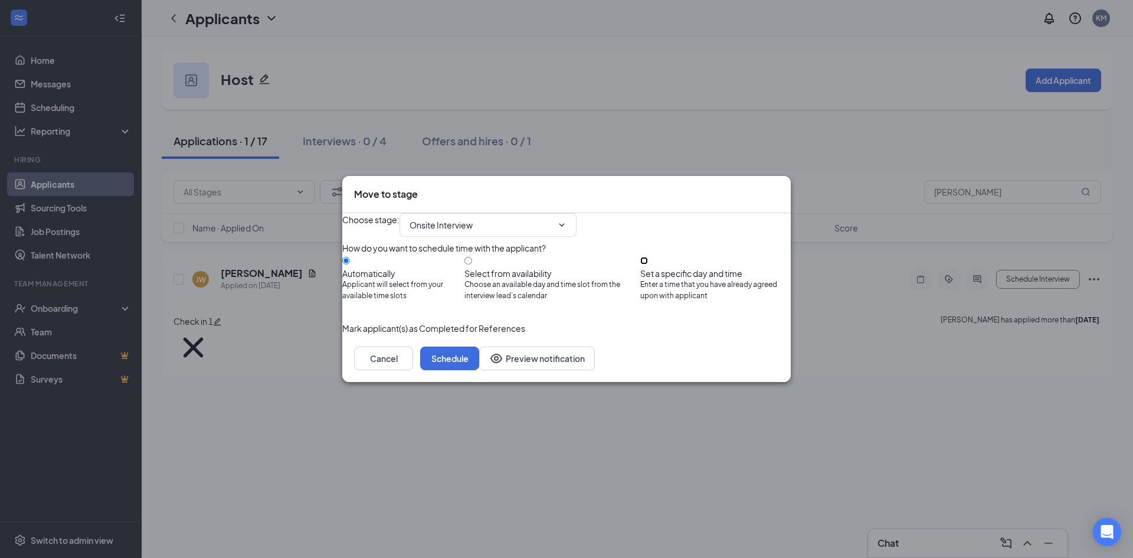
click at [648, 259] on input "Set a specific day and time Enter a time that you have already agreed upon with…" at bounding box center [644, 261] width 8 height 8
radio input "true"
radio input "false"
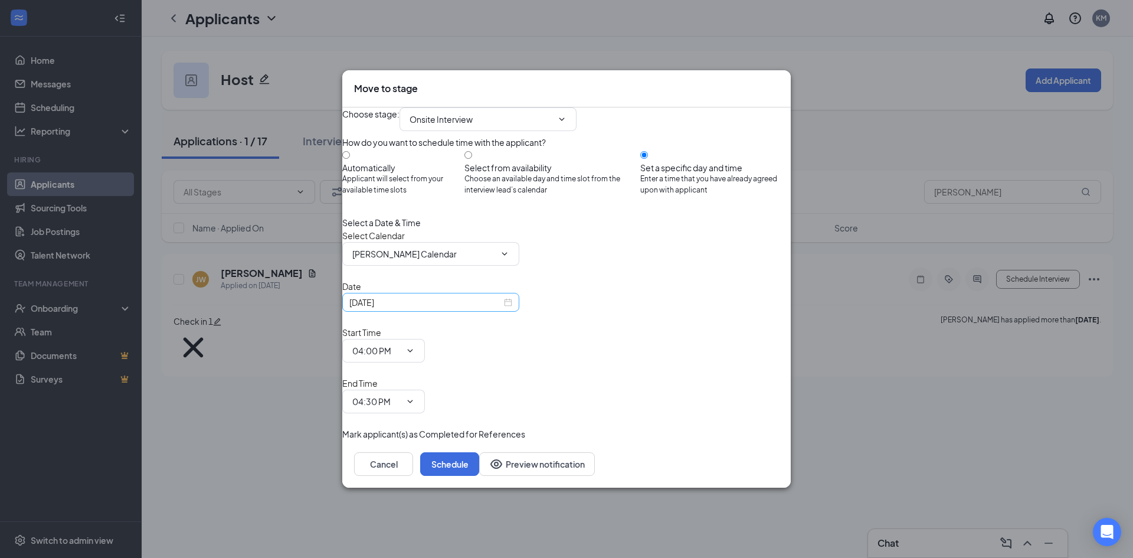
click at [512, 309] on div "[DATE]" at bounding box center [430, 302] width 163 height 13
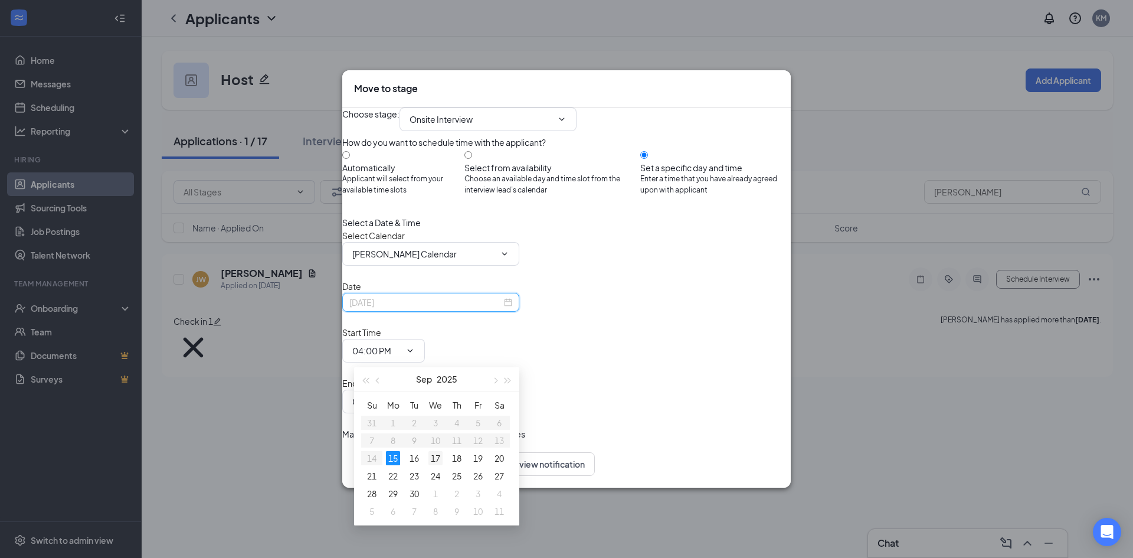
type input "[DATE]"
click at [433, 456] on div "17" at bounding box center [435, 458] width 14 height 14
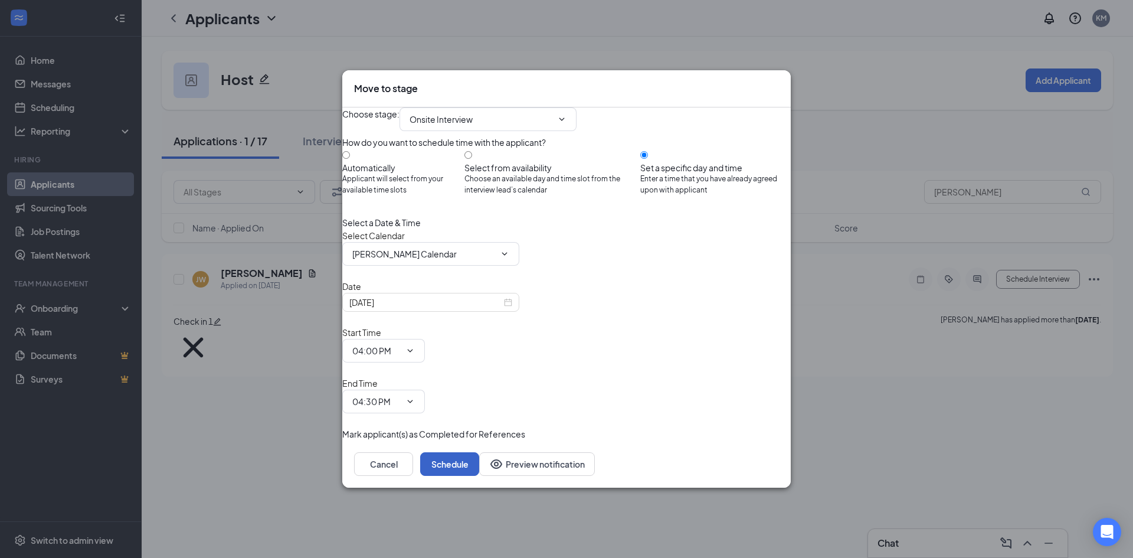
click at [479, 452] on button "Schedule" at bounding box center [449, 464] width 59 height 24
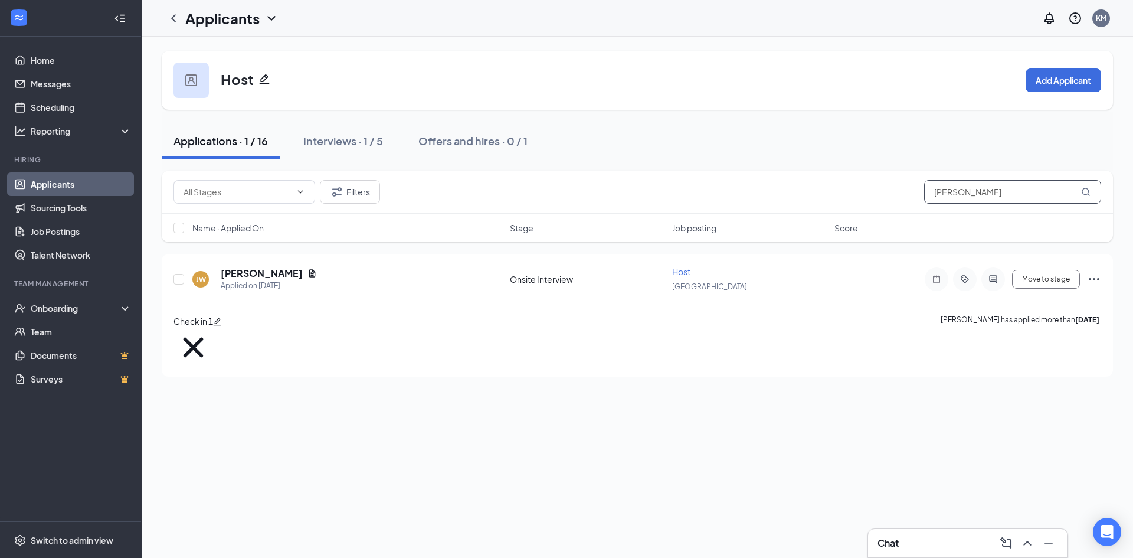
drag, startPoint x: 1006, startPoint y: 197, endPoint x: 754, endPoint y: 198, distance: 251.4
click at [754, 198] on div "Filters [PERSON_NAME]" at bounding box center [637, 192] width 928 height 24
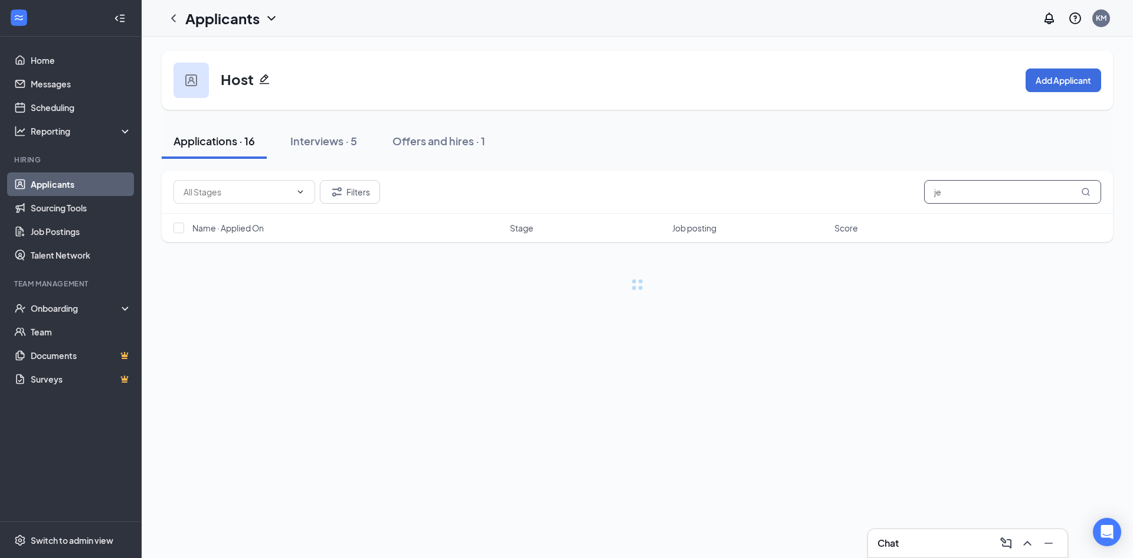
type input "j"
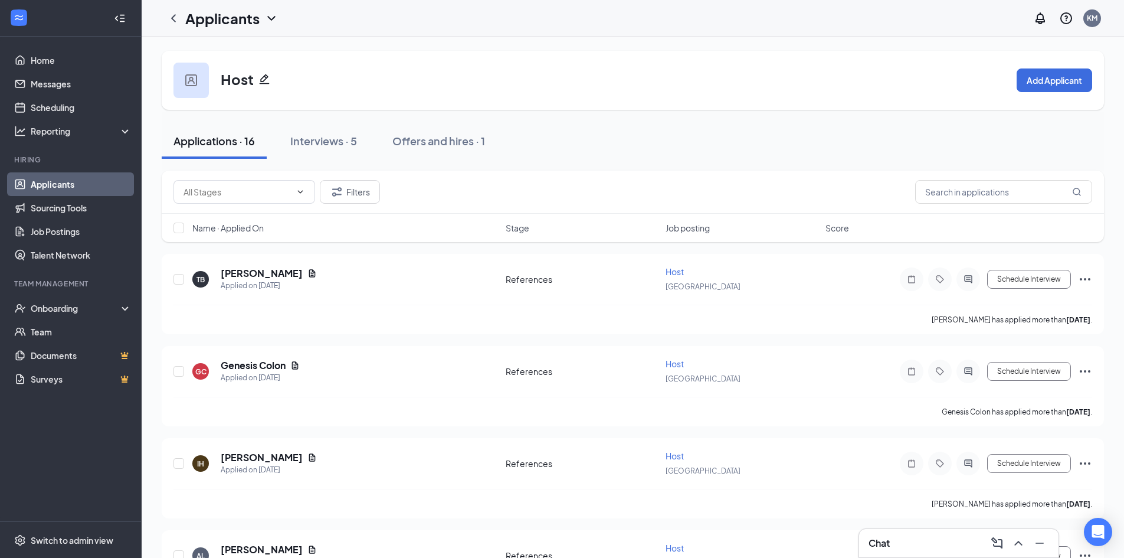
click at [924, 528] on div "Chat" at bounding box center [959, 543] width 201 height 30
click at [931, 543] on div "Chat" at bounding box center [959, 542] width 181 height 19
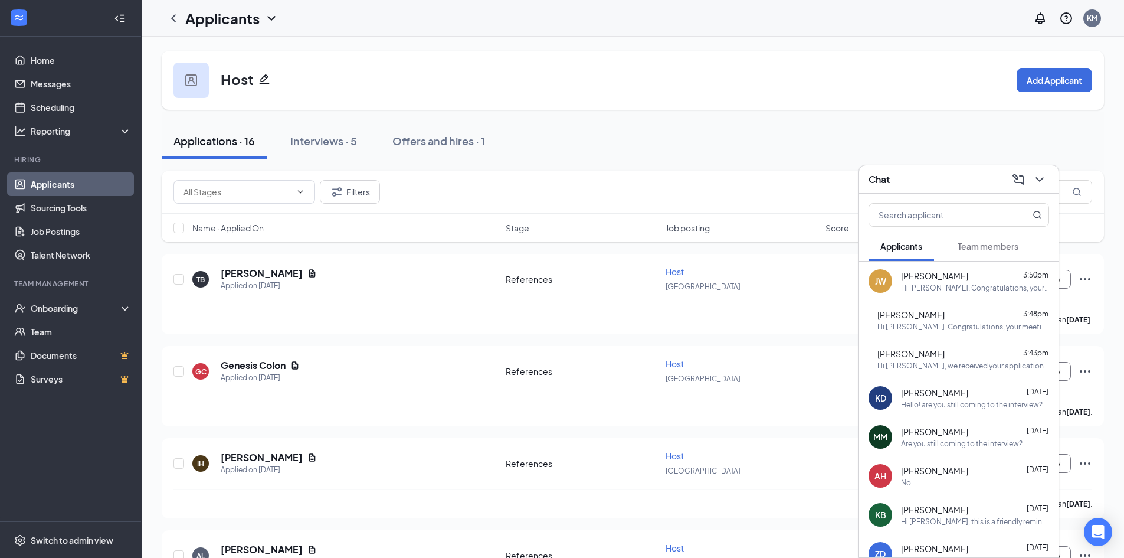
click at [998, 247] on span "Team members" at bounding box center [988, 246] width 61 height 11
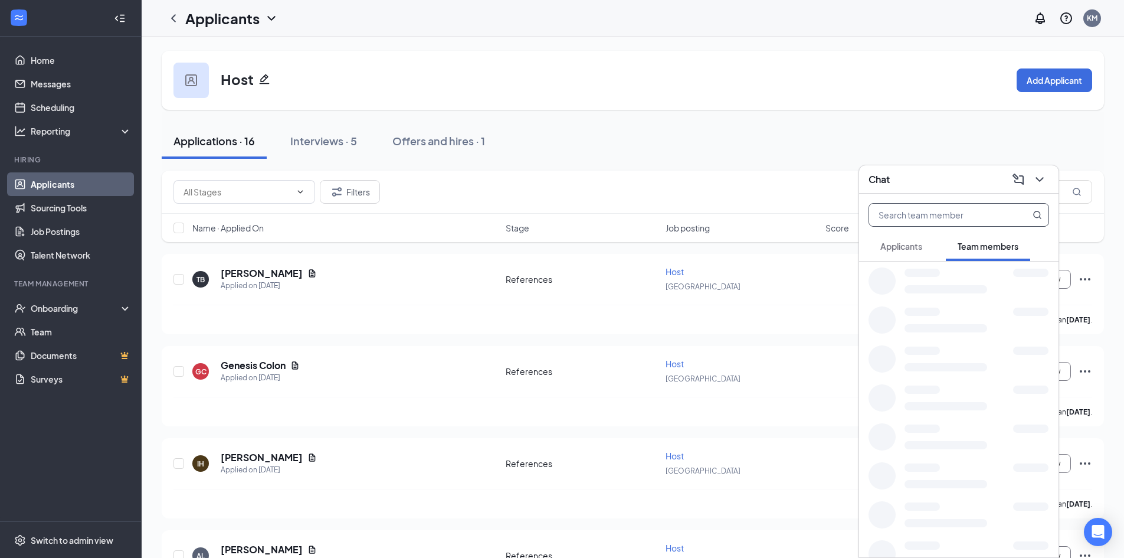
click at [970, 215] on input "text" at bounding box center [939, 215] width 140 height 22
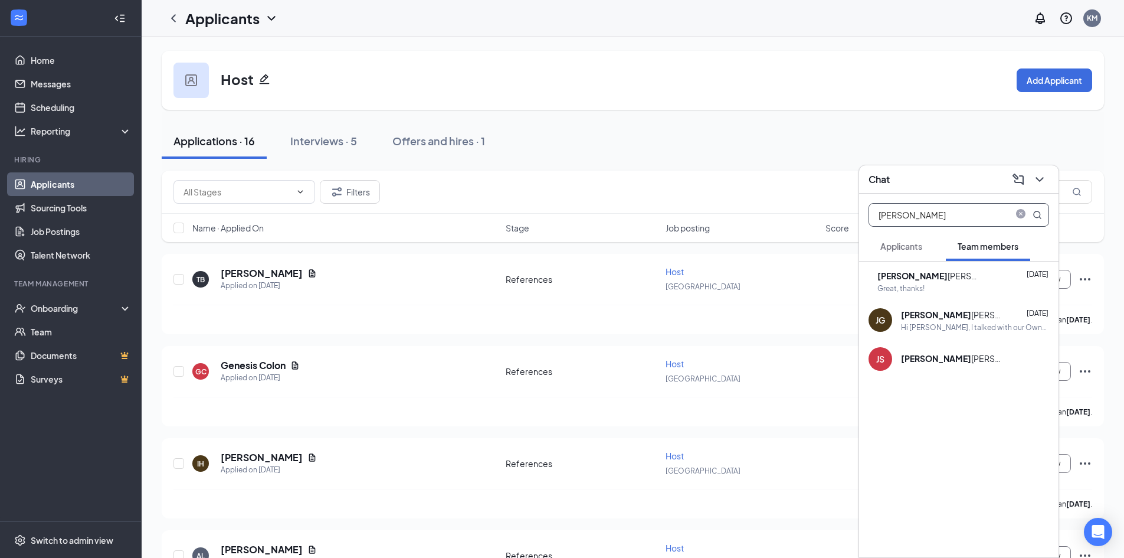
type input "[PERSON_NAME]"
click at [983, 281] on div "[PERSON_NAME] [DATE]" at bounding box center [964, 275] width 172 height 13
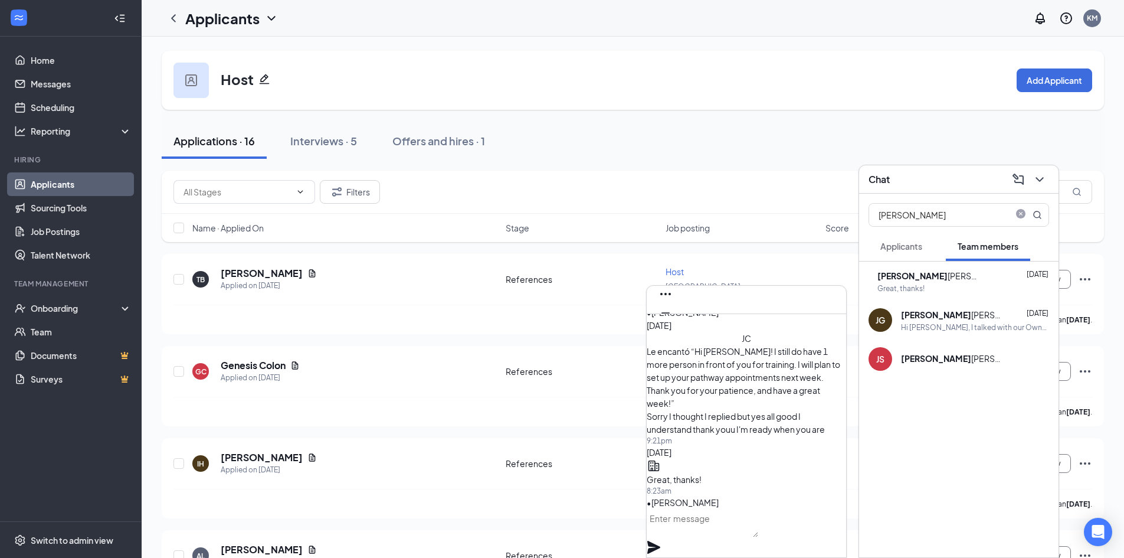
click at [758, 536] on textarea at bounding box center [703, 523] width 112 height 28
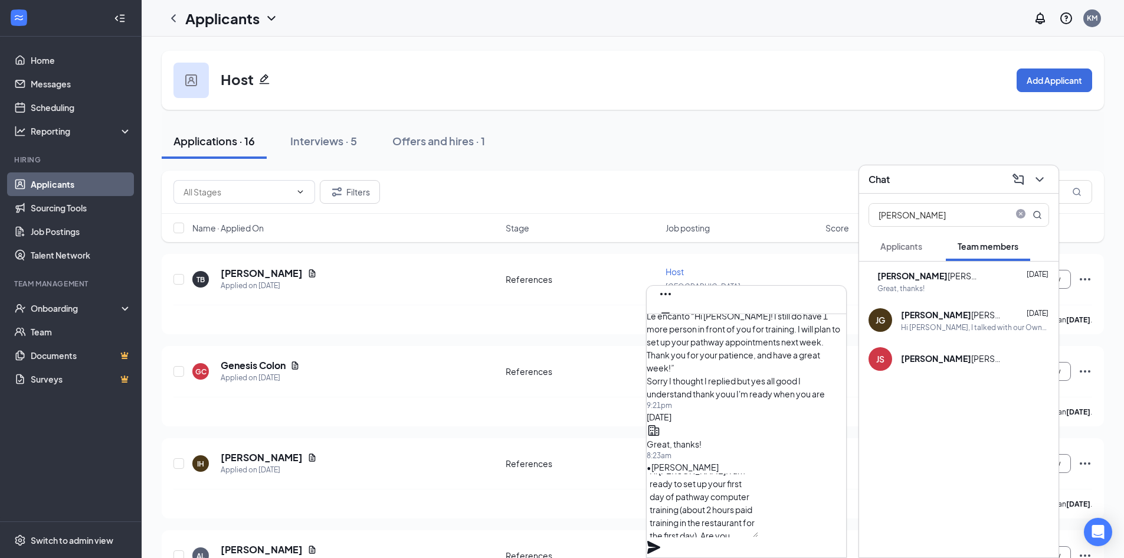
scroll to position [24, 0]
type textarea "Hi [PERSON_NAME]! I am ready to set up your first day of pathway computer train…"
click at [660, 541] on icon "Plane" at bounding box center [653, 547] width 13 height 13
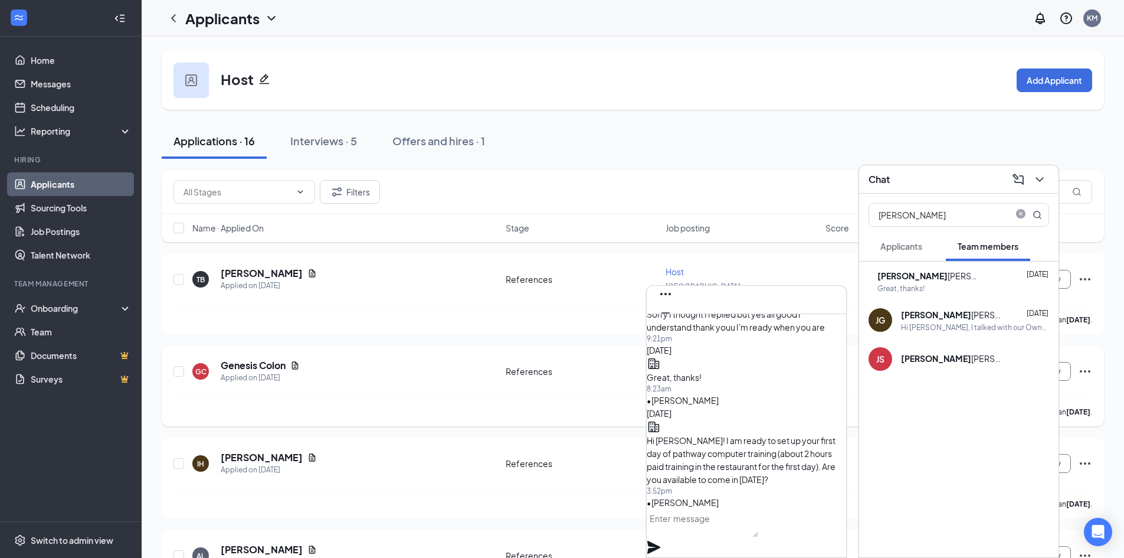
scroll to position [0, 0]
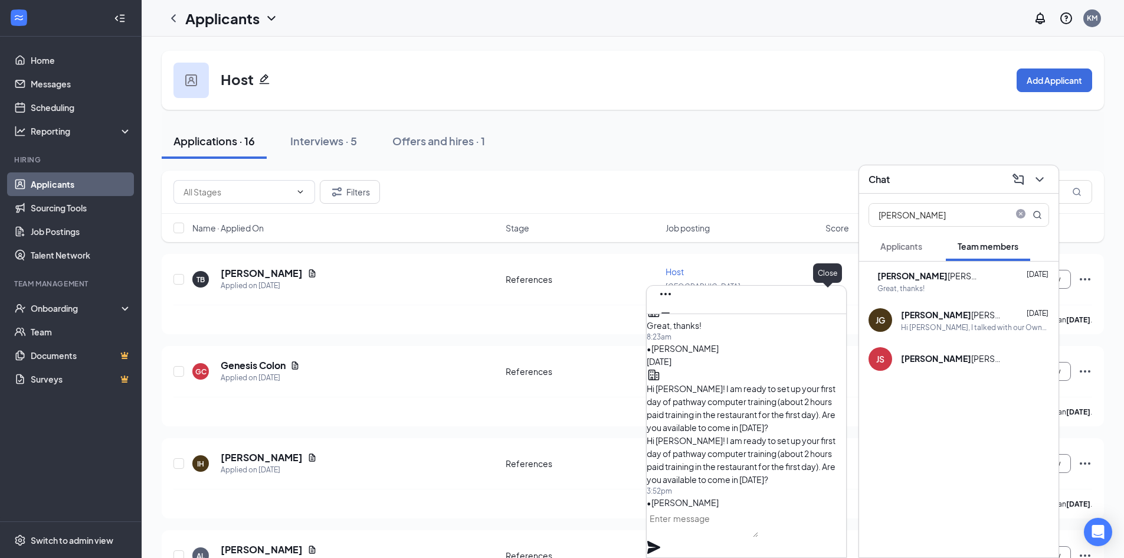
click at [673, 325] on icon "Cross" at bounding box center [666, 332] width 14 height 14
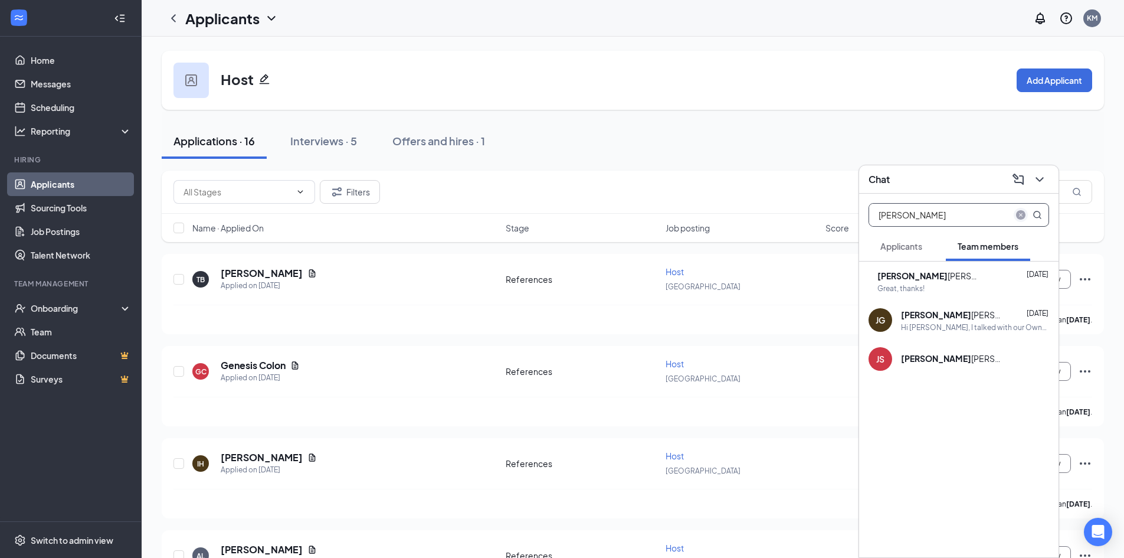
click at [1021, 213] on icon "close-circle" at bounding box center [1020, 214] width 9 height 9
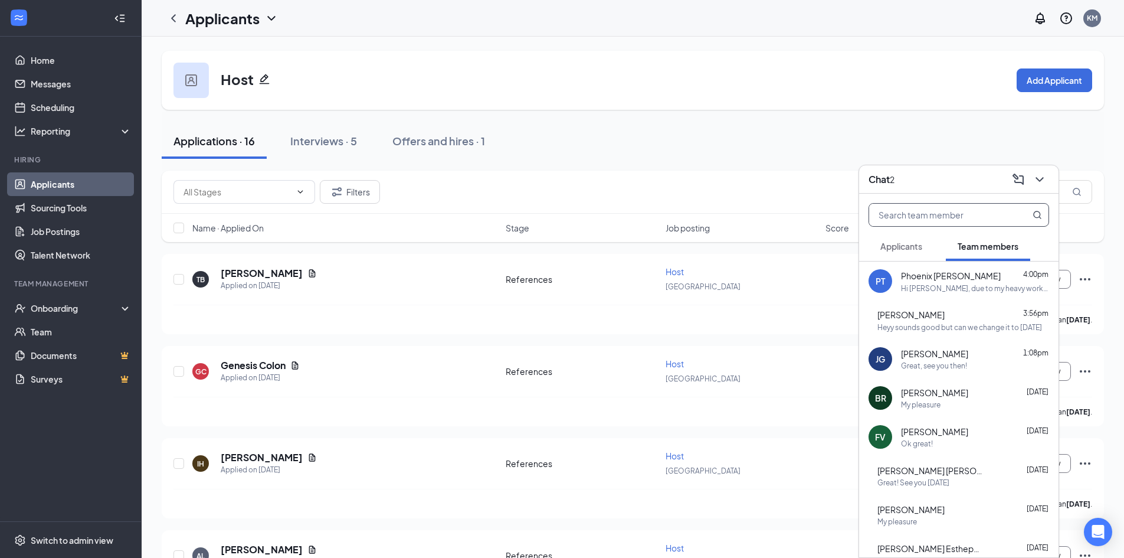
click at [1005, 285] on div "Hi [PERSON_NAME], due to my heavy workload at school and lack of sleep, I'm goi…" at bounding box center [975, 288] width 148 height 10
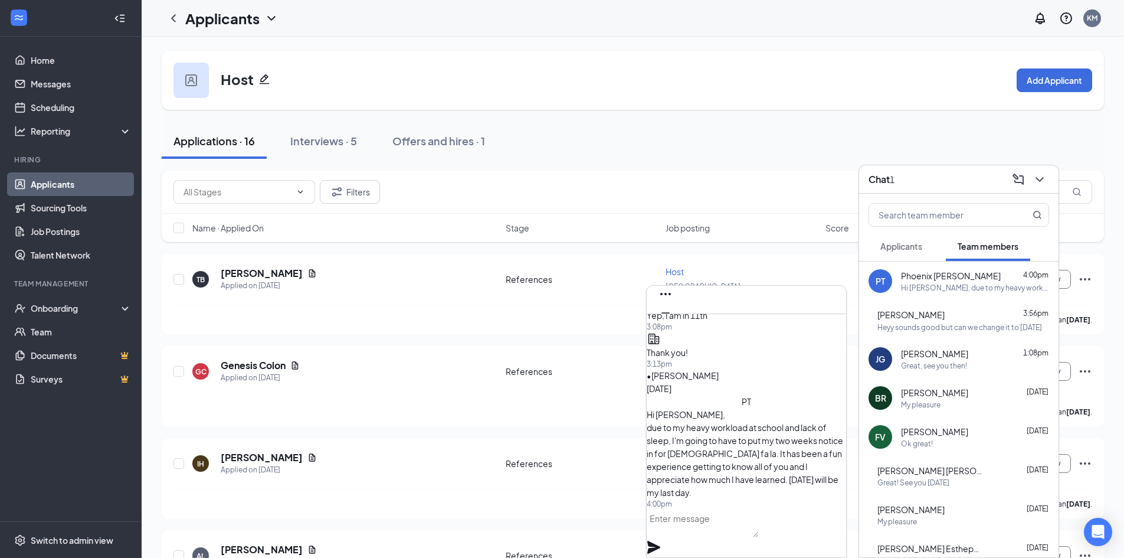
click at [758, 537] on textarea at bounding box center [703, 523] width 112 height 28
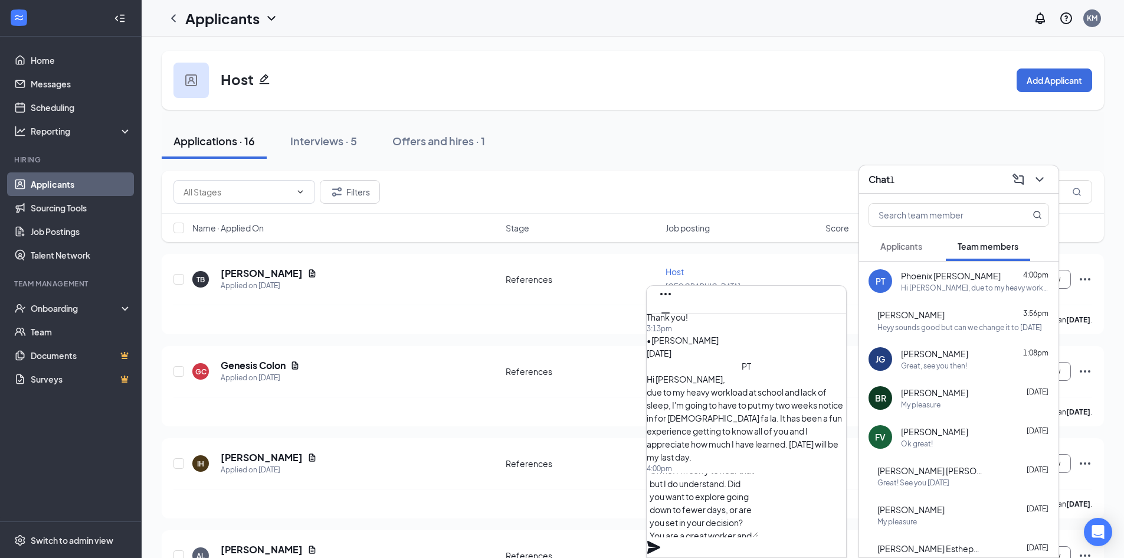
scroll to position [24, 0]
type textarea "Oh no! I'm sorry to hear that but I do understand. Did you want to explore goin…"
click at [660, 541] on icon "Plane" at bounding box center [653, 547] width 13 height 13
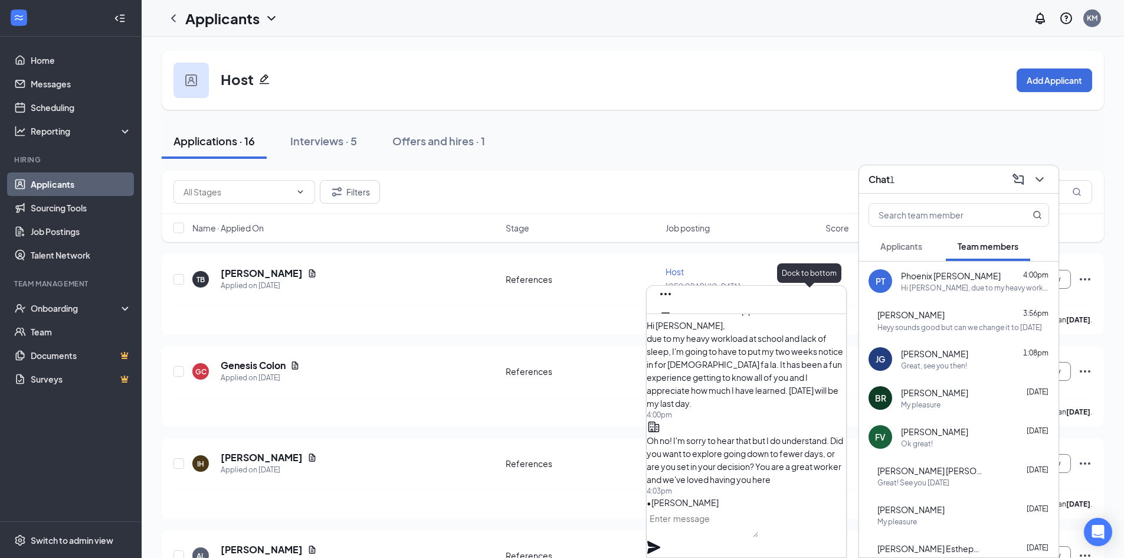
scroll to position [0, 0]
click at [673, 325] on icon "Cross" at bounding box center [666, 332] width 14 height 14
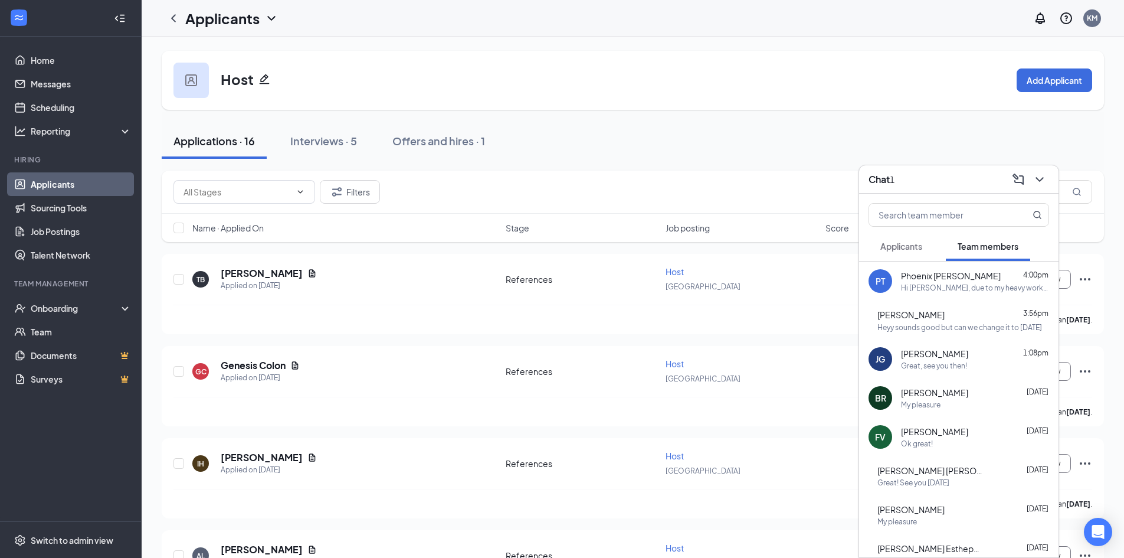
click at [976, 315] on div "[PERSON_NAME] 3:56pm" at bounding box center [964, 314] width 172 height 13
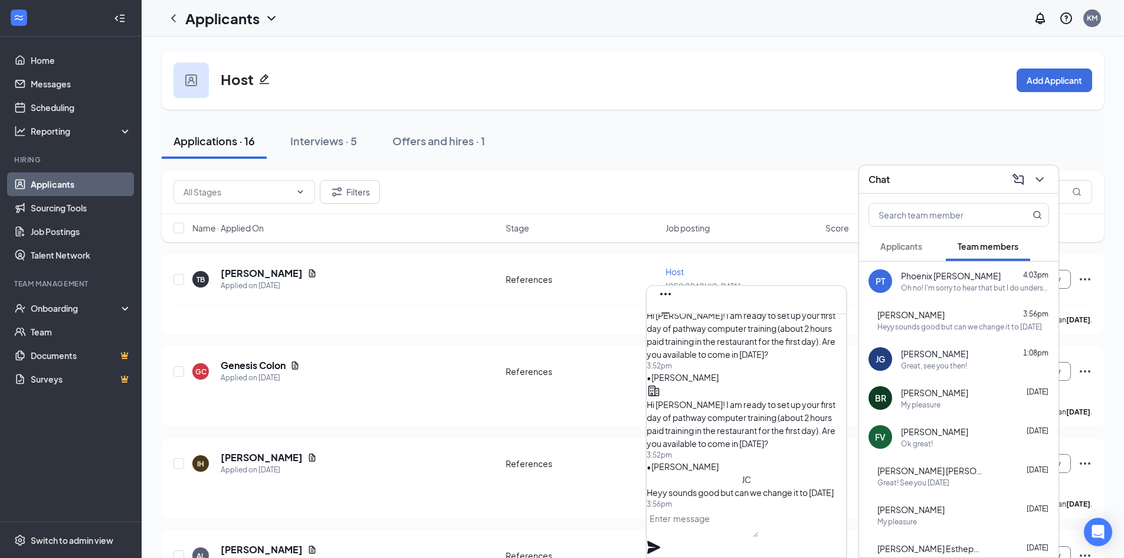
click at [755, 536] on textarea at bounding box center [703, 523] width 112 height 28
type textarea "S"
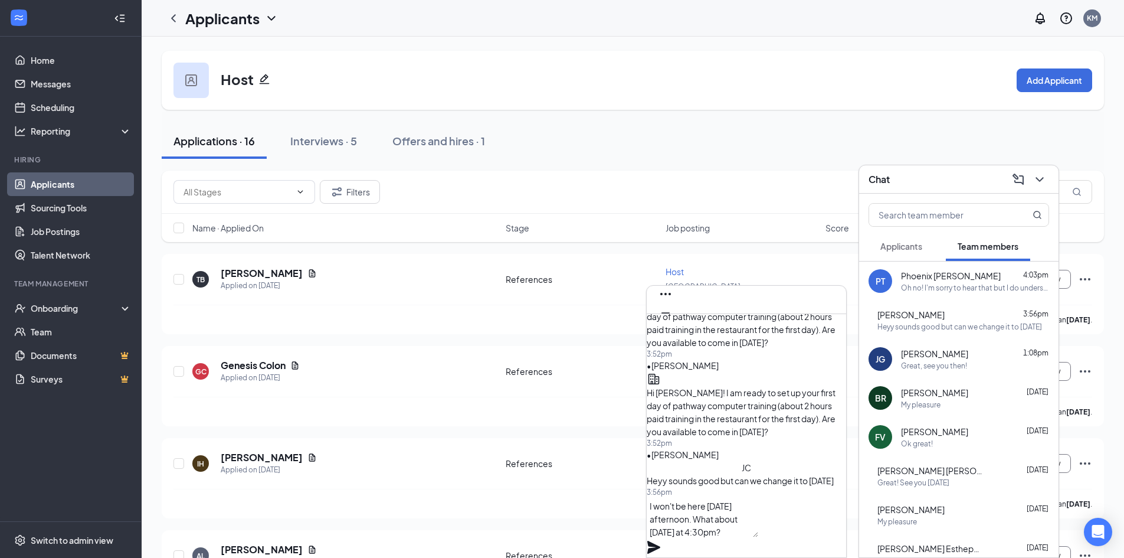
type textarea "I won't be here [DATE] afternoon. What about [DATE] at 4:30pm?"
click at [660, 541] on icon "Plane" at bounding box center [653, 547] width 13 height 13
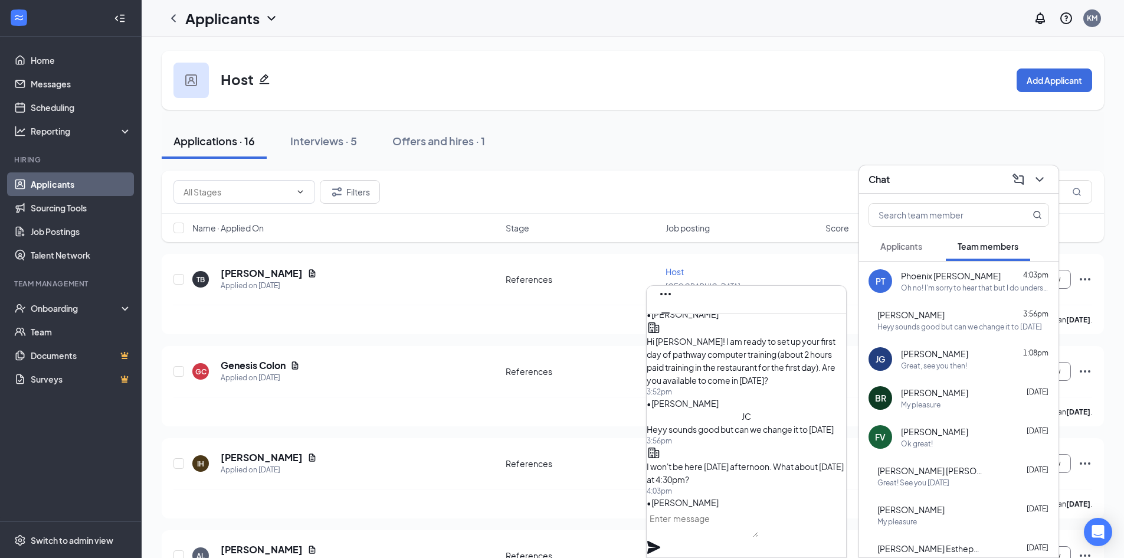
scroll to position [0, 0]
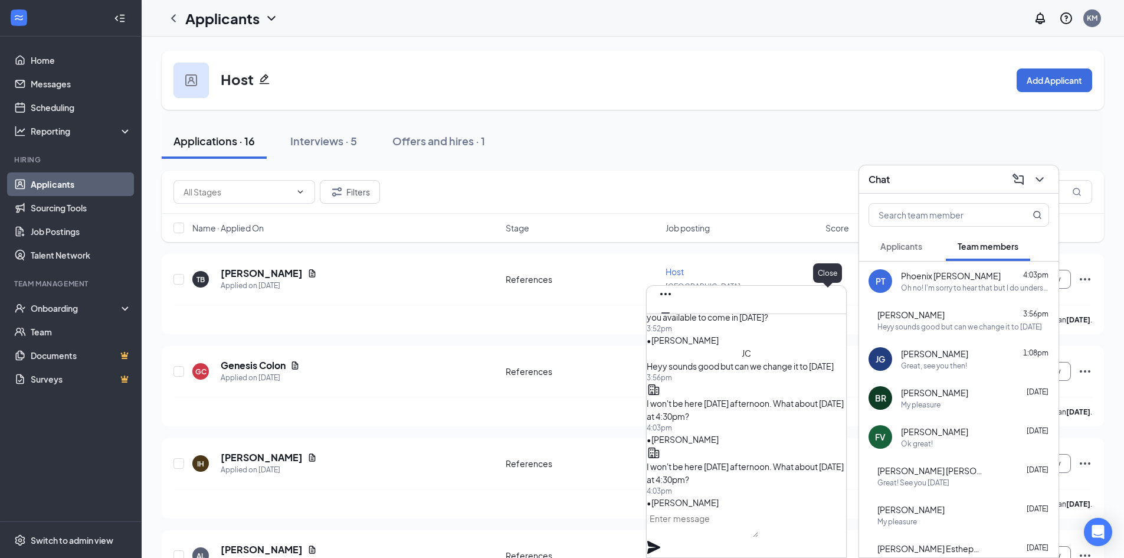
click at [669, 328] on icon "Cross" at bounding box center [665, 331] width 7 height 7
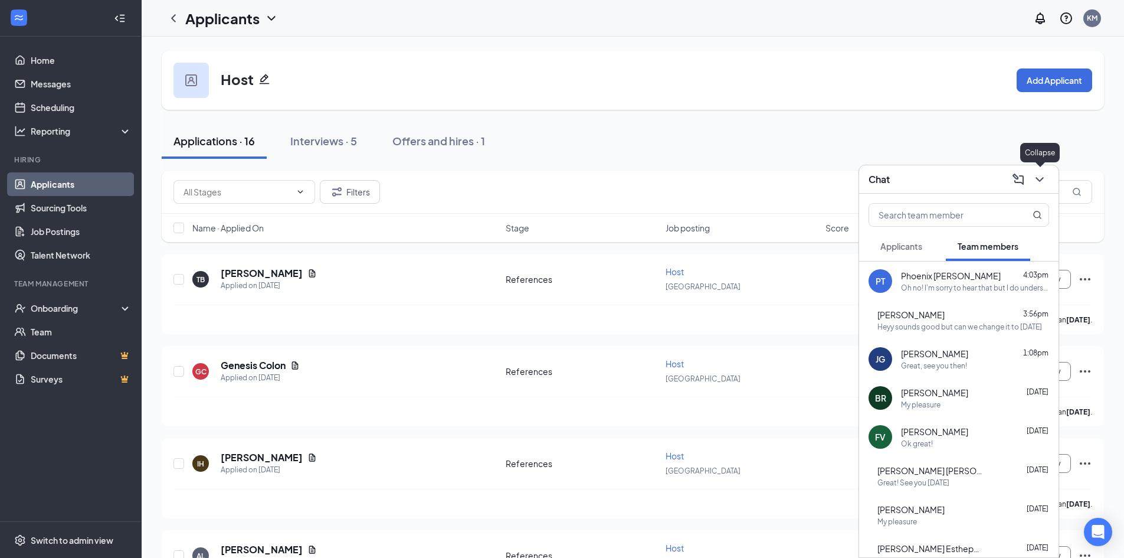
click at [1042, 186] on button at bounding box center [1039, 179] width 19 height 19
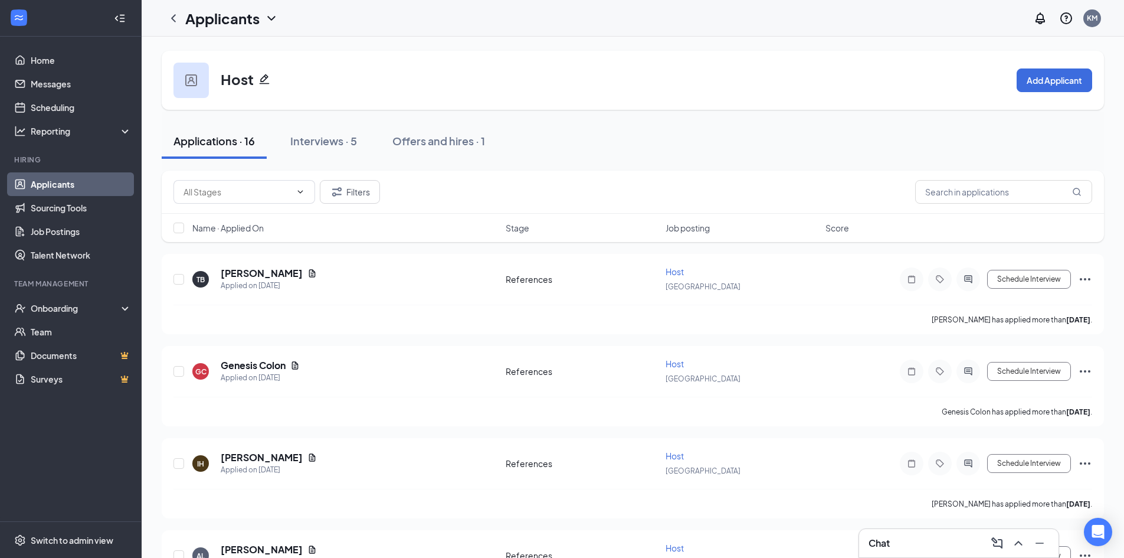
click at [898, 539] on div "Chat" at bounding box center [959, 542] width 181 height 19
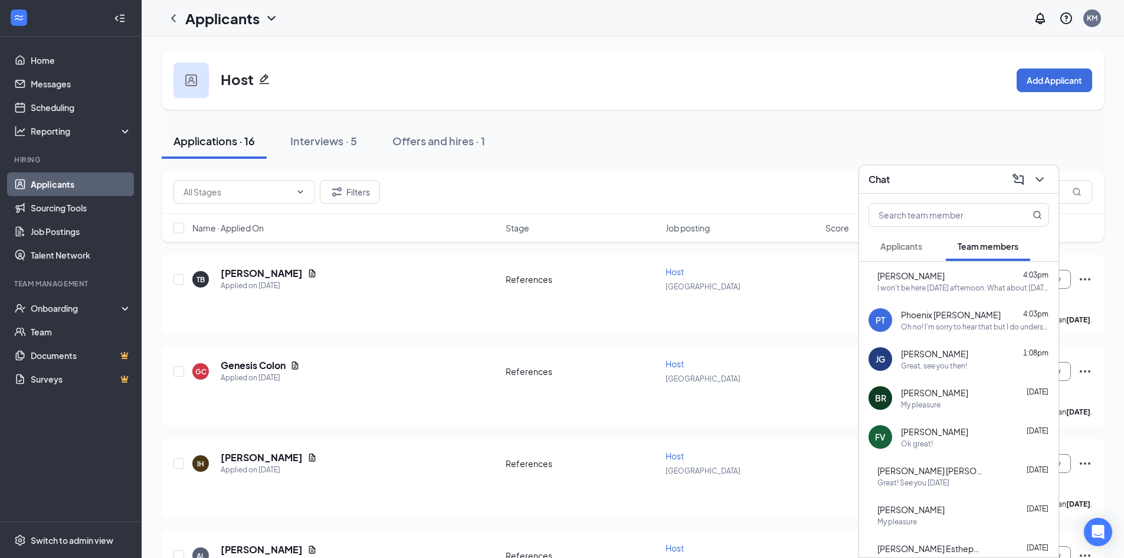
click at [935, 317] on span "Phoenix [PERSON_NAME]" at bounding box center [951, 315] width 100 height 12
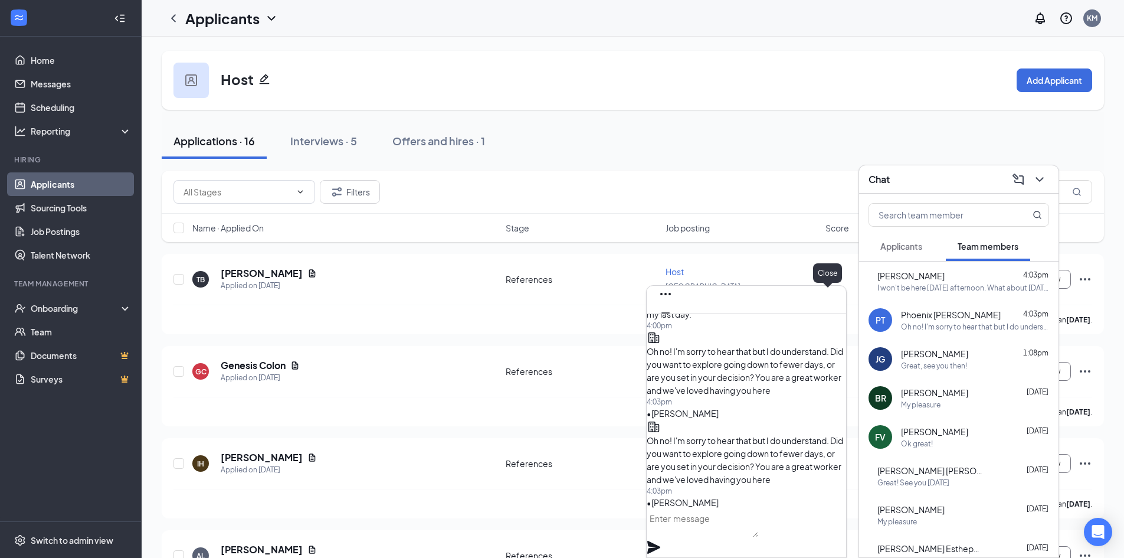
click at [669, 328] on icon "Cross" at bounding box center [665, 331] width 7 height 7
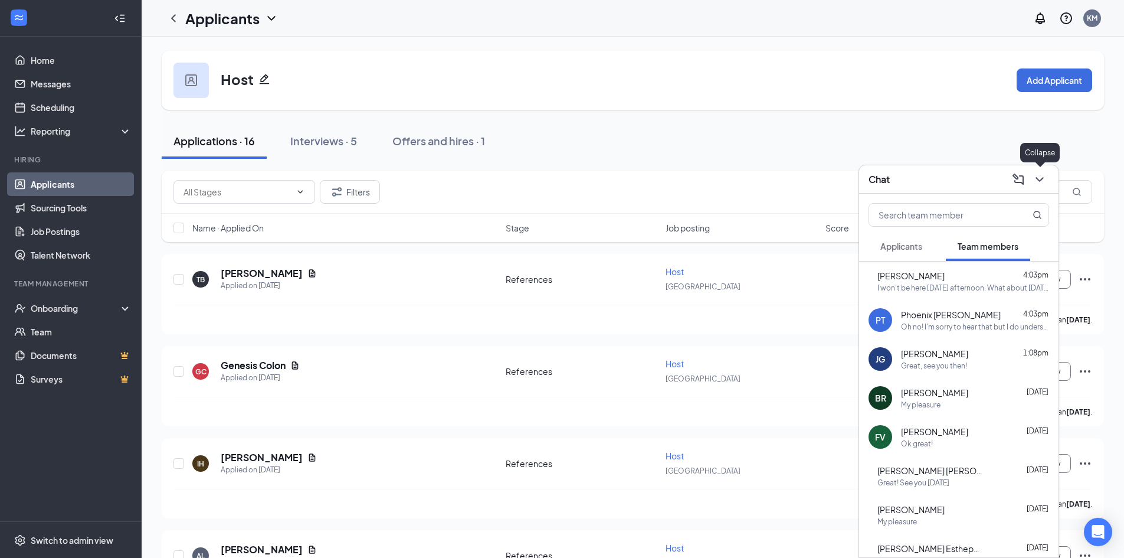
click at [1043, 175] on icon "ChevronDown" at bounding box center [1040, 179] width 14 height 14
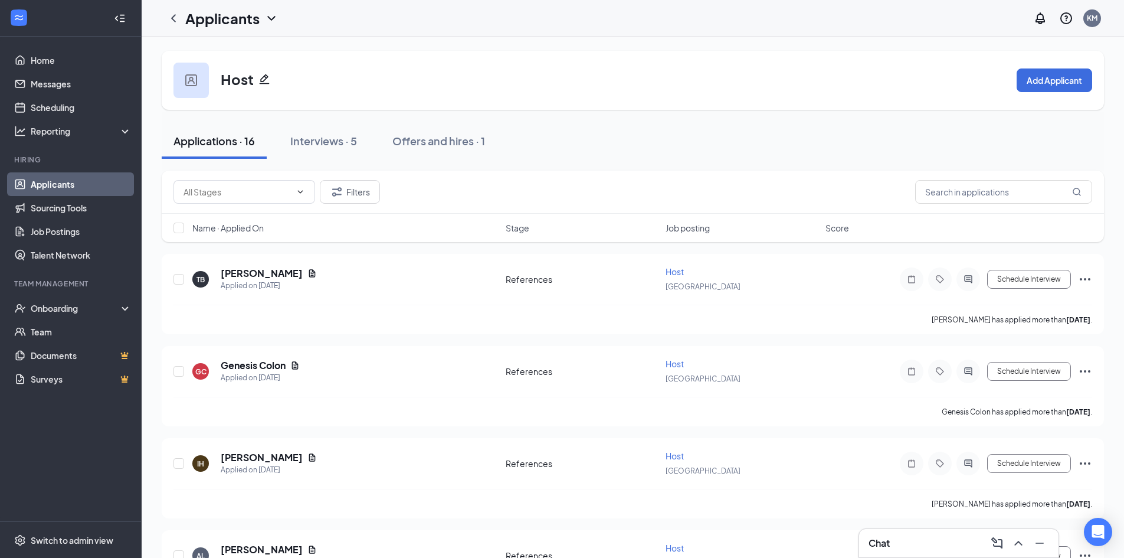
click at [939, 541] on div "Chat" at bounding box center [959, 542] width 181 height 19
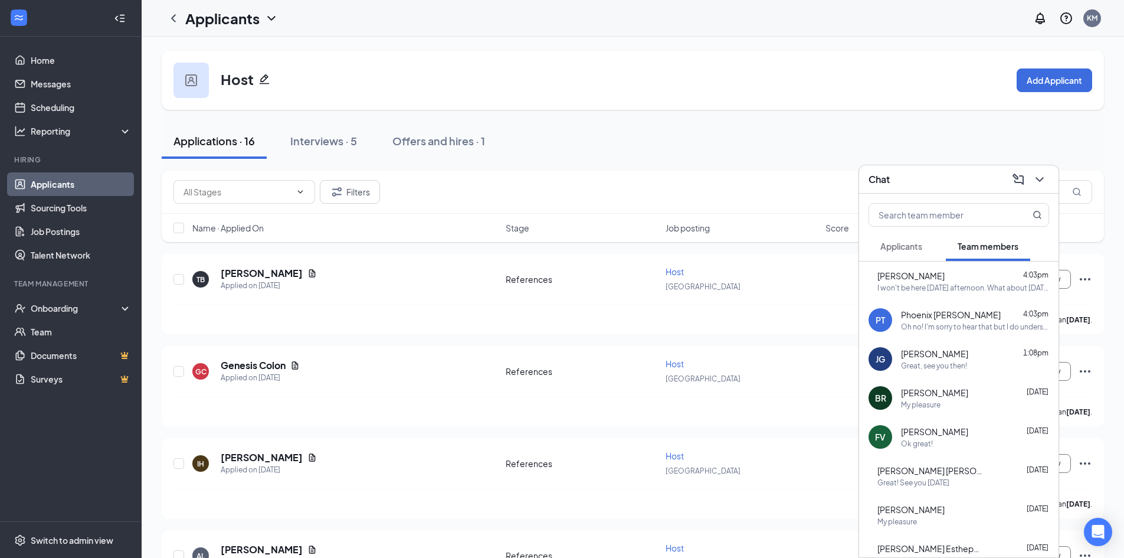
click at [654, 160] on div "Applications · 16 Interviews · 5 Offers and hires · 1" at bounding box center [633, 141] width 942 height 59
click at [1039, 187] on button at bounding box center [1039, 179] width 19 height 19
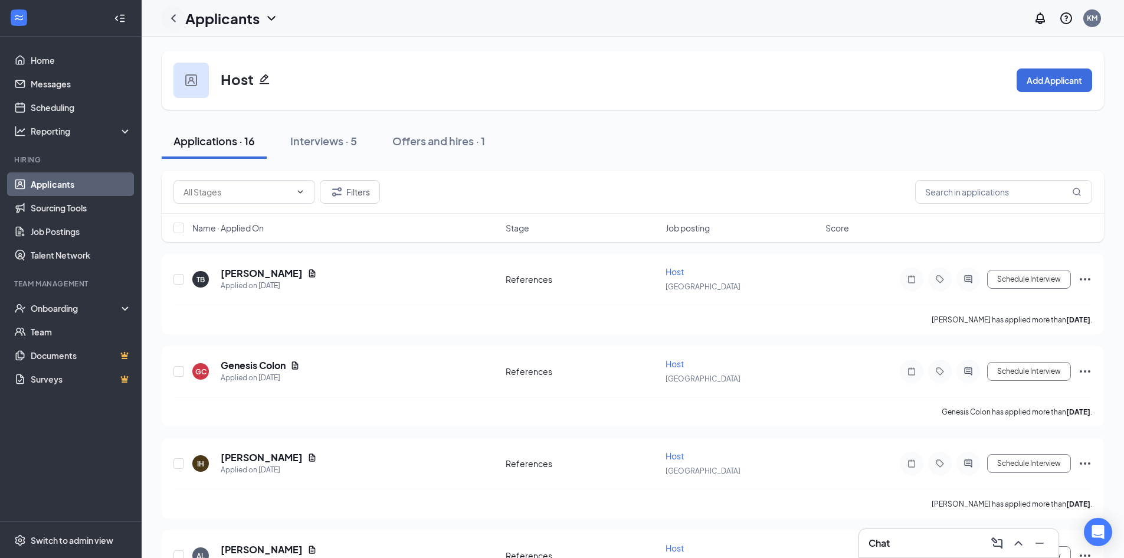
click at [168, 17] on icon "ChevronLeft" at bounding box center [173, 18] width 14 height 14
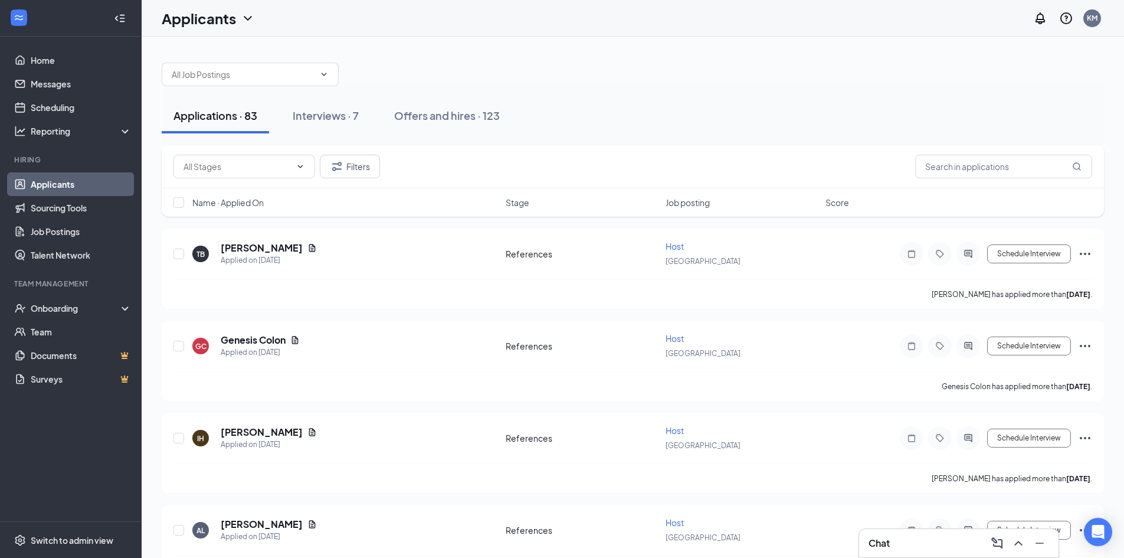
click at [929, 542] on div "Chat" at bounding box center [959, 542] width 181 height 19
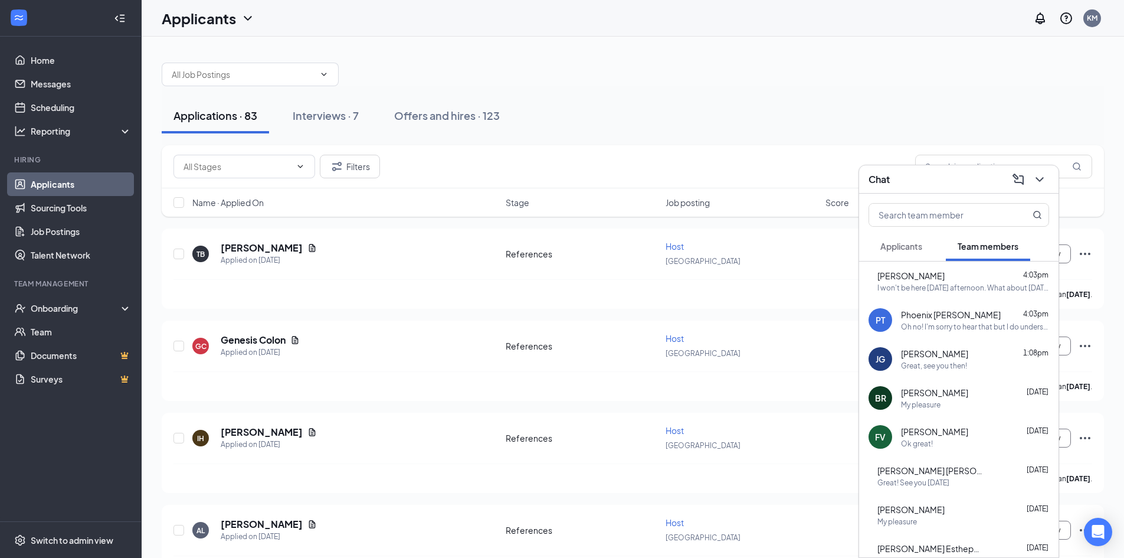
click at [961, 317] on div "Phoenix [PERSON_NAME] 4:03pm" at bounding box center [975, 315] width 148 height 12
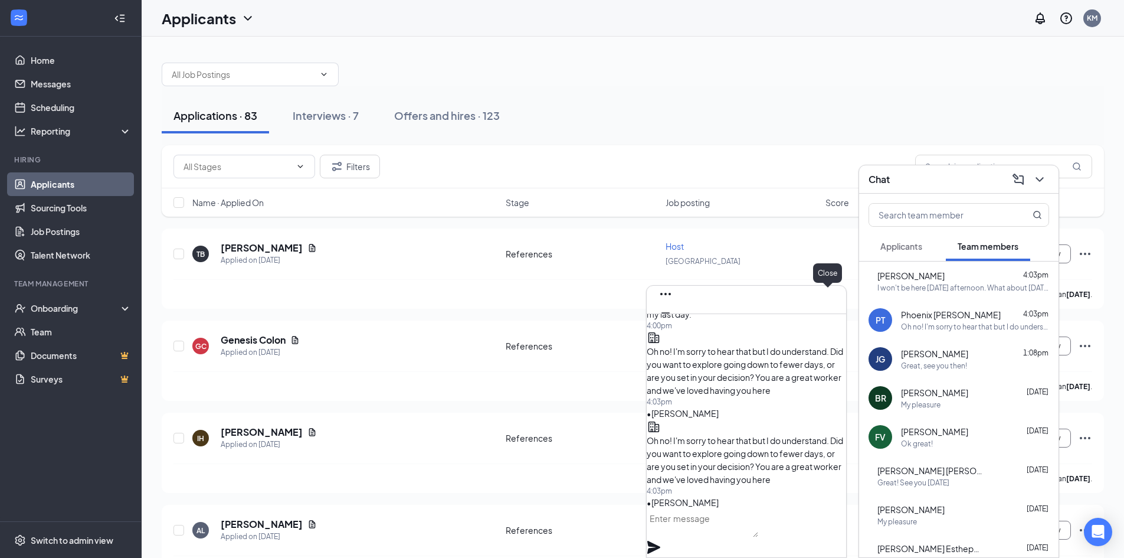
click at [673, 325] on icon "Cross" at bounding box center [666, 332] width 14 height 14
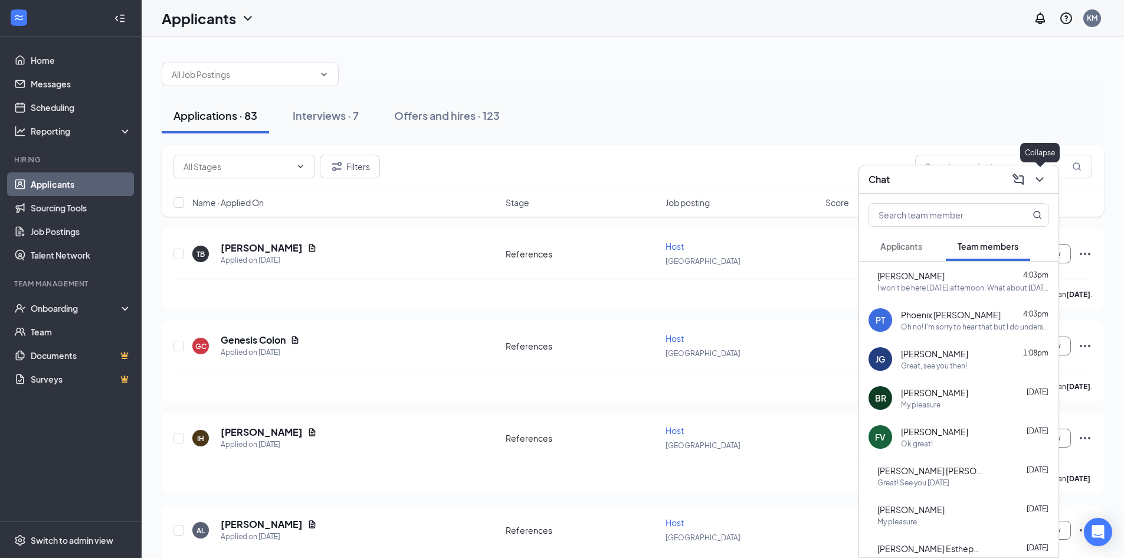
click at [1040, 179] on icon "ChevronDown" at bounding box center [1040, 179] width 14 height 14
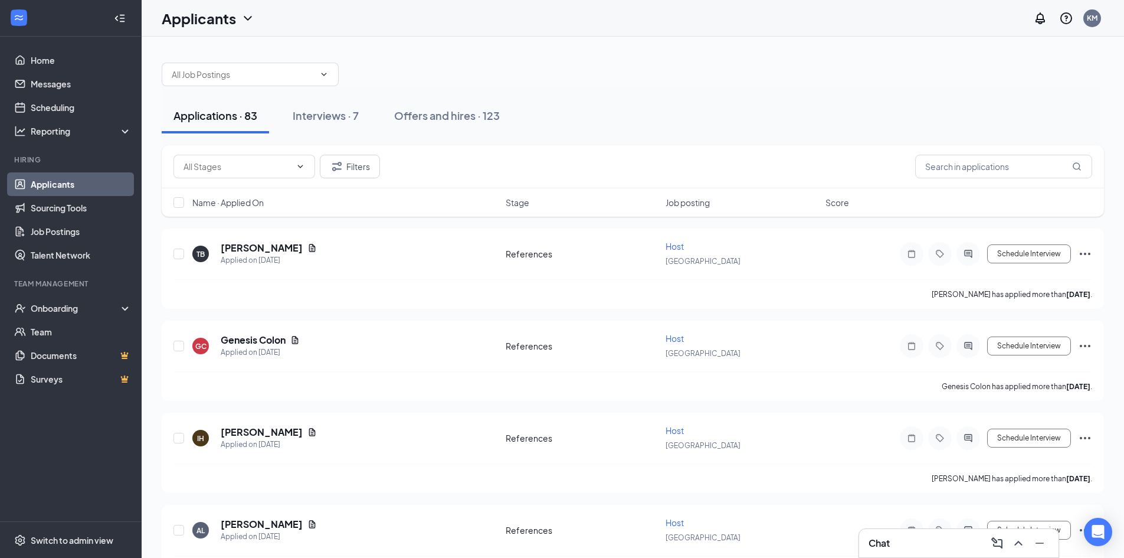
click at [916, 542] on div "Chat" at bounding box center [959, 542] width 181 height 19
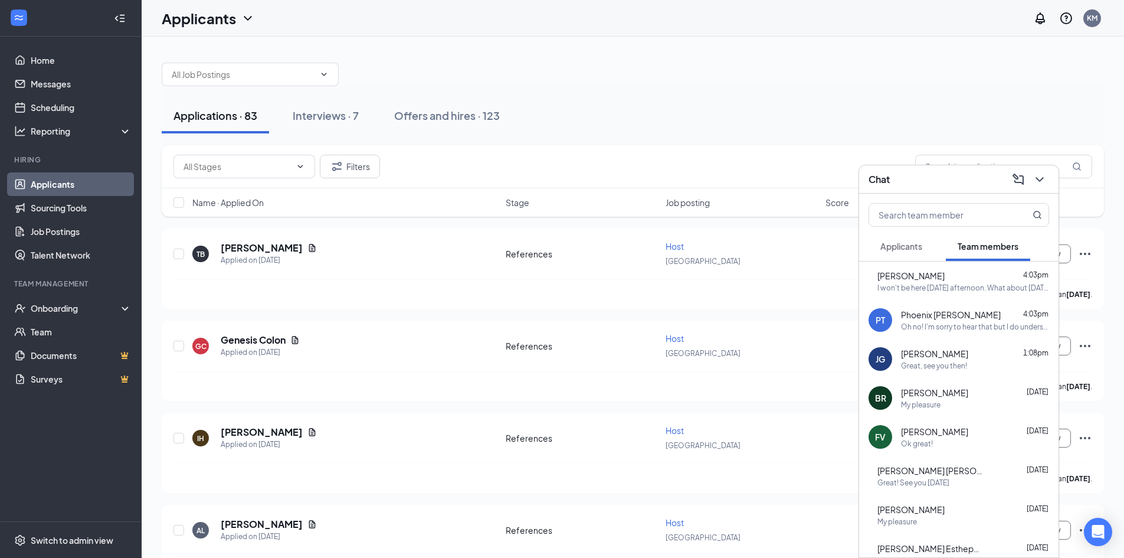
click at [894, 247] on span "Applicants" at bounding box center [901, 246] width 42 height 11
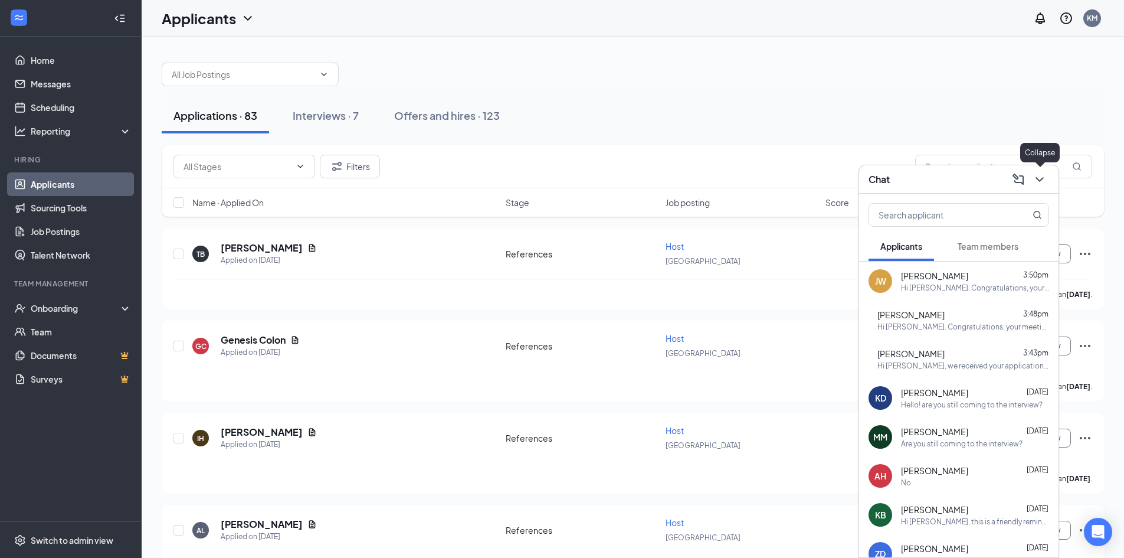
click at [1043, 180] on icon "ChevronDown" at bounding box center [1040, 179] width 14 height 14
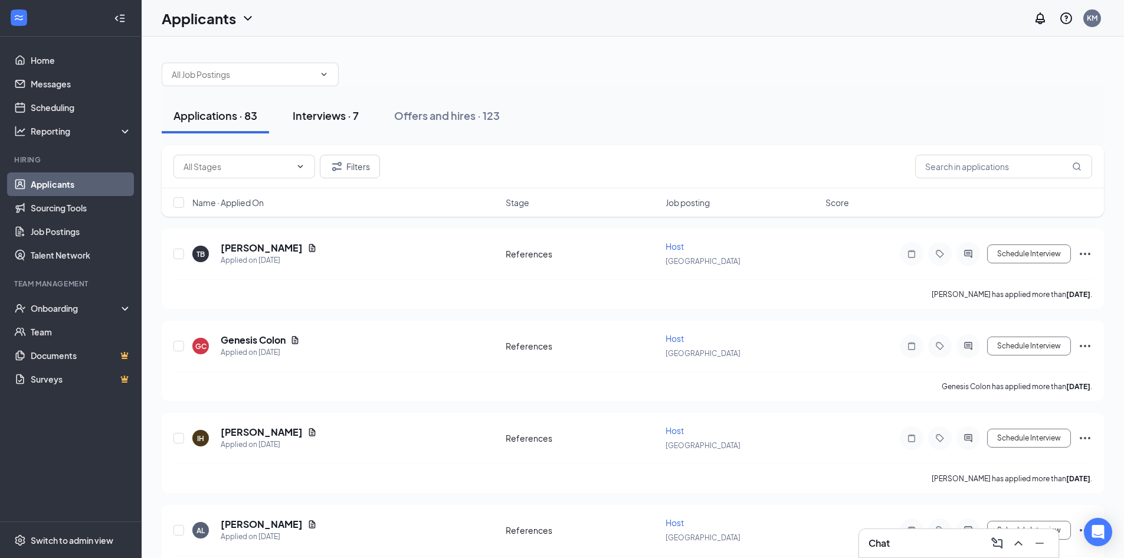
click at [339, 115] on div "Interviews · 7" at bounding box center [326, 115] width 66 height 15
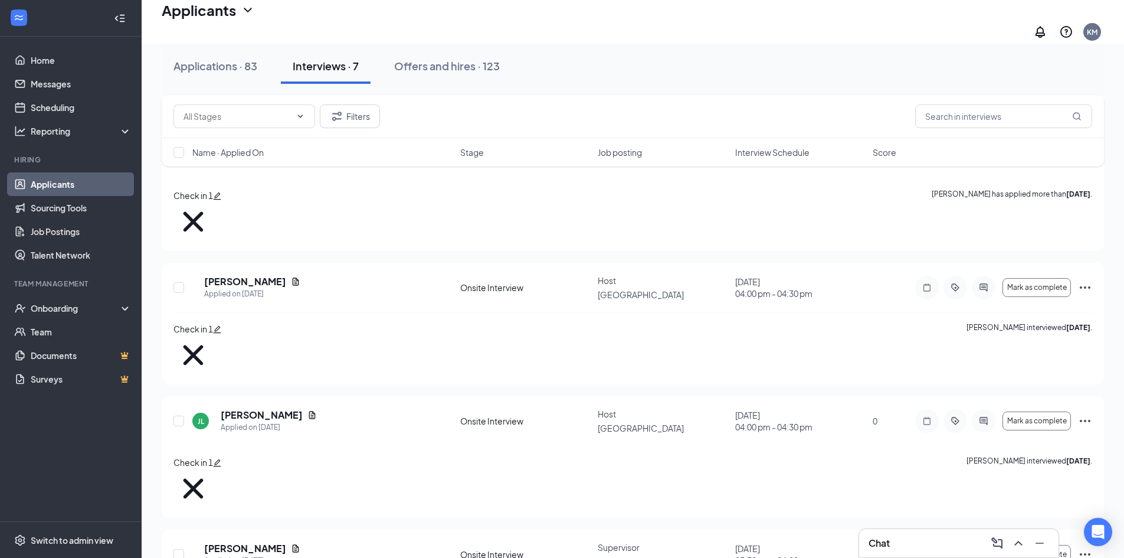
scroll to position [224, 0]
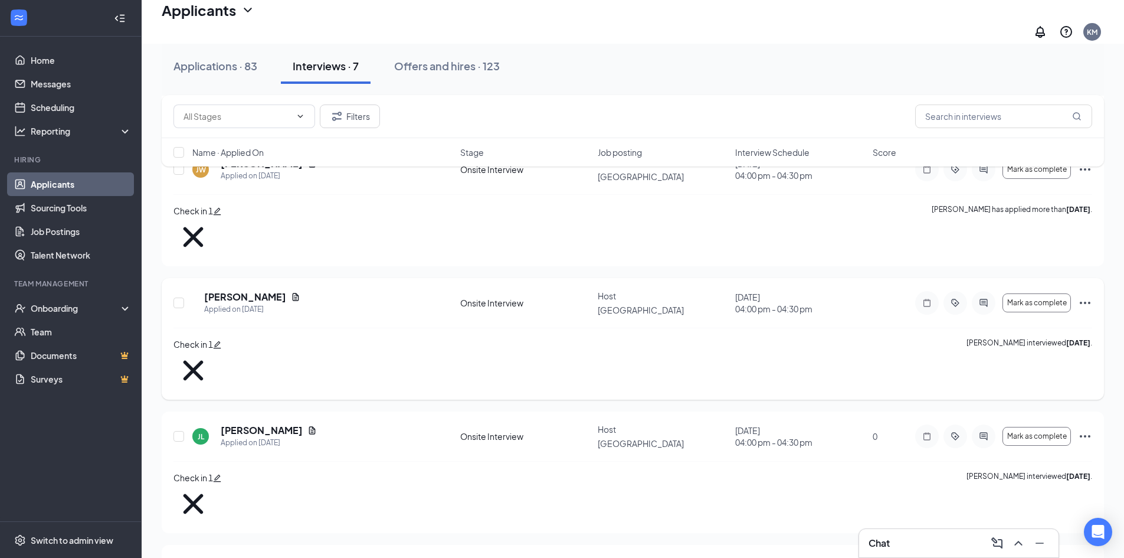
click at [1086, 296] on icon "Ellipses" at bounding box center [1085, 303] width 14 height 14
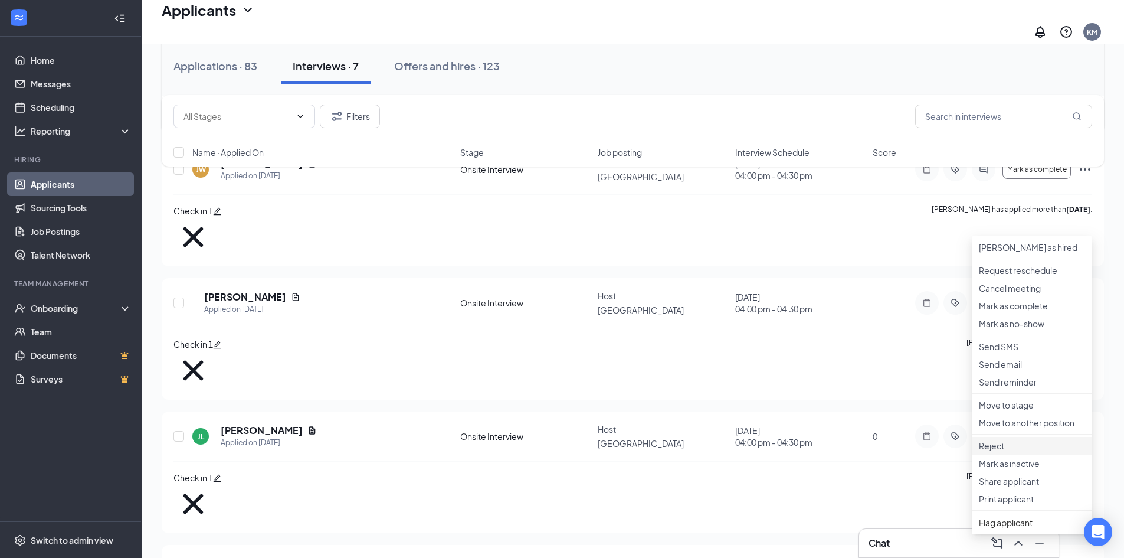
click at [1014, 451] on p "Reject" at bounding box center [1032, 446] width 106 height 12
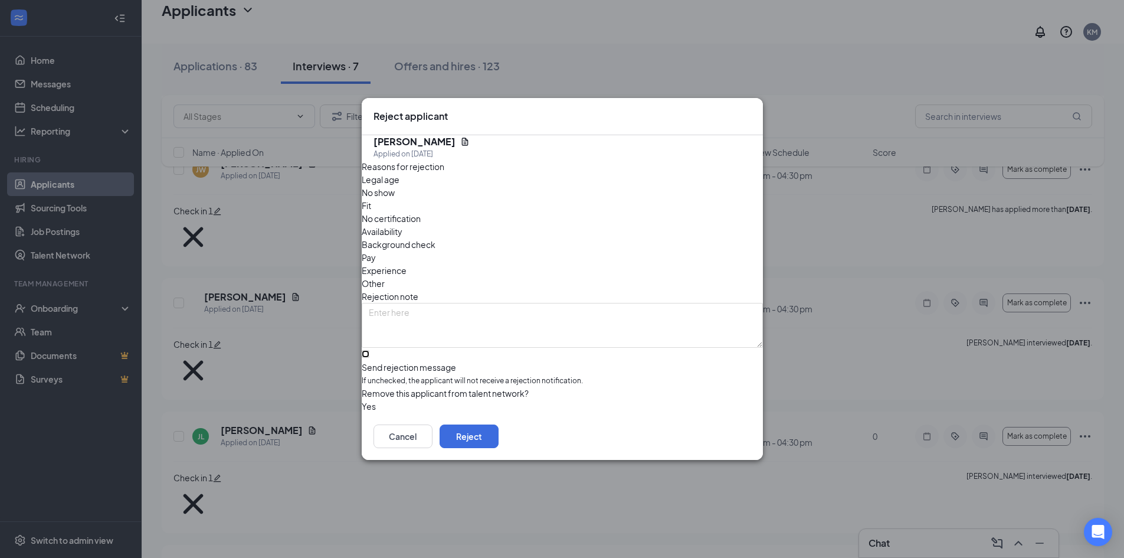
click at [369, 350] on input "Send rejection message If unchecked, the applicant will not receive a rejection…" at bounding box center [366, 354] width 8 height 8
checkbox input "true"
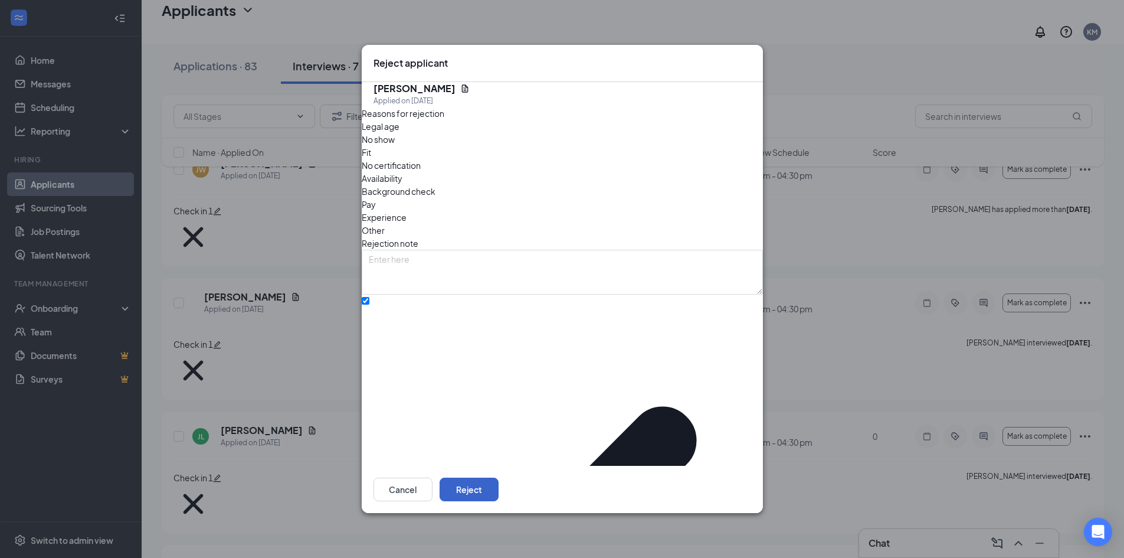
click at [499, 477] on button "Reject" at bounding box center [469, 489] width 59 height 24
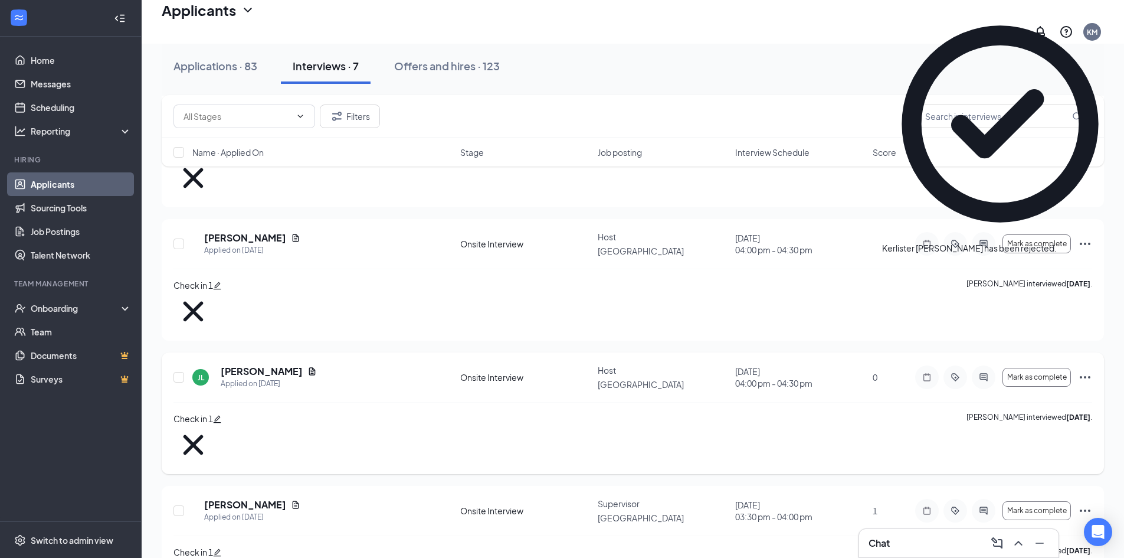
scroll to position [247, 0]
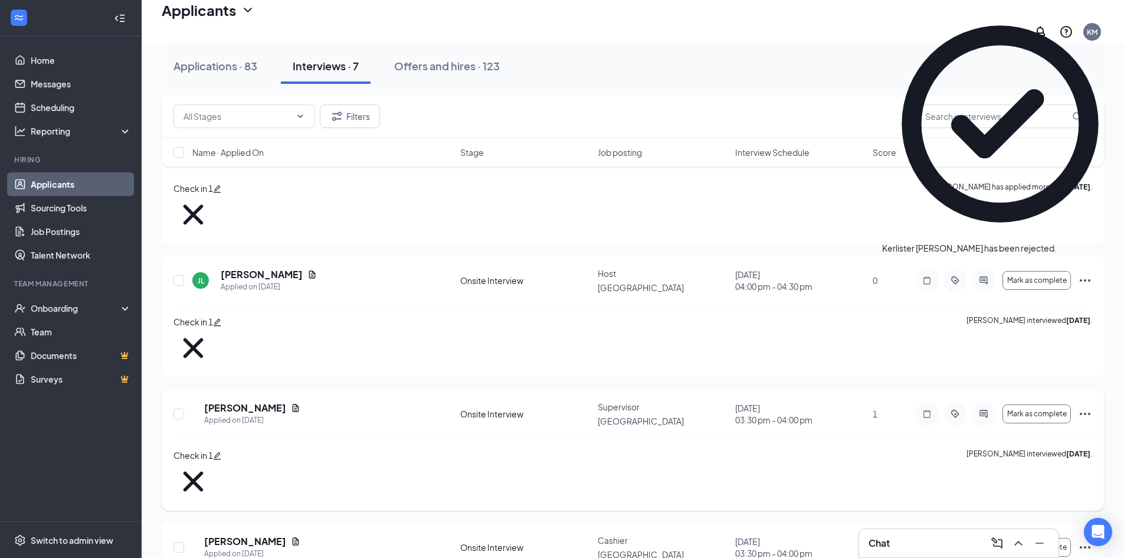
click at [1084, 407] on icon "Ellipses" at bounding box center [1085, 414] width 14 height 14
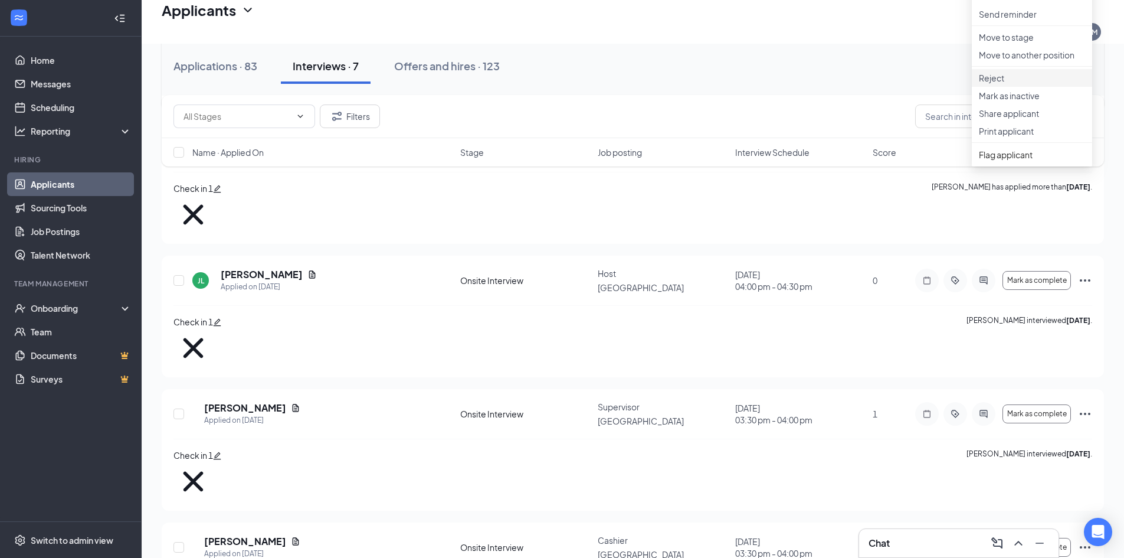
click at [1008, 84] on p "Reject" at bounding box center [1032, 78] width 106 height 12
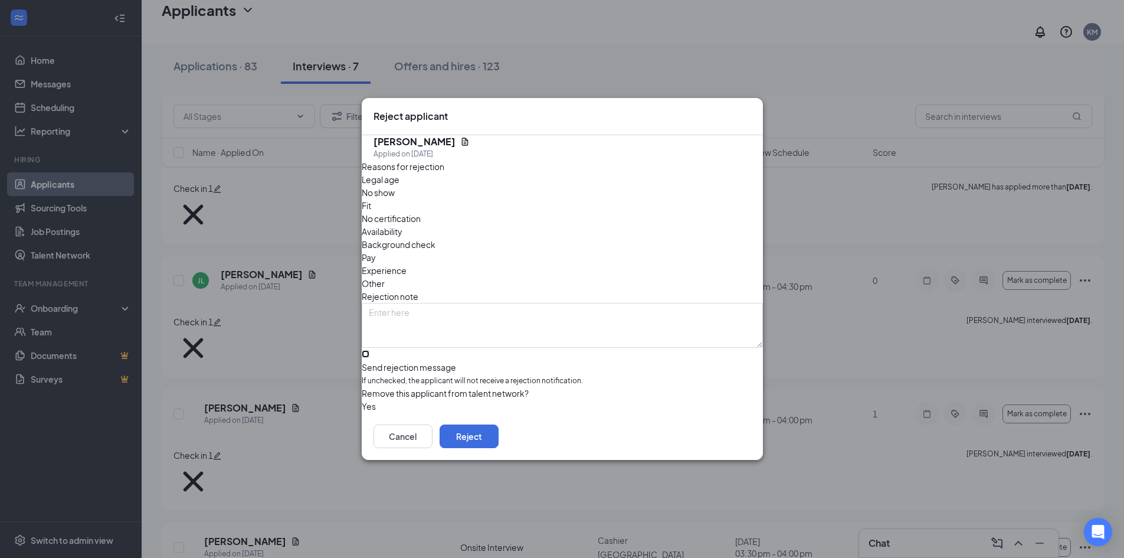
drag, startPoint x: 376, startPoint y: 335, endPoint x: 432, endPoint y: 348, distance: 57.7
click at [369, 350] on input "Send rejection message If unchecked, the applicant will not receive a rejection…" at bounding box center [366, 354] width 8 height 8
checkbox input "true"
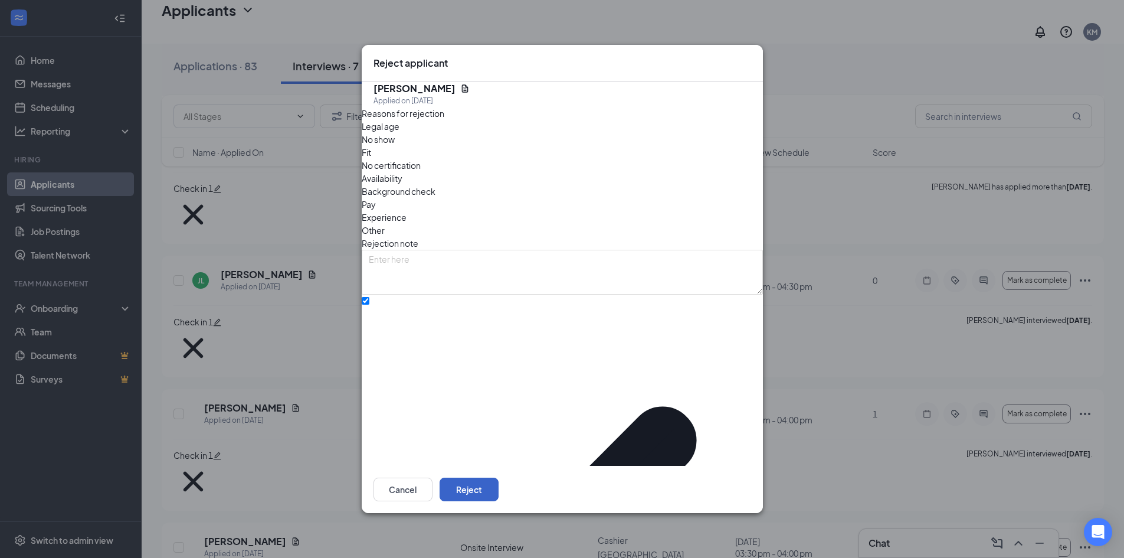
click at [499, 477] on button "Reject" at bounding box center [469, 489] width 59 height 24
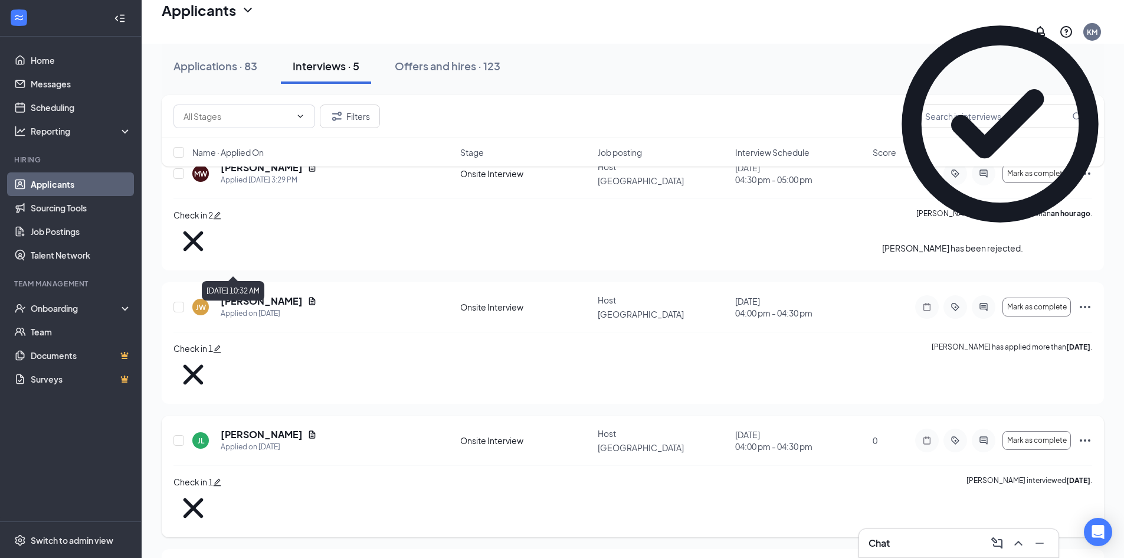
scroll to position [151, 0]
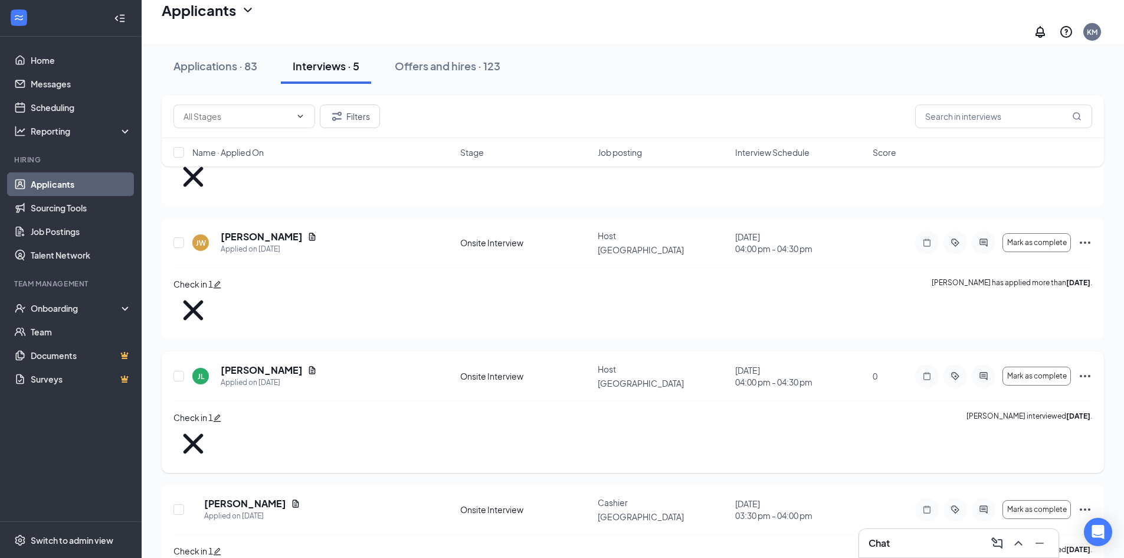
click at [1088, 369] on icon "Ellipses" at bounding box center [1085, 376] width 14 height 14
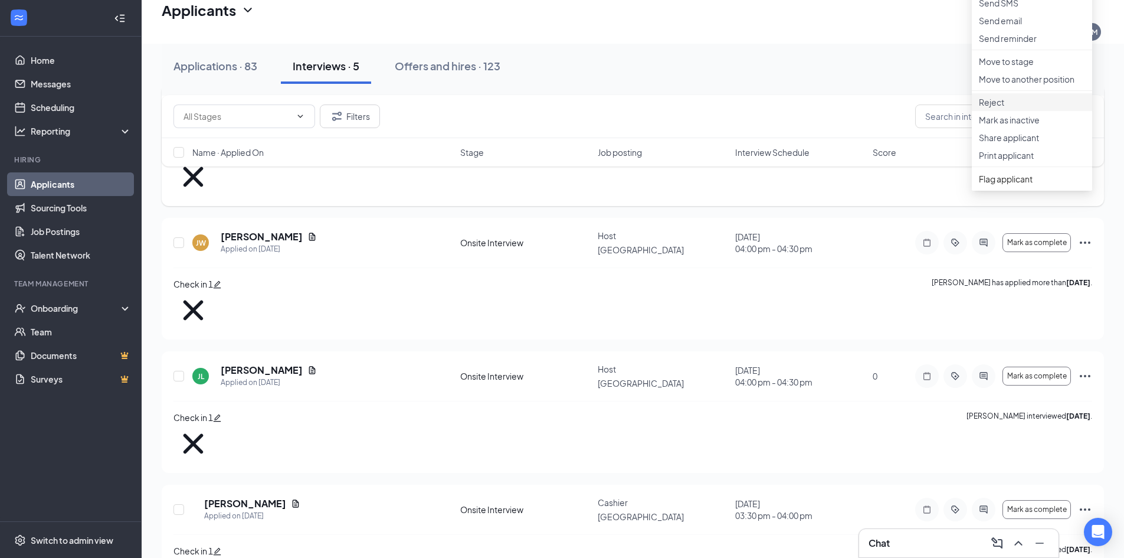
click at [1020, 108] on p "Reject" at bounding box center [1032, 102] width 106 height 12
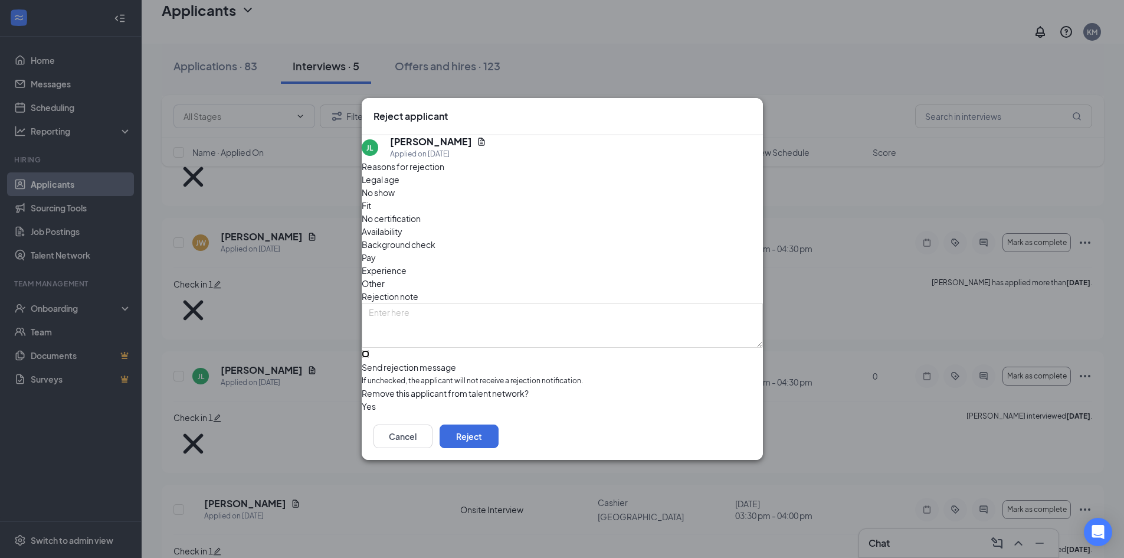
click at [369, 350] on input "Send rejection message If unchecked, the applicant will not receive a rejection…" at bounding box center [366, 354] width 8 height 8
checkbox input "true"
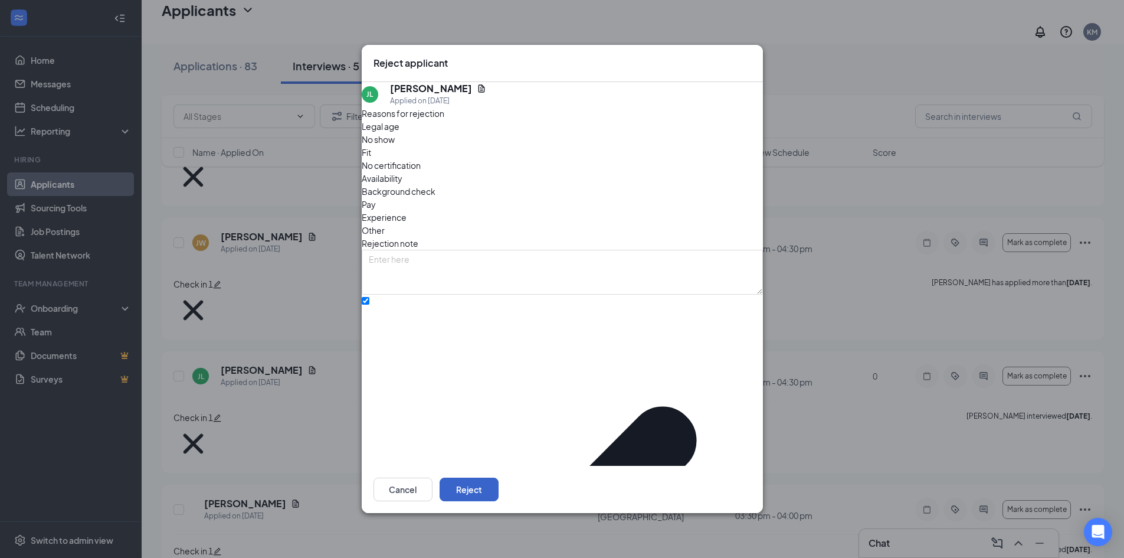
click at [499, 477] on button "Reject" at bounding box center [469, 489] width 59 height 24
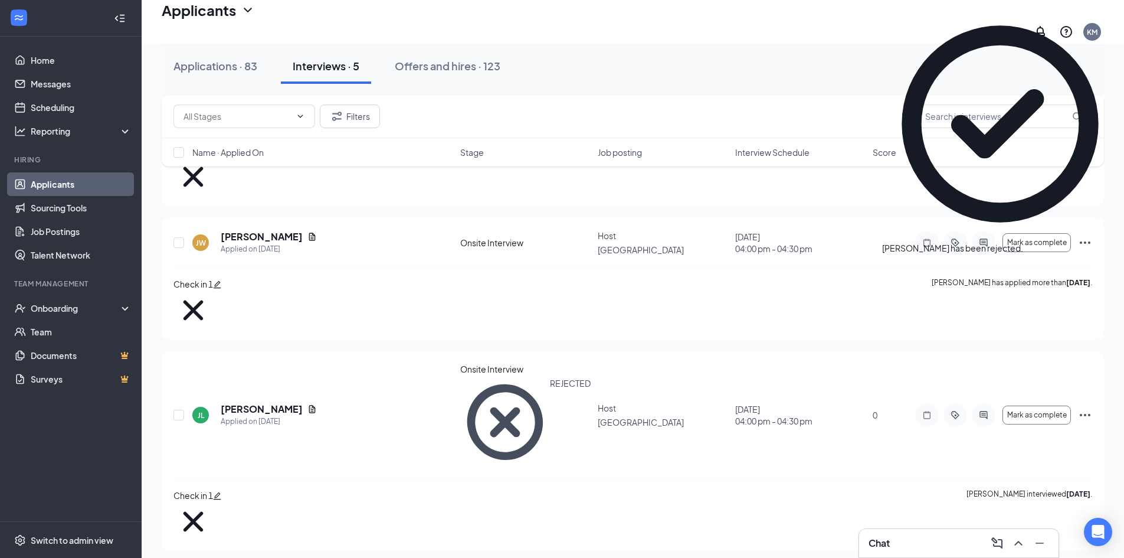
scroll to position [152, 0]
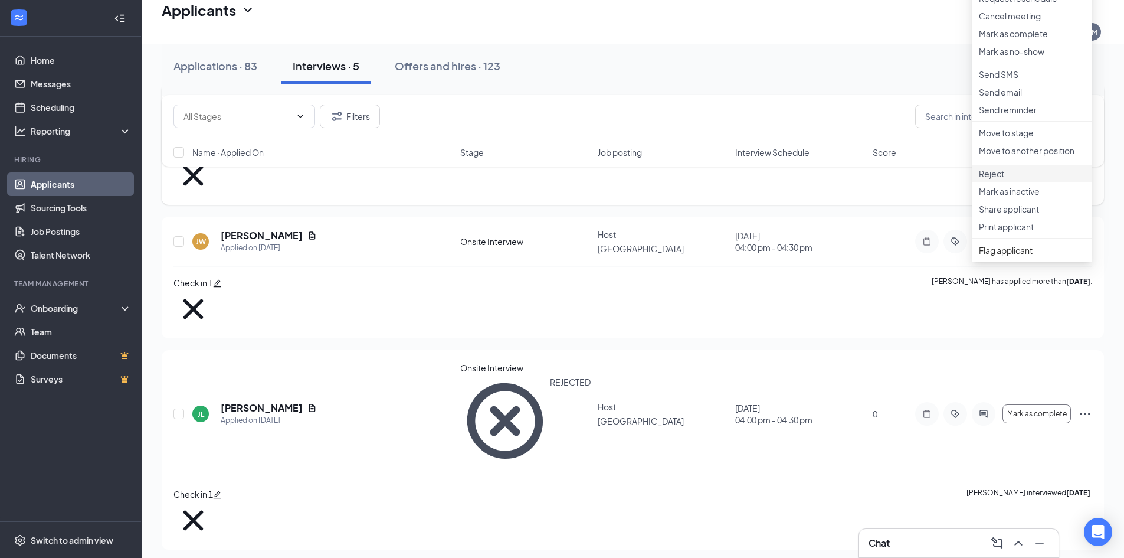
click at [1033, 179] on p "Reject" at bounding box center [1032, 174] width 106 height 12
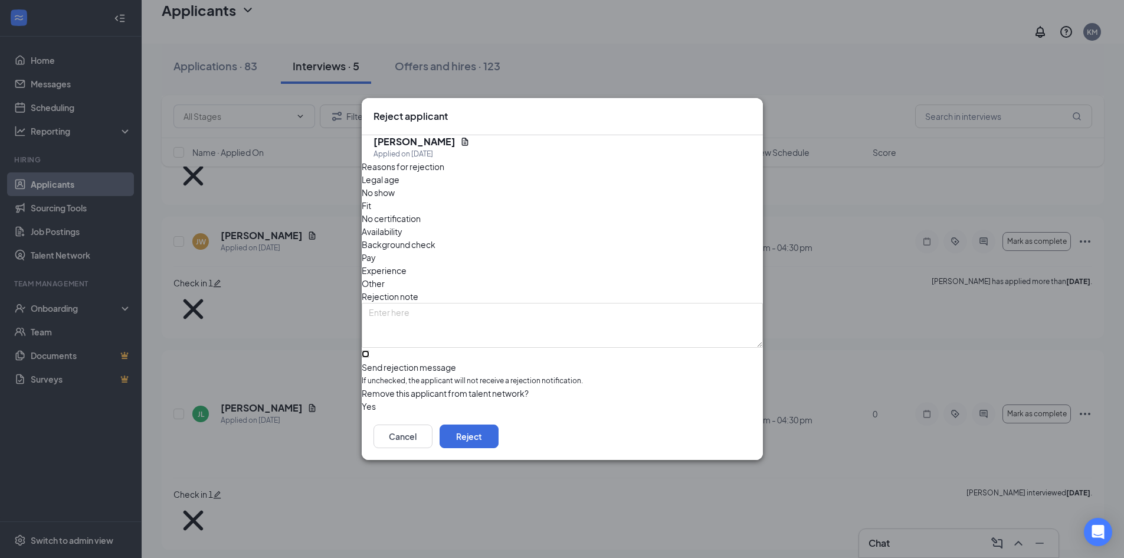
click at [369, 350] on input "Send rejection message If unchecked, the applicant will not receive a rejection…" at bounding box center [366, 354] width 8 height 8
checkbox input "true"
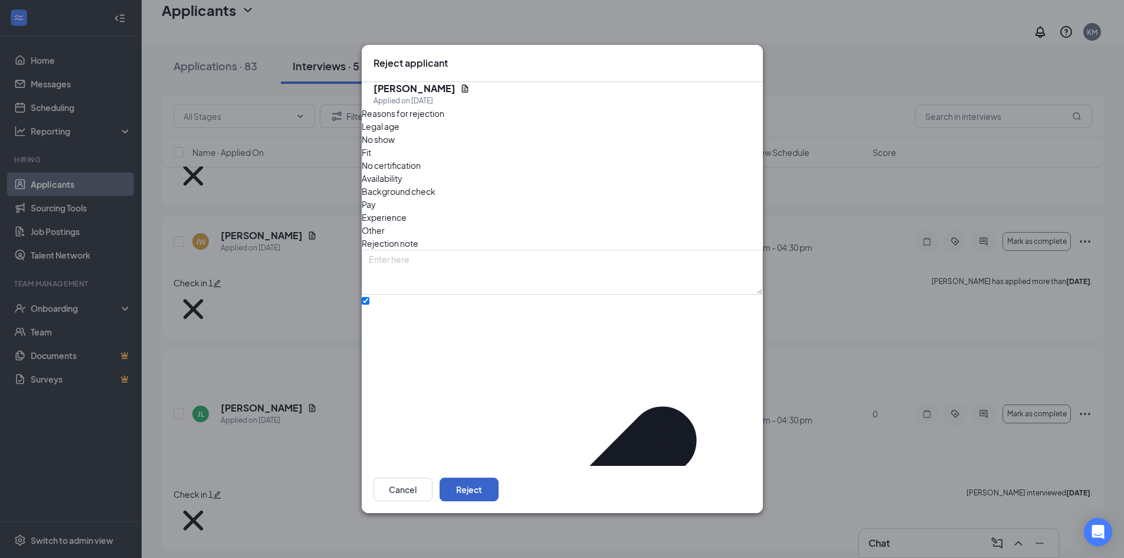
click at [499, 477] on button "Reject" at bounding box center [469, 489] width 59 height 24
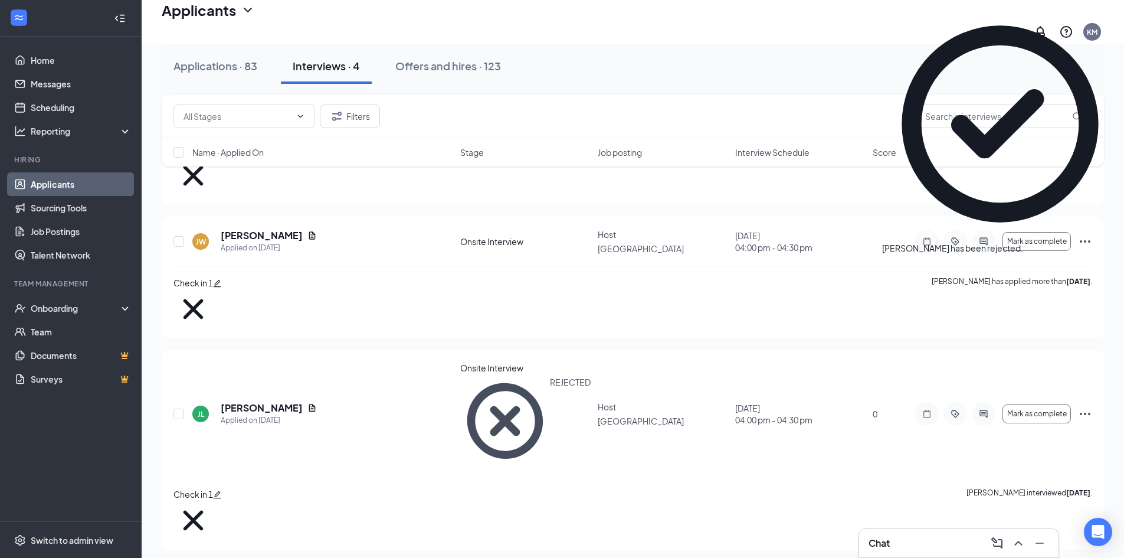
scroll to position [0, 0]
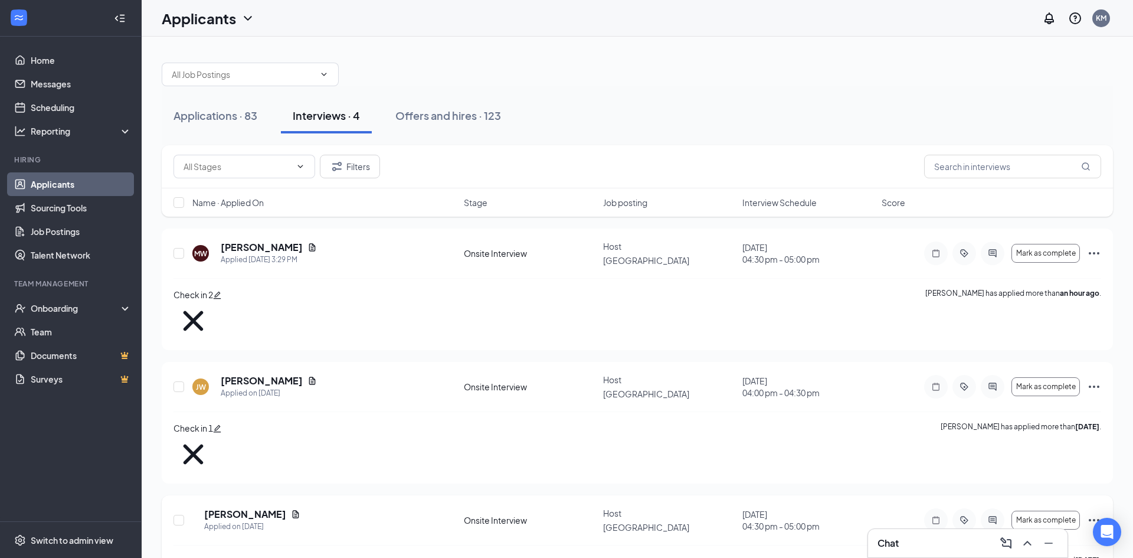
click at [1094, 519] on icon "Ellipses" at bounding box center [1094, 520] width 11 height 2
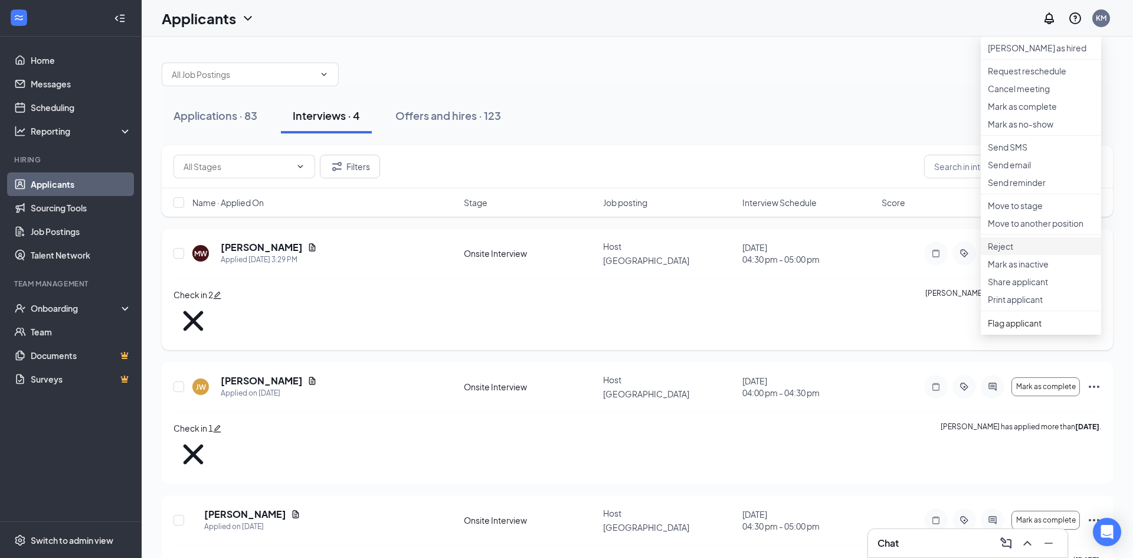
click at [1071, 252] on p "Reject" at bounding box center [1041, 246] width 106 height 12
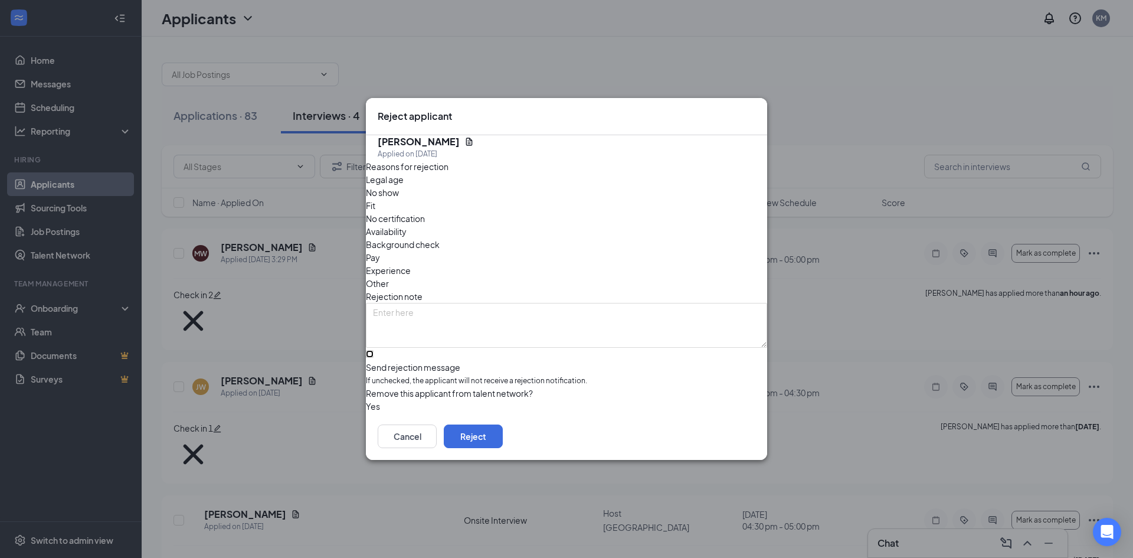
click at [374, 350] on input "Send rejection message If unchecked, the applicant will not receive a rejection…" at bounding box center [370, 354] width 8 height 8
checkbox input "true"
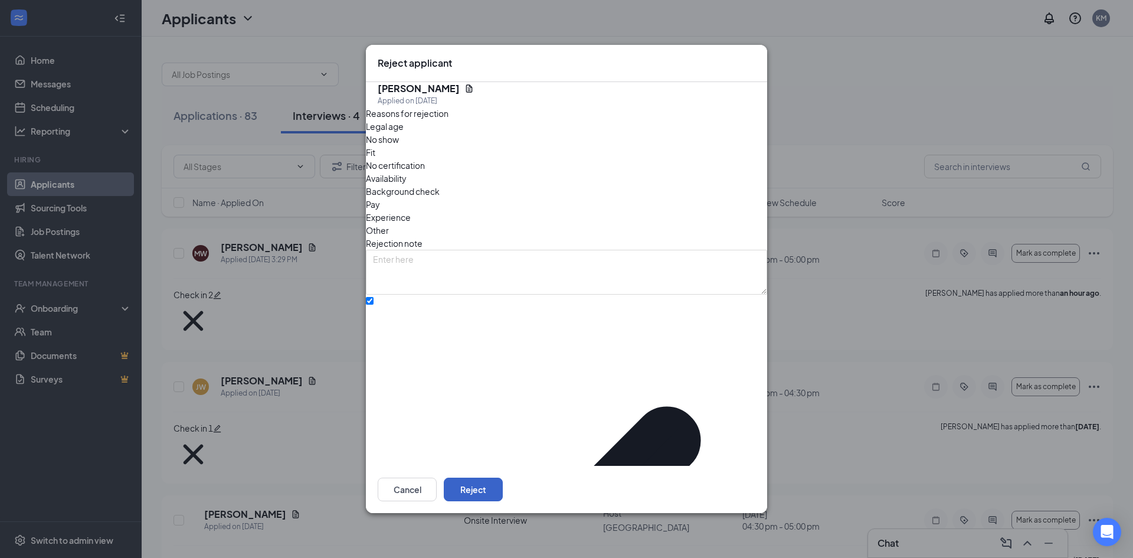
click at [503, 478] on button "Reject" at bounding box center [473, 489] width 59 height 24
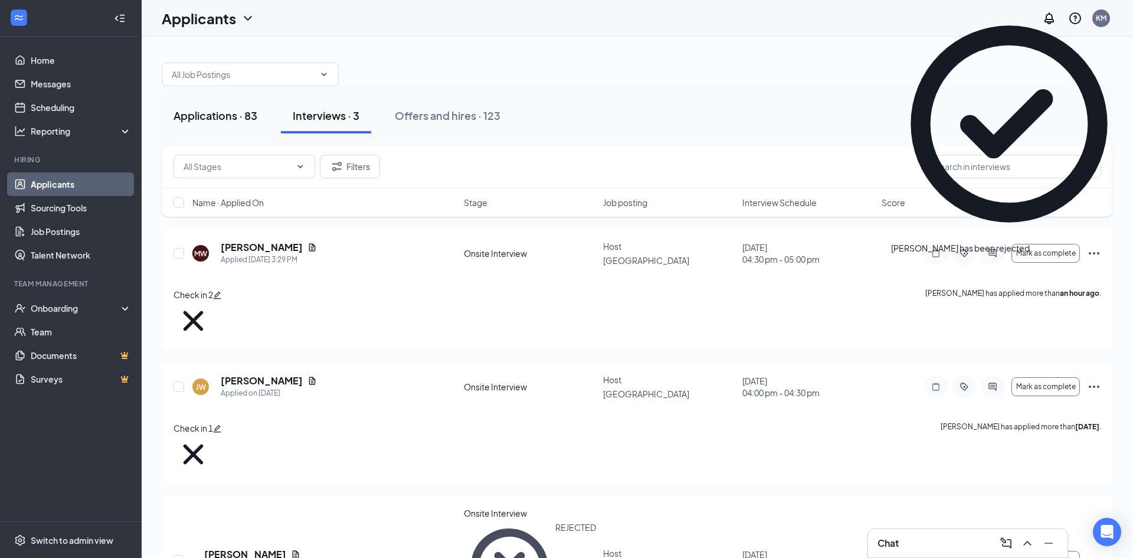
click at [231, 118] on div "Applications · 83" at bounding box center [215, 115] width 84 height 15
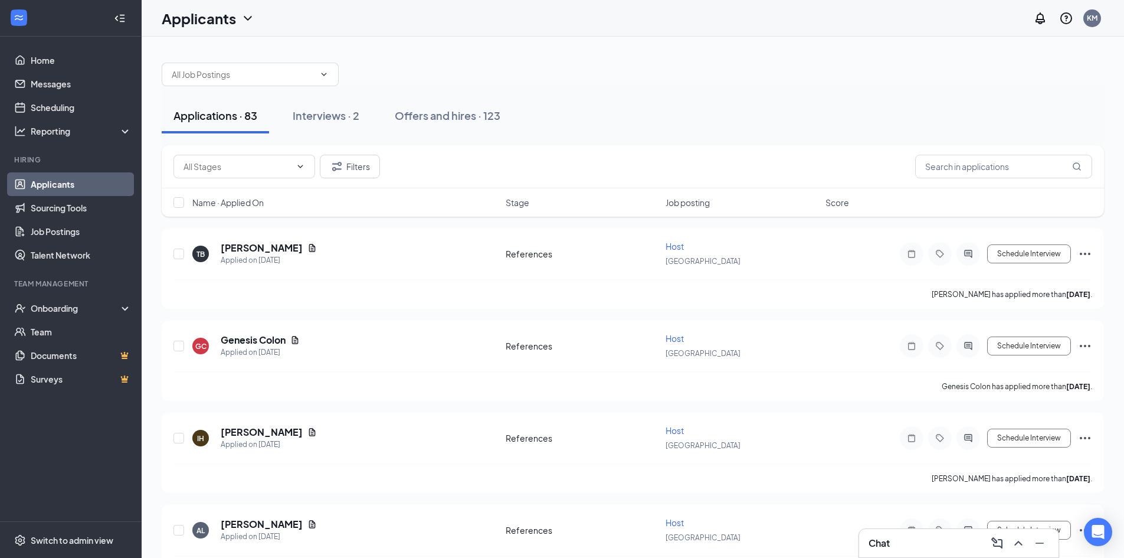
click at [904, 541] on div "Chat" at bounding box center [959, 542] width 181 height 19
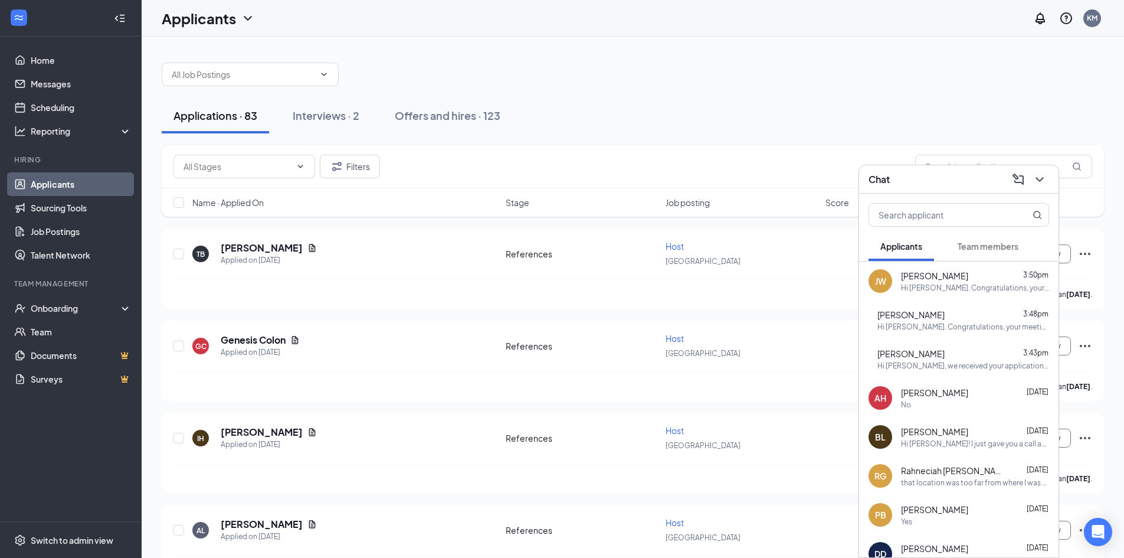
click at [994, 250] on span "Team members" at bounding box center [988, 246] width 61 height 11
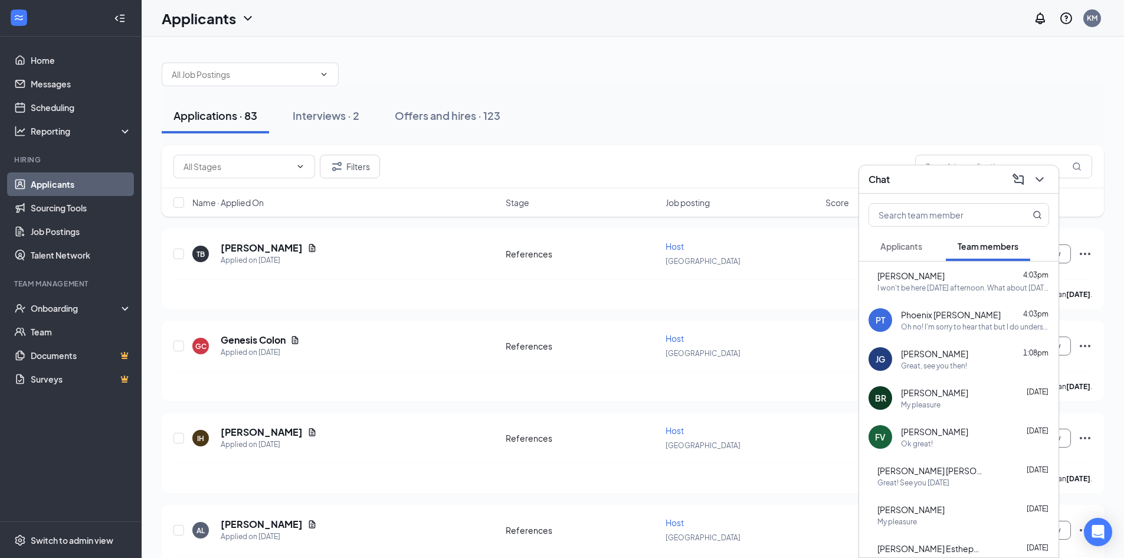
click at [980, 283] on div "I won't be here [DATE] afternoon. What about [DATE] at 4:30pm?" at bounding box center [964, 288] width 172 height 10
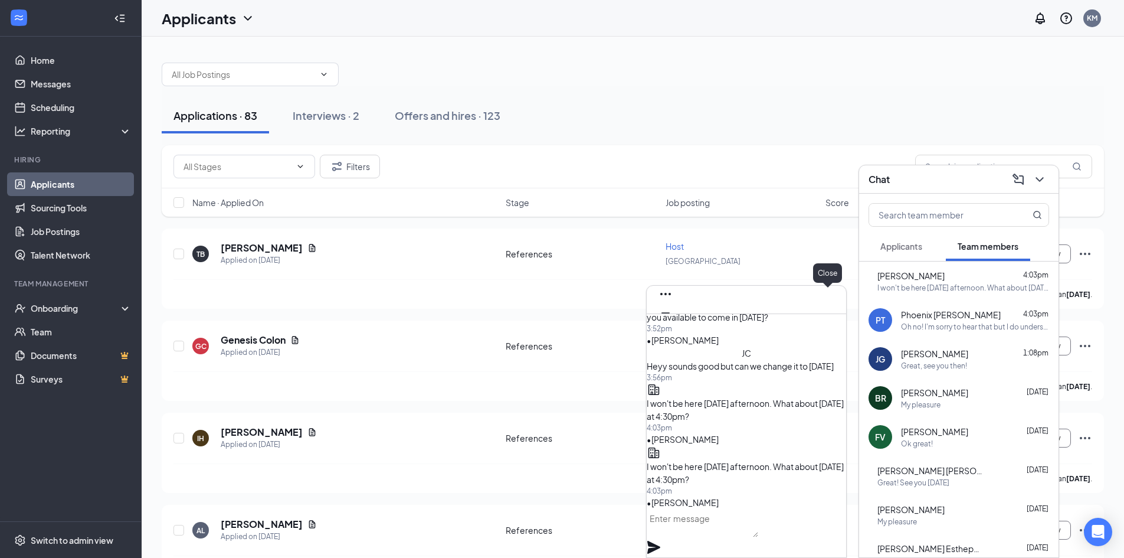
click at [673, 325] on icon "Cross" at bounding box center [666, 332] width 14 height 14
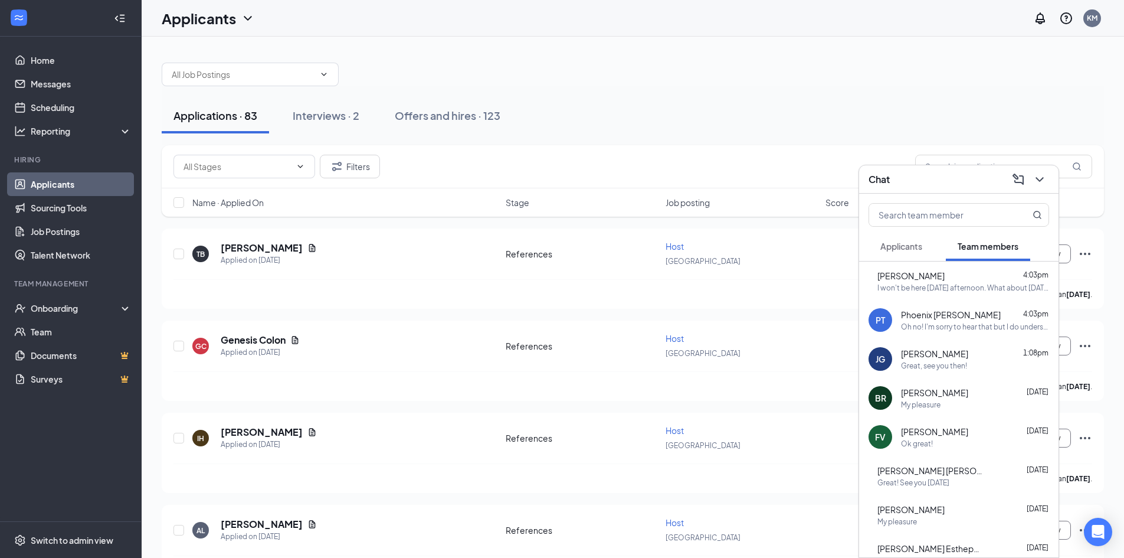
click at [1006, 361] on div "Great, see you then!" at bounding box center [975, 366] width 148 height 10
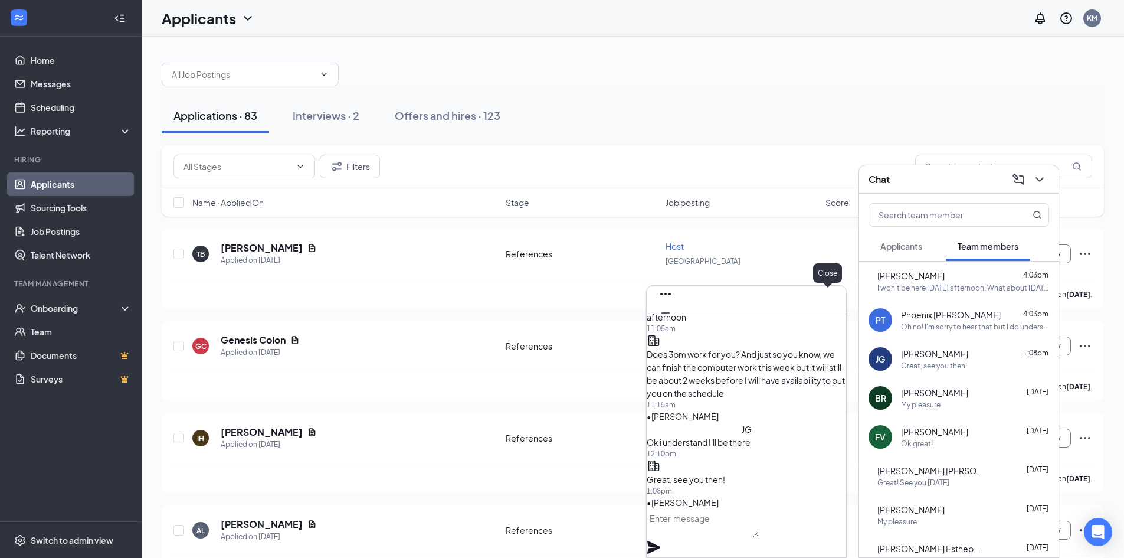
click at [675, 322] on button at bounding box center [665, 331] width 19 height 19
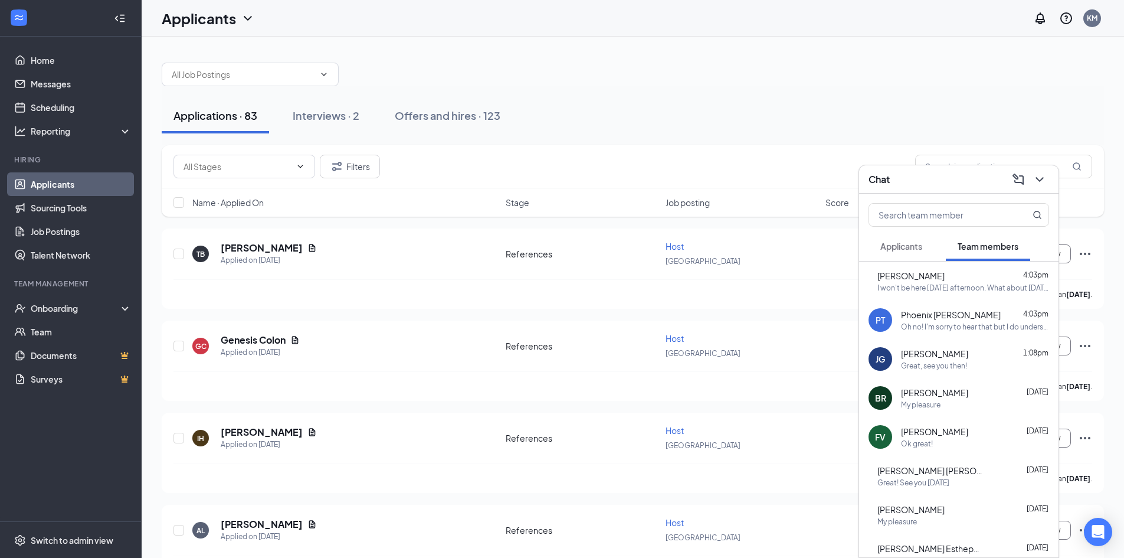
click at [921, 254] on button "Applicants" at bounding box center [902, 246] width 66 height 30
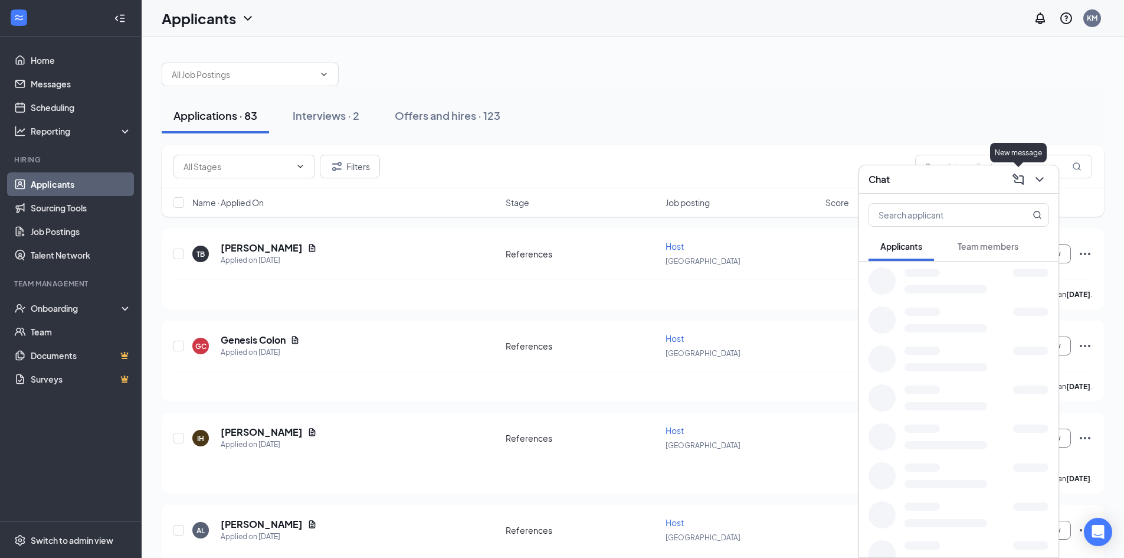
click at [1039, 180] on icon "ChevronDown" at bounding box center [1040, 179] width 8 height 5
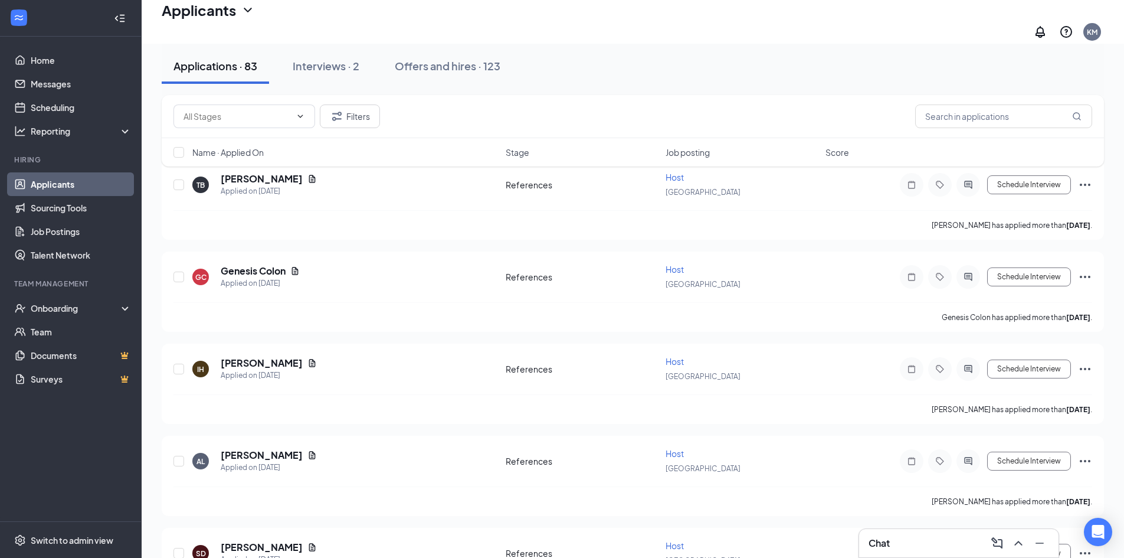
scroll to position [59, 0]
